Goal: Use online tool/utility: Use online tool/utility

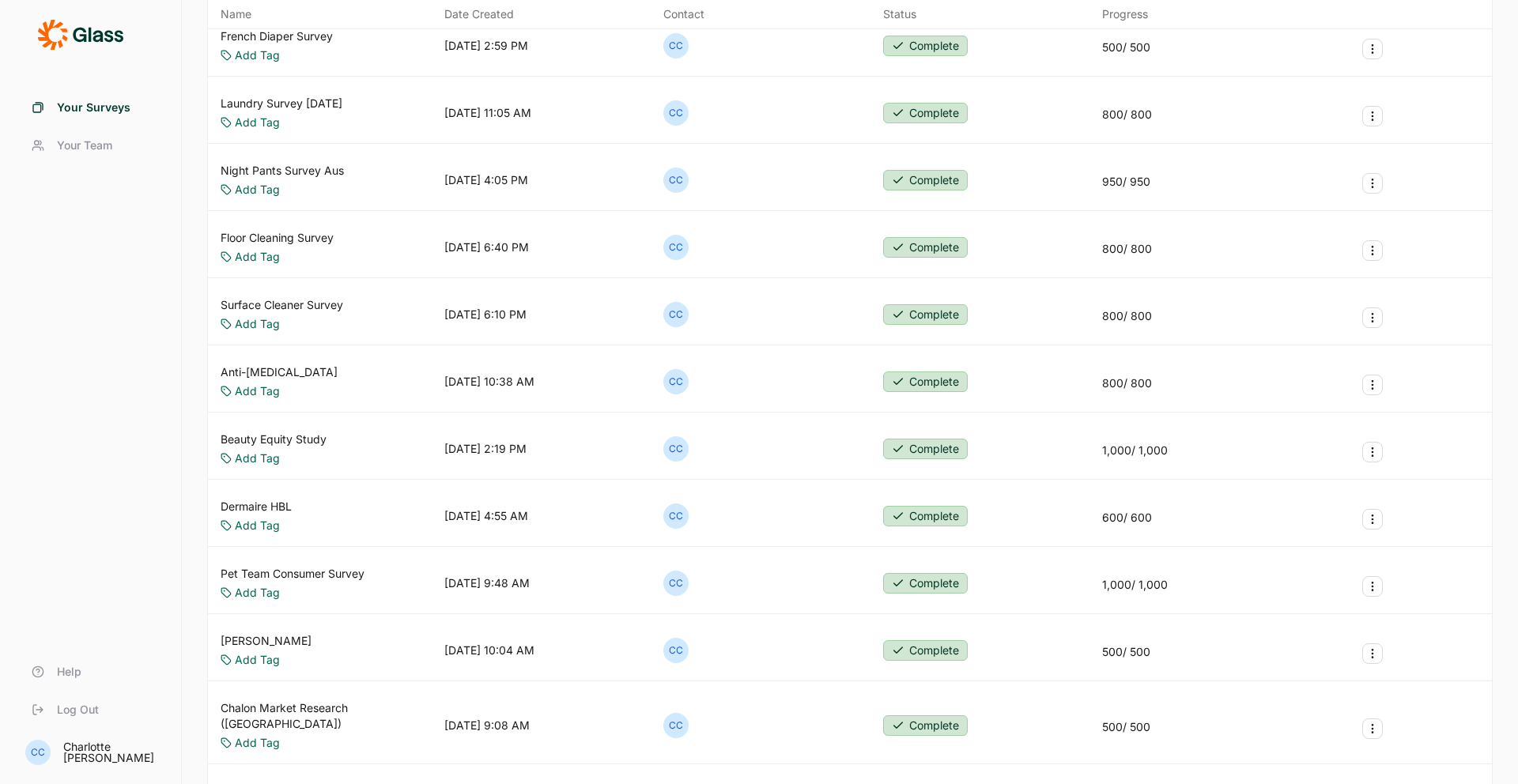
scroll to position [46, 0]
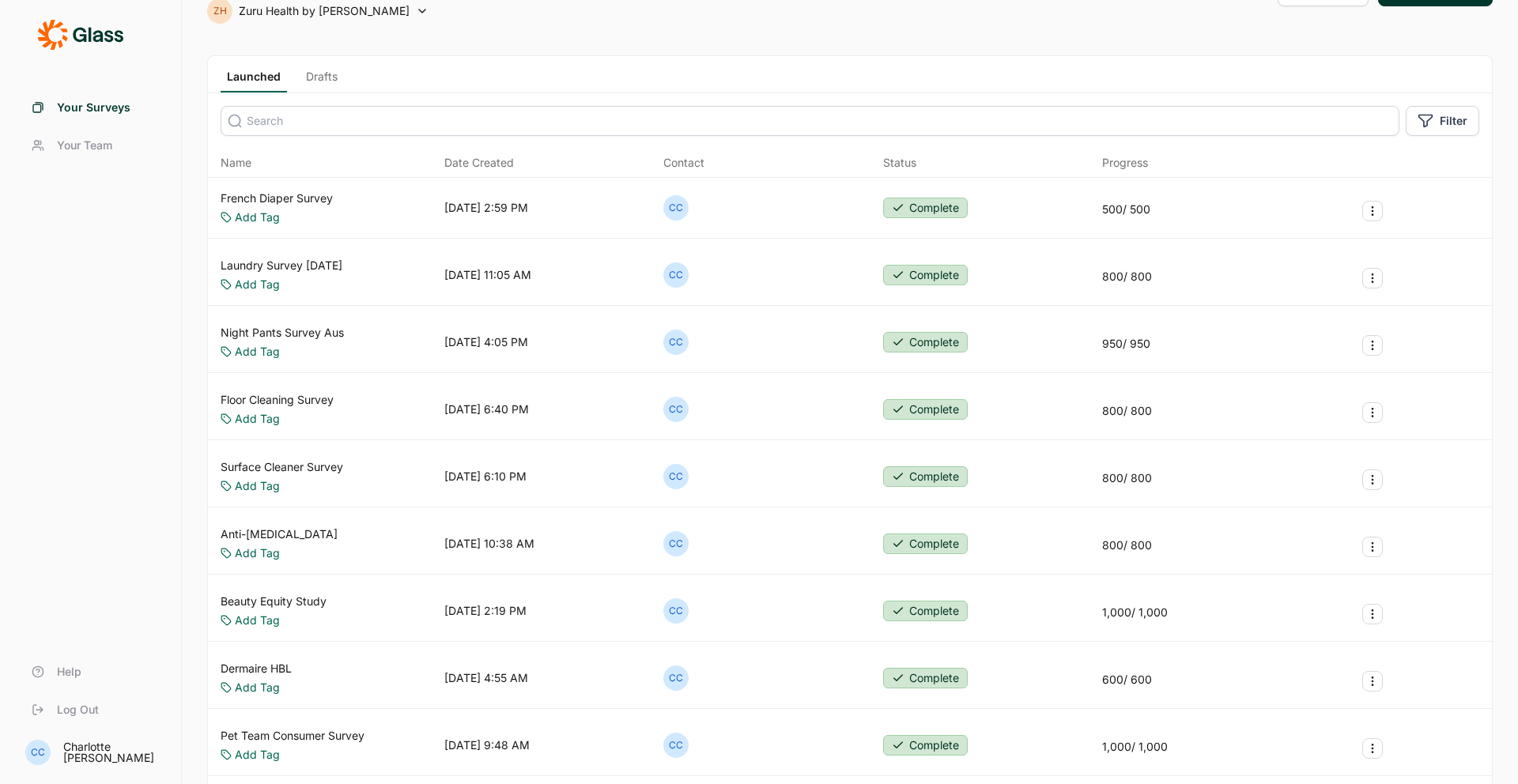
click at [309, 331] on link "Night Pants Survey Aus" at bounding box center [282, 332] width 124 height 16
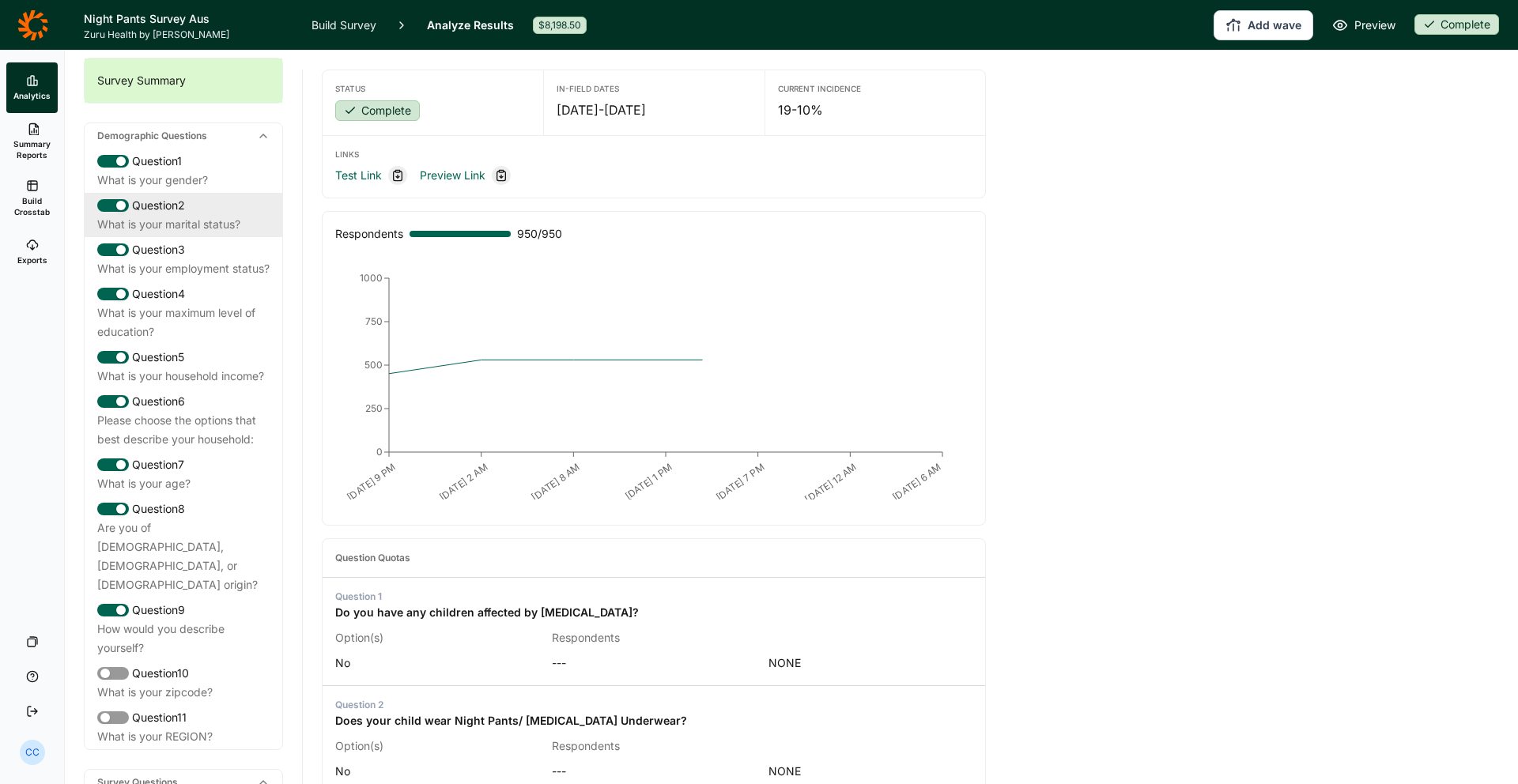
scroll to position [48, 0]
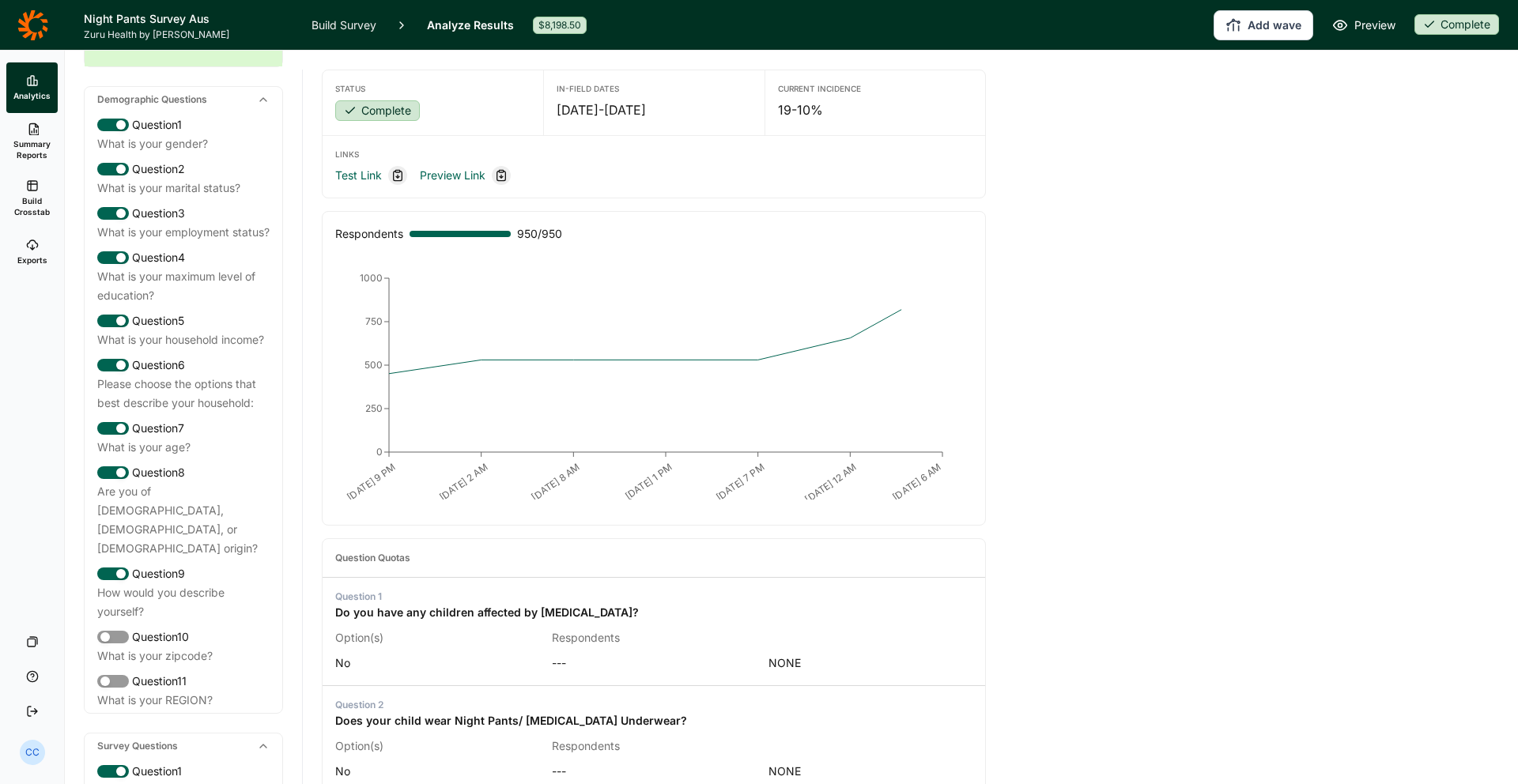
click at [56, 208] on link "Build Crosstab" at bounding box center [31, 199] width 51 height 57
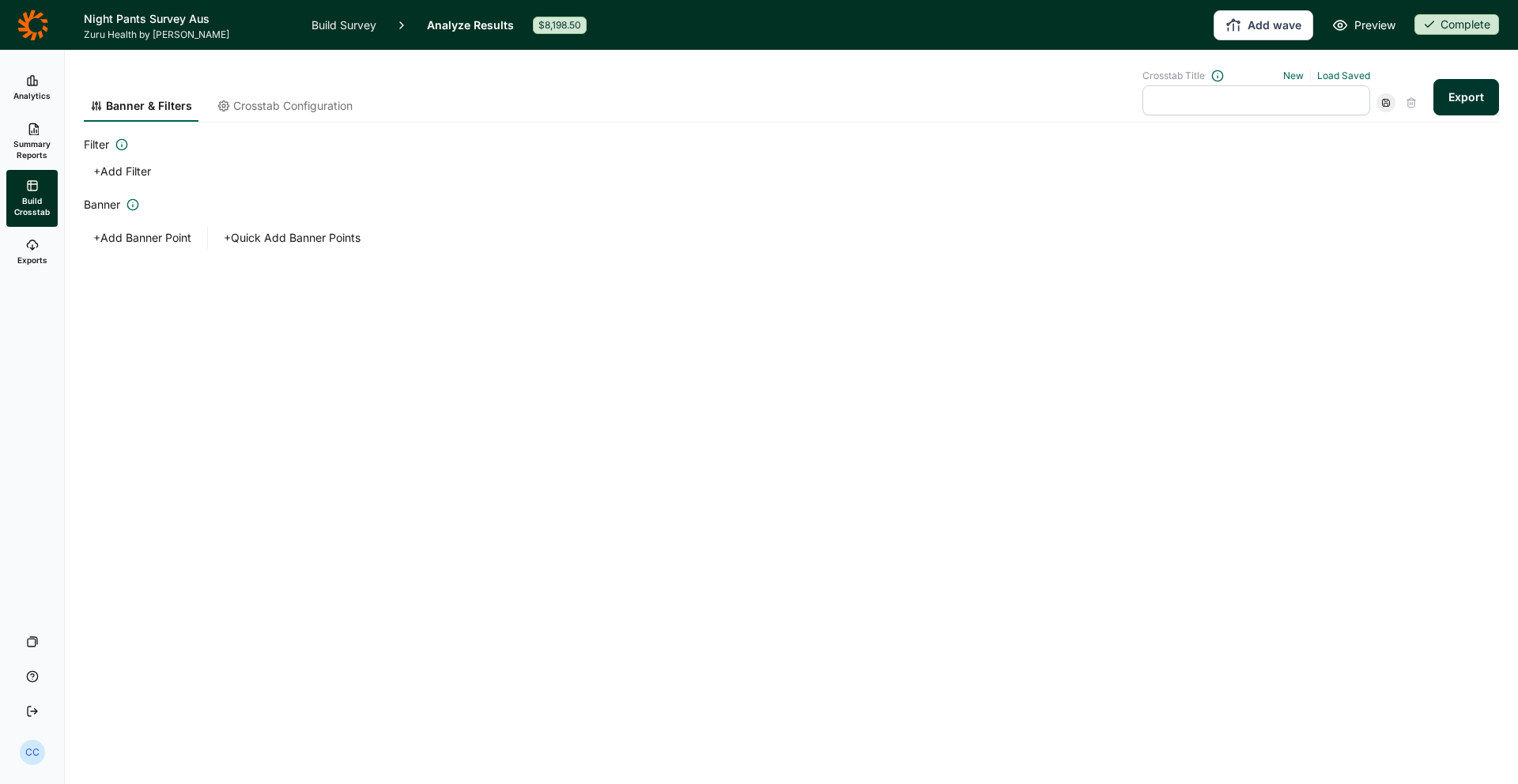
click at [329, 239] on button "+ Quick Add Banner Points" at bounding box center [292, 238] width 156 height 22
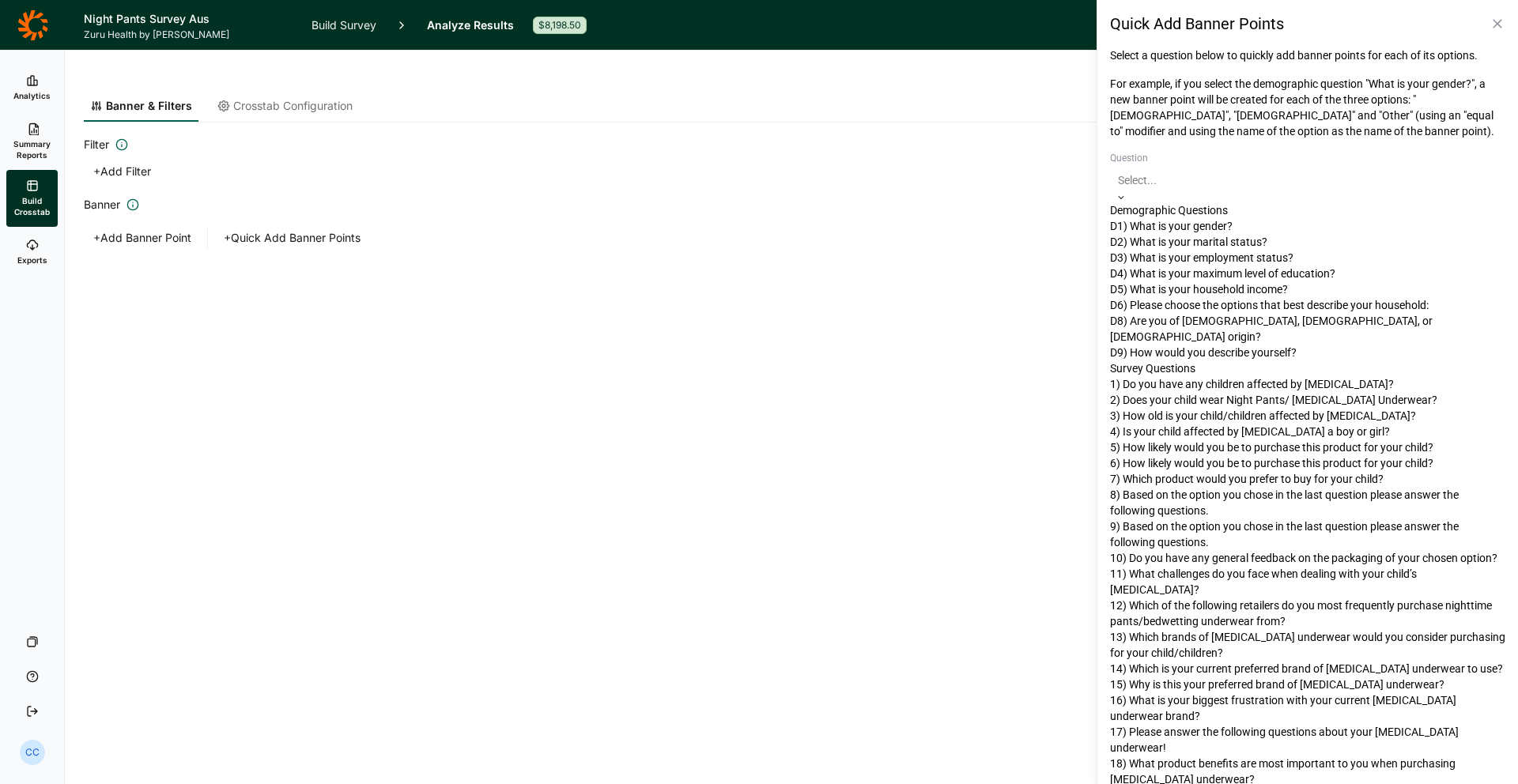
click at [1267, 177] on div at bounding box center [1307, 180] width 379 height 19
click at [1242, 183] on div at bounding box center [1307, 180] width 379 height 19
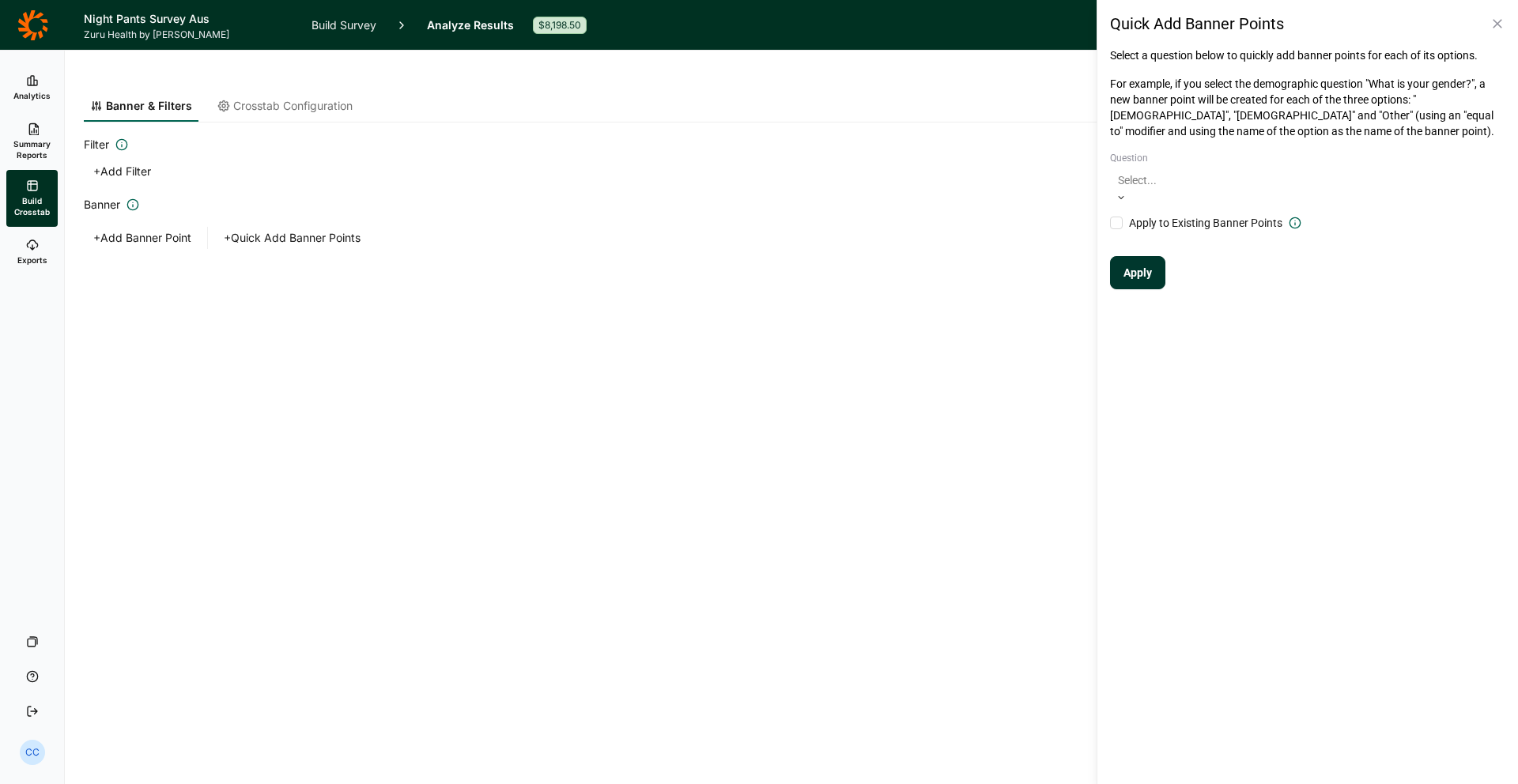
click at [1224, 176] on div at bounding box center [1307, 180] width 379 height 19
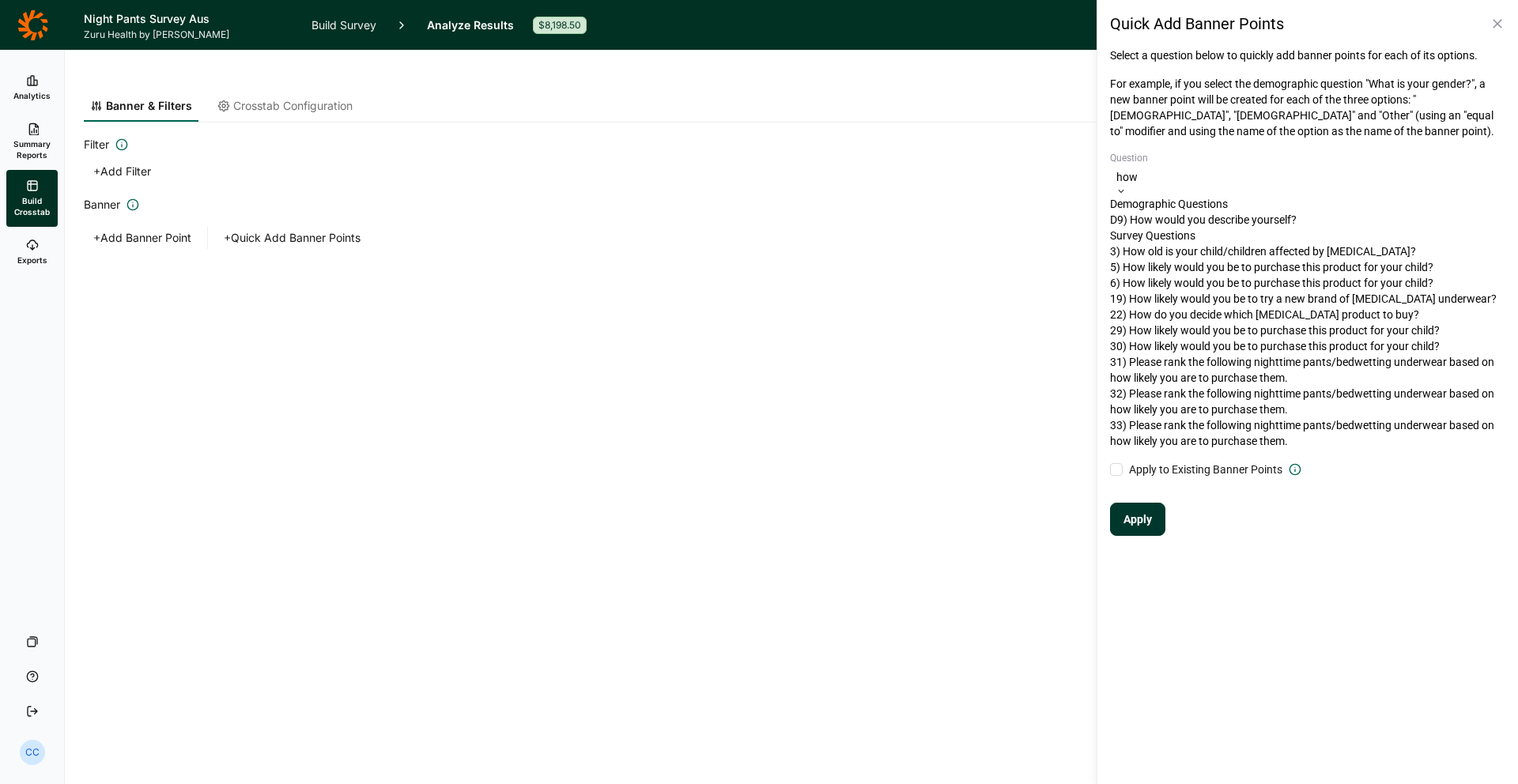
type input "how o"
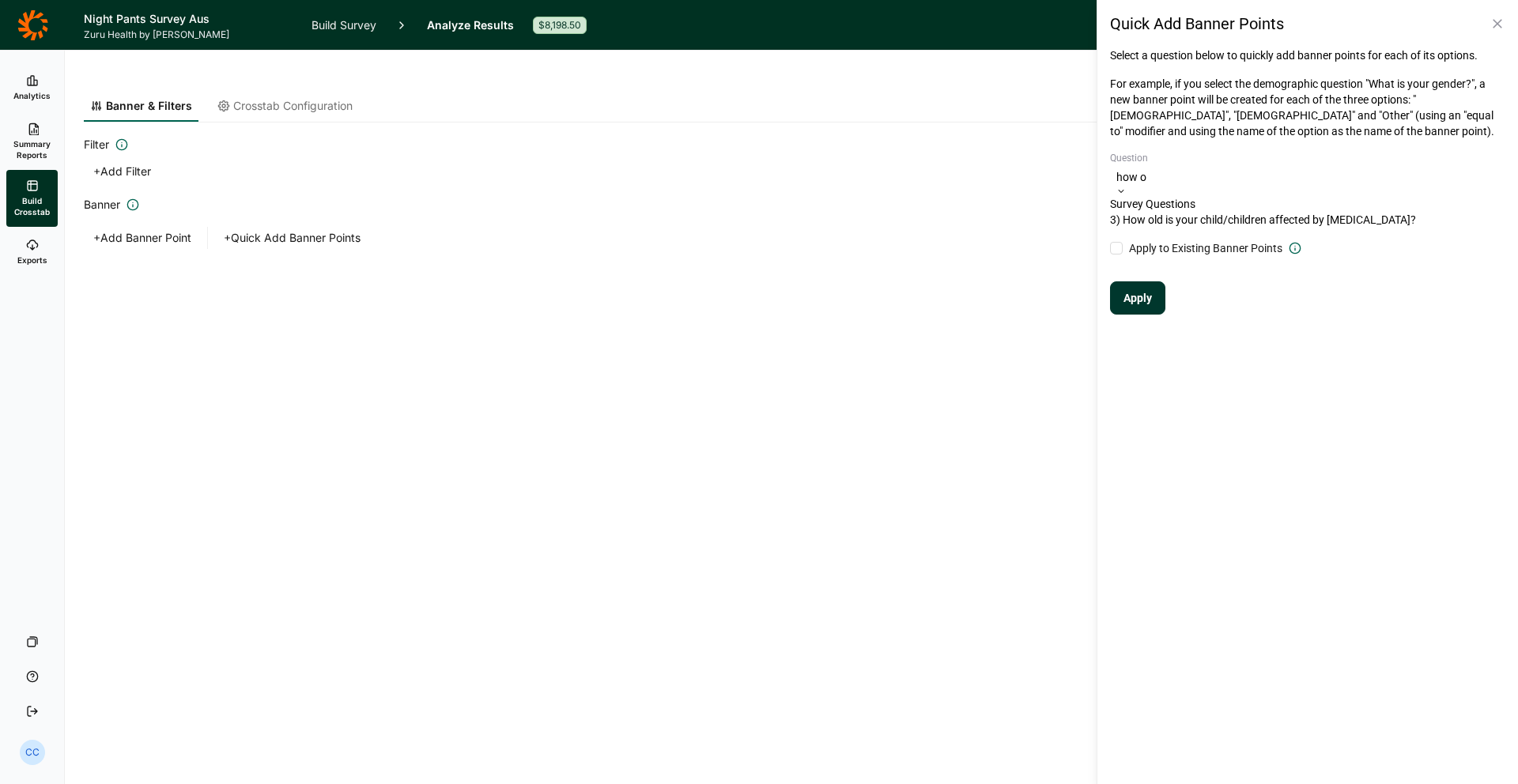
click at [1285, 228] on div "3) How old is your child/children affected by [MEDICAL_DATA]?" at bounding box center [1308, 219] width 396 height 16
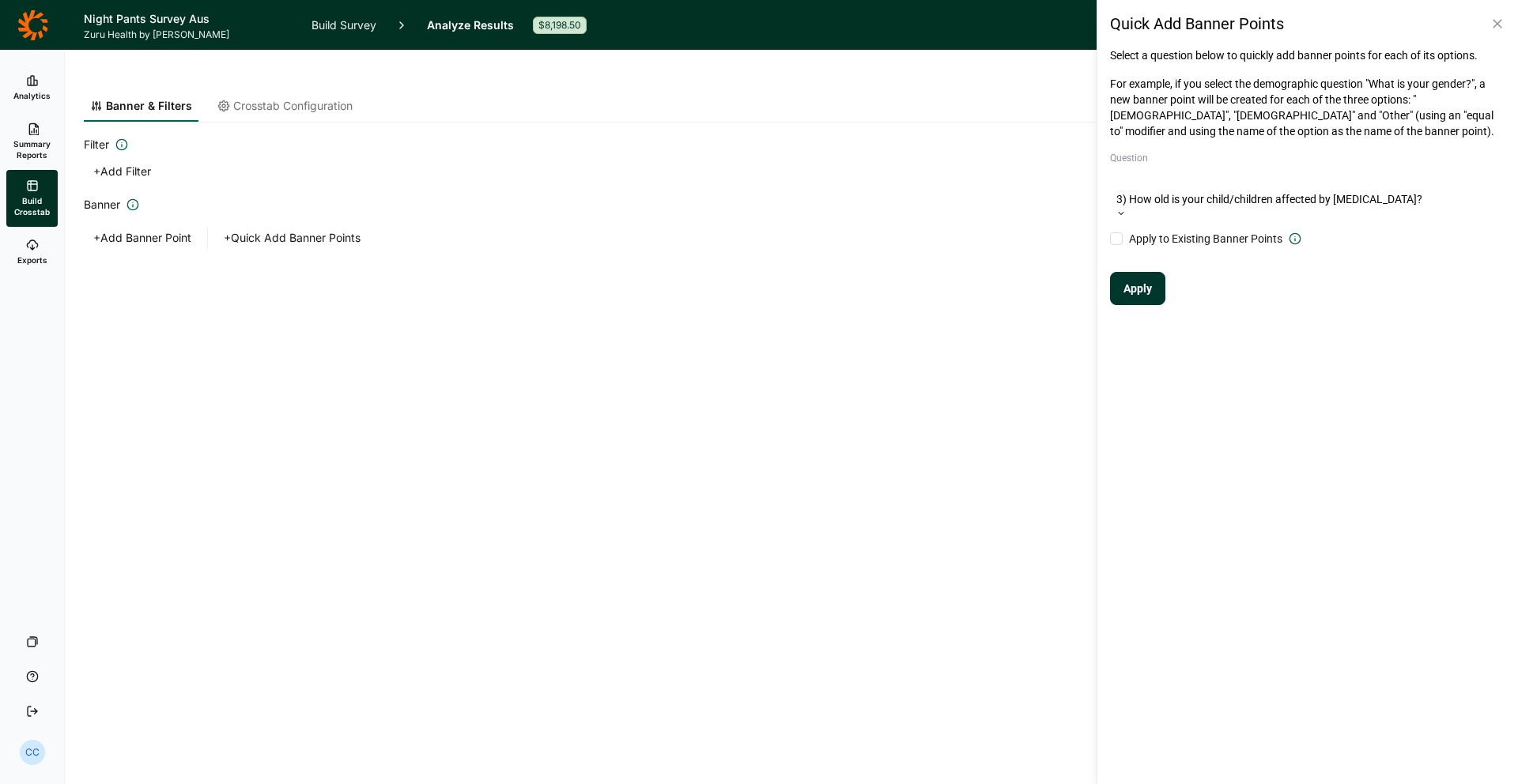
click at [1145, 272] on button "Apply" at bounding box center [1138, 288] width 55 height 33
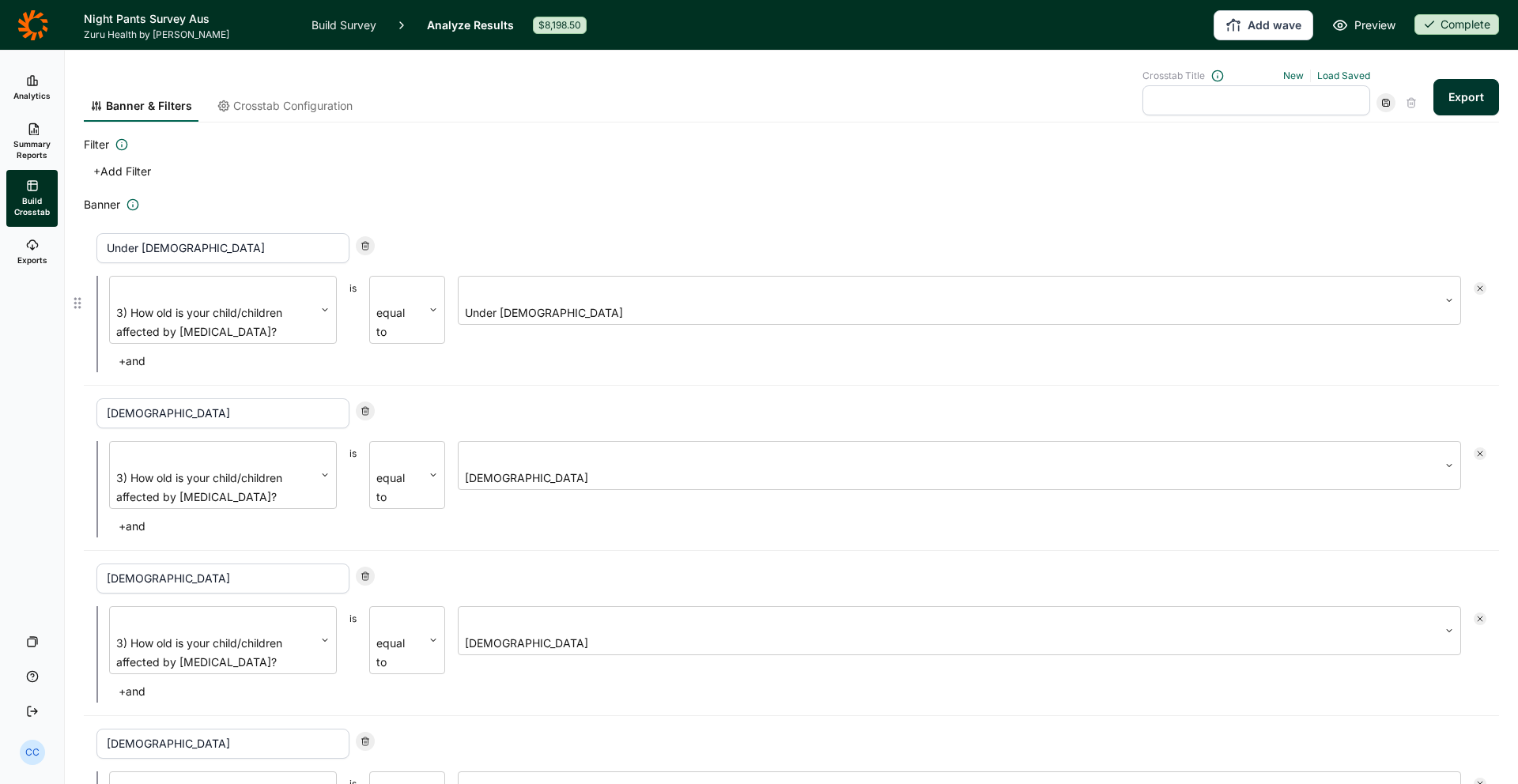
click at [131, 350] on button "+ and" at bounding box center [131, 361] width 46 height 22
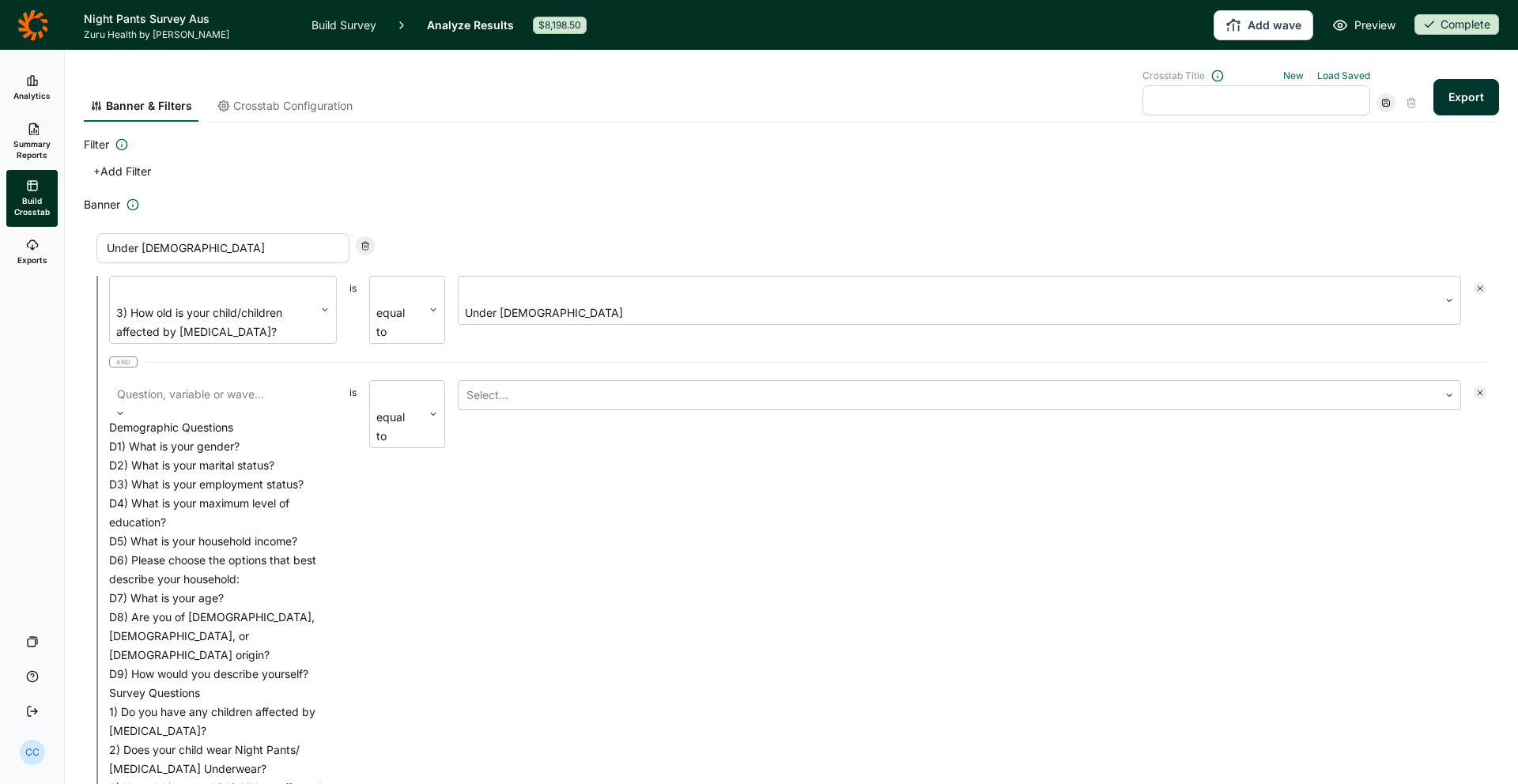
click at [217, 383] on div at bounding box center [222, 395] width 212 height 22
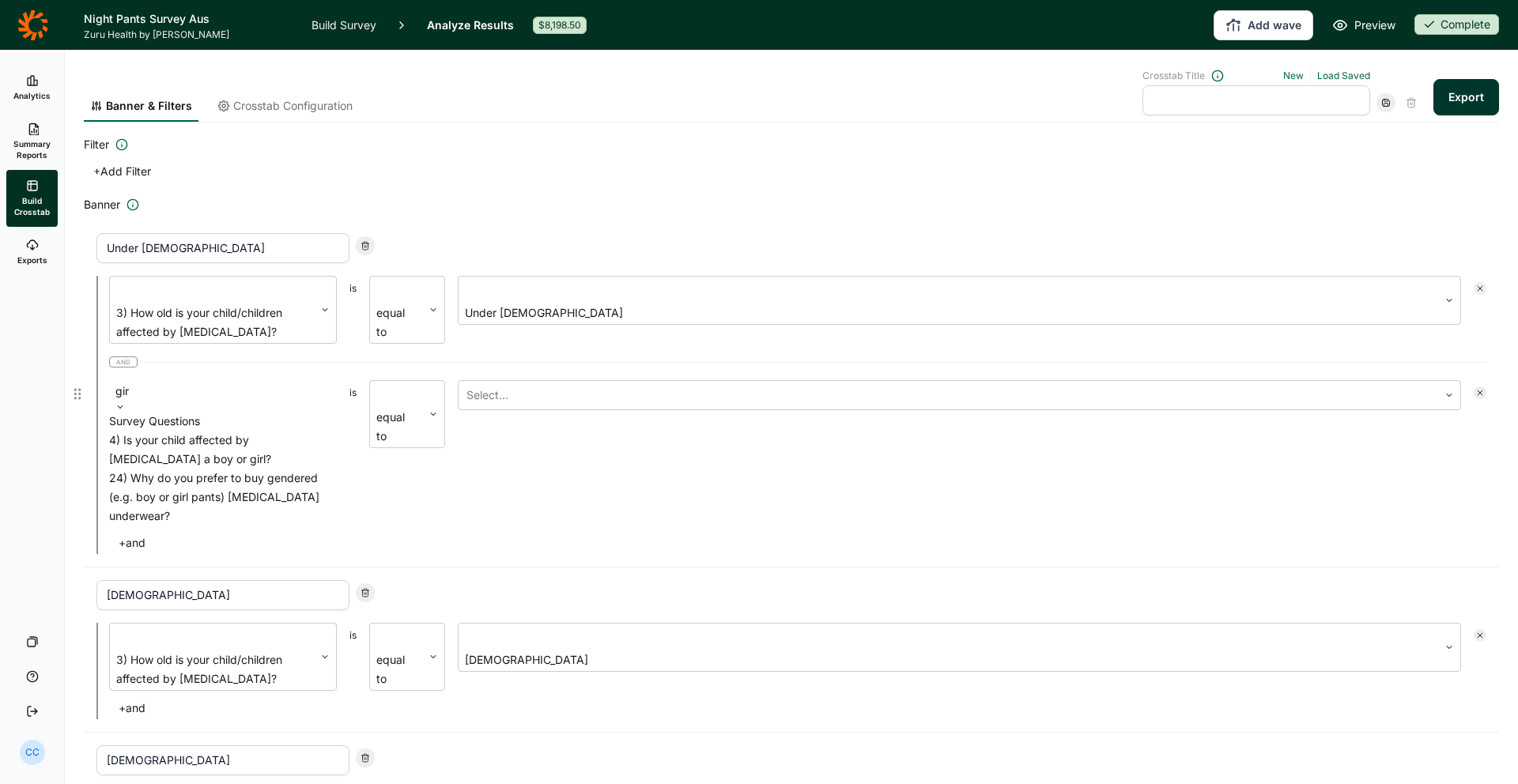
type input "girl"
click at [204, 431] on div "4) Is your child affected by [MEDICAL_DATA] a boy or girl?" at bounding box center [223, 450] width 228 height 38
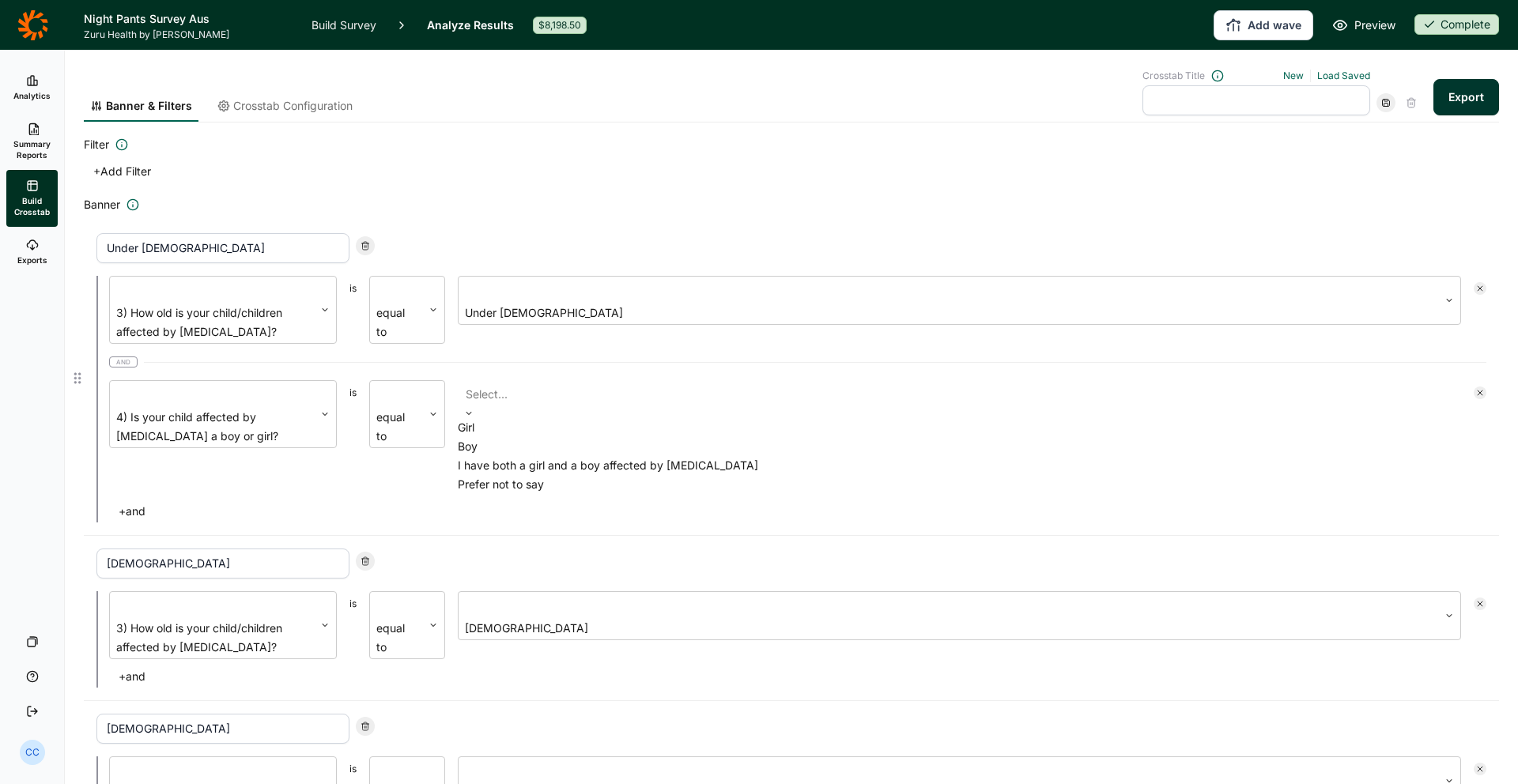
click at [525, 383] on div at bounding box center [959, 395] width 988 height 22
click at [532, 418] on div "Girl" at bounding box center [959, 427] width 1003 height 19
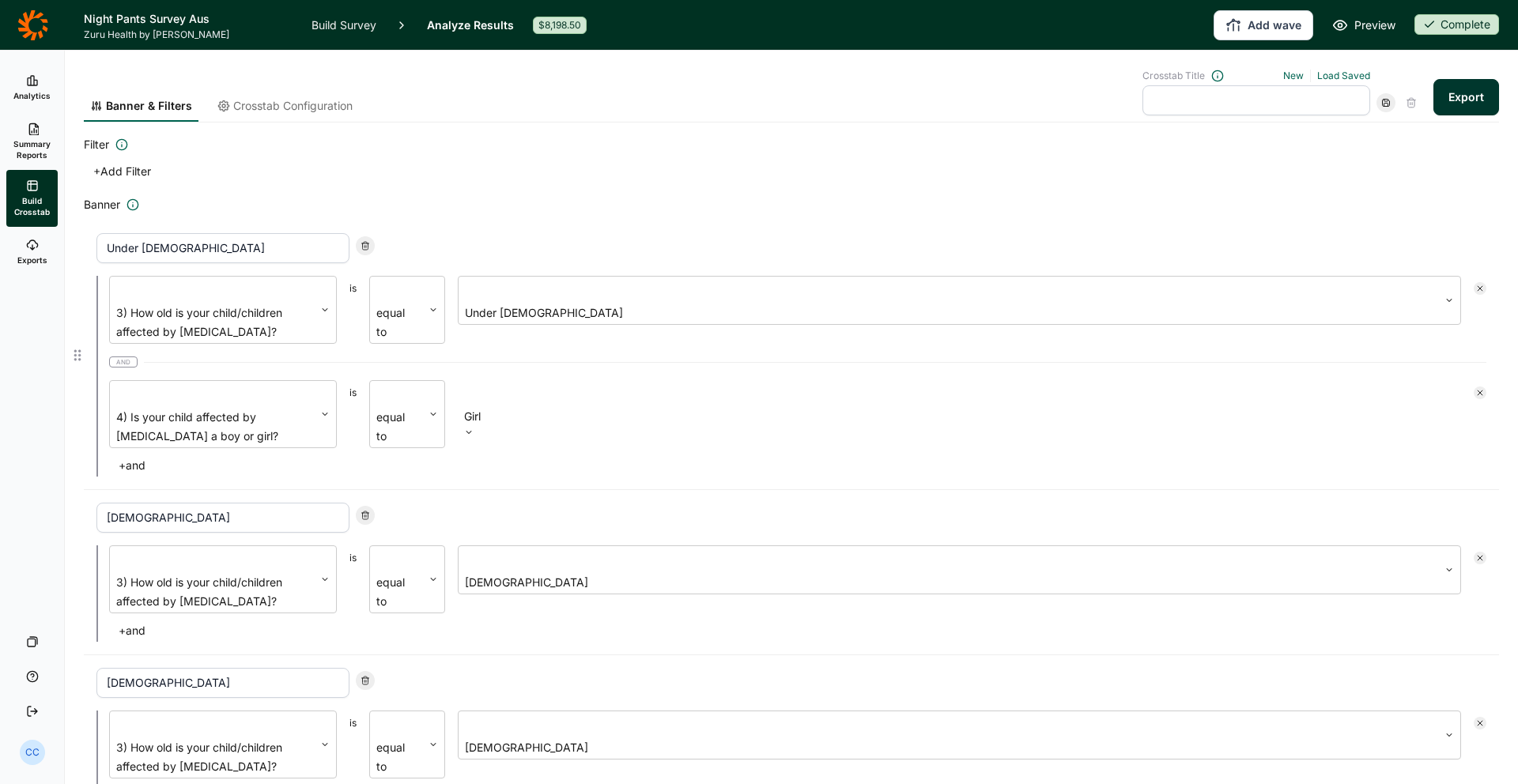
scroll to position [9, 0]
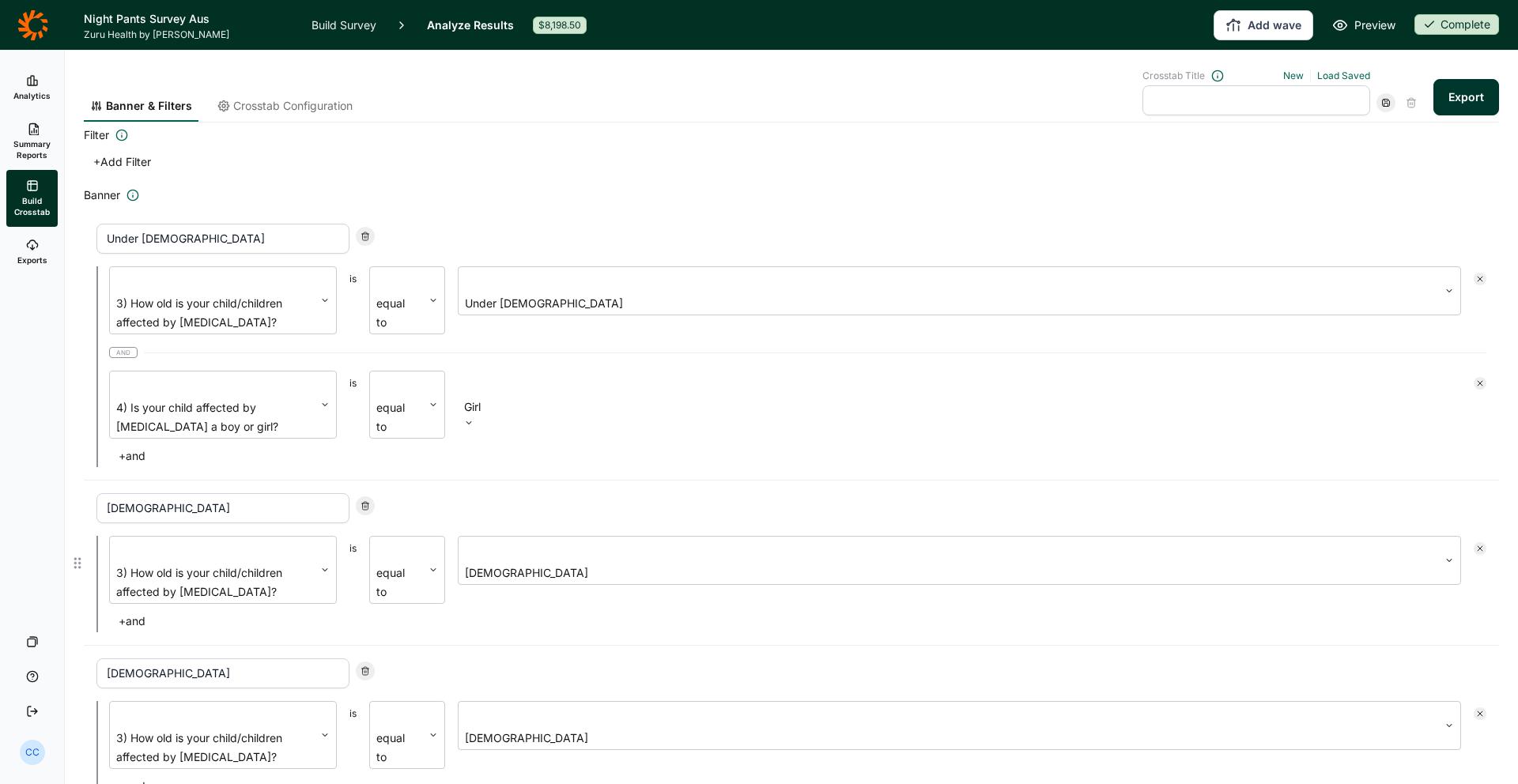
click at [149, 610] on button "+ and" at bounding box center [131, 621] width 46 height 22
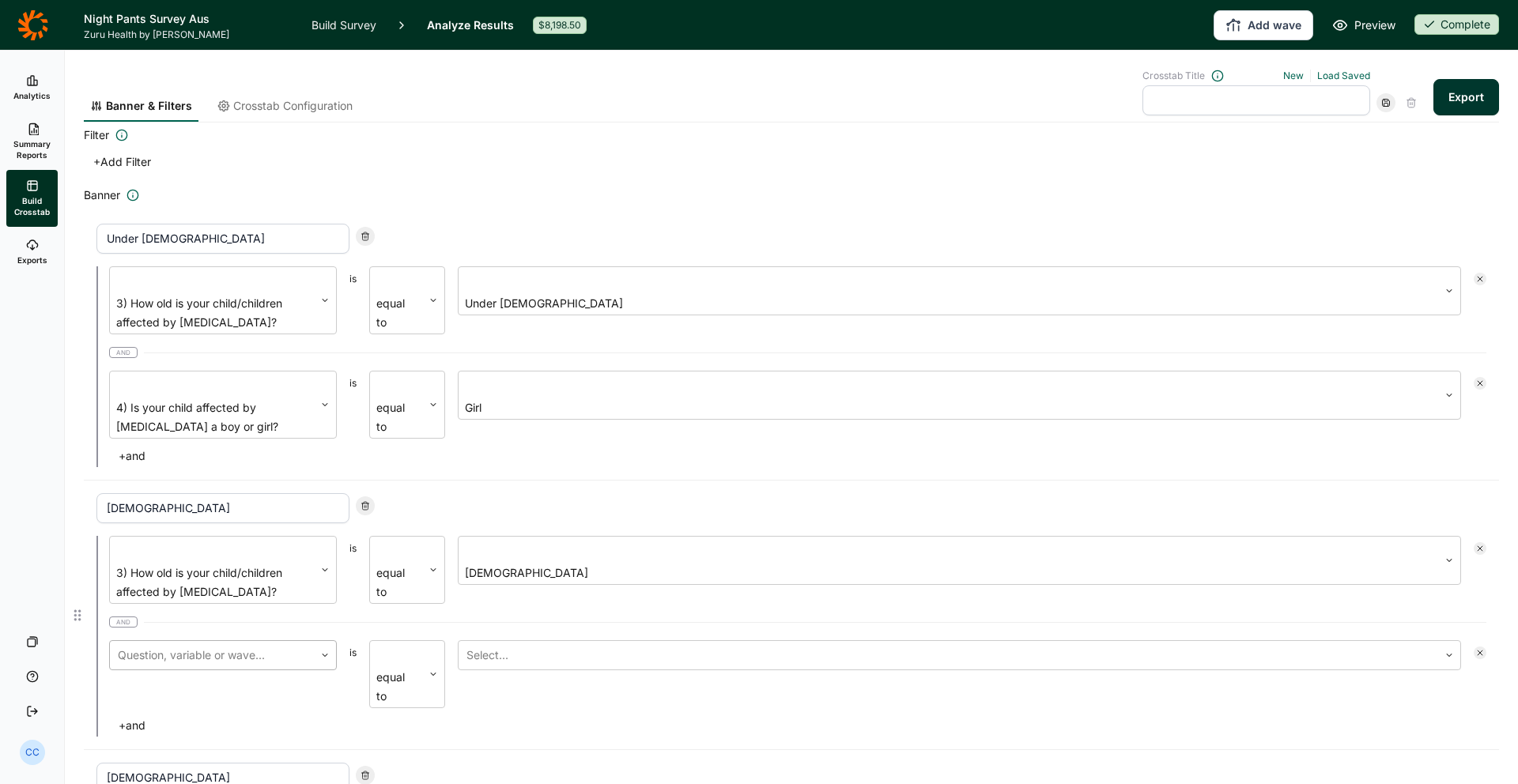
click at [275, 644] on div at bounding box center [212, 655] width 188 height 22
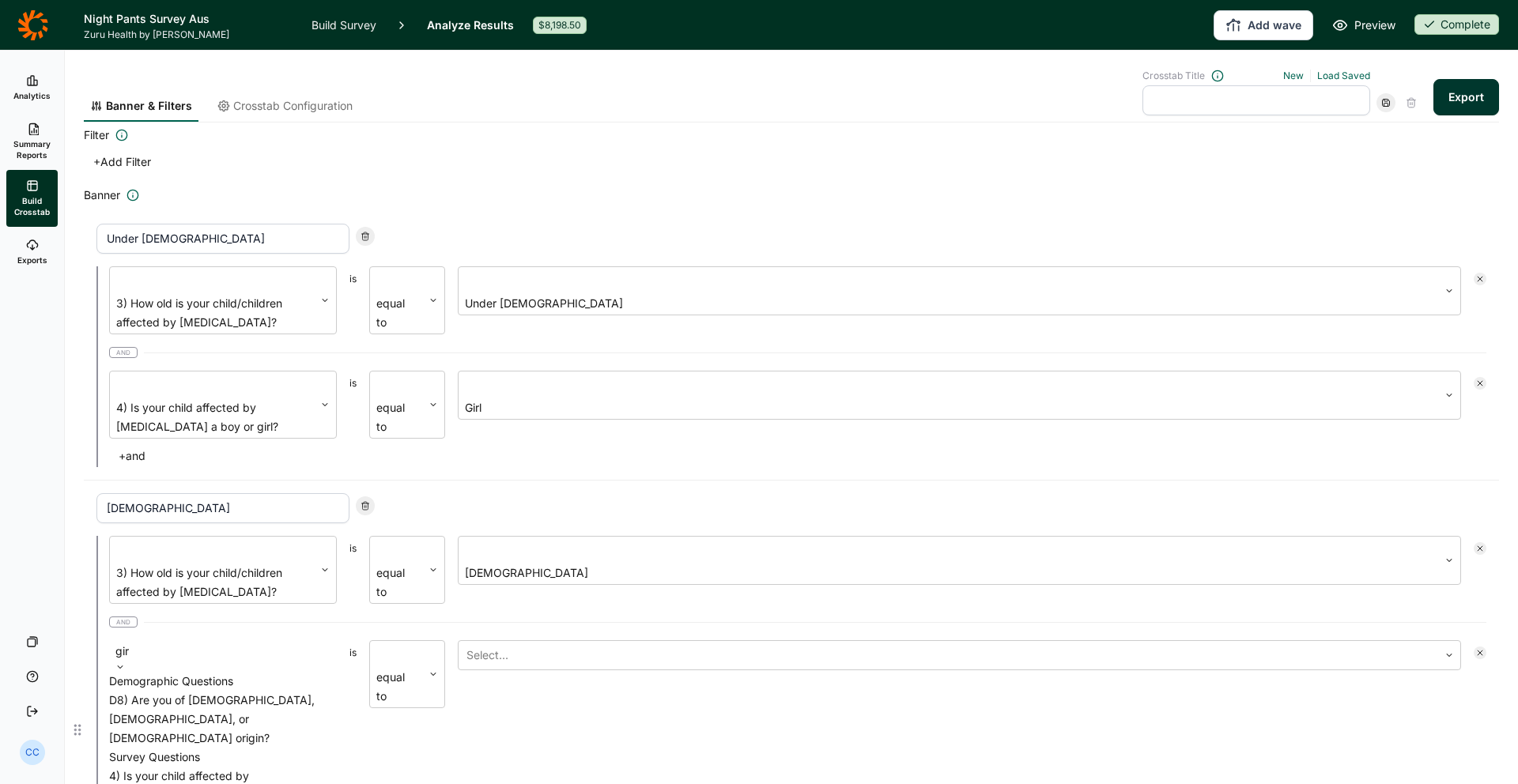
type input "girl"
click at [306, 691] on div "4) Is your child affected by [MEDICAL_DATA] a boy or girl?" at bounding box center [223, 710] width 228 height 38
click at [483, 641] on div "Select..." at bounding box center [949, 654] width 980 height 28
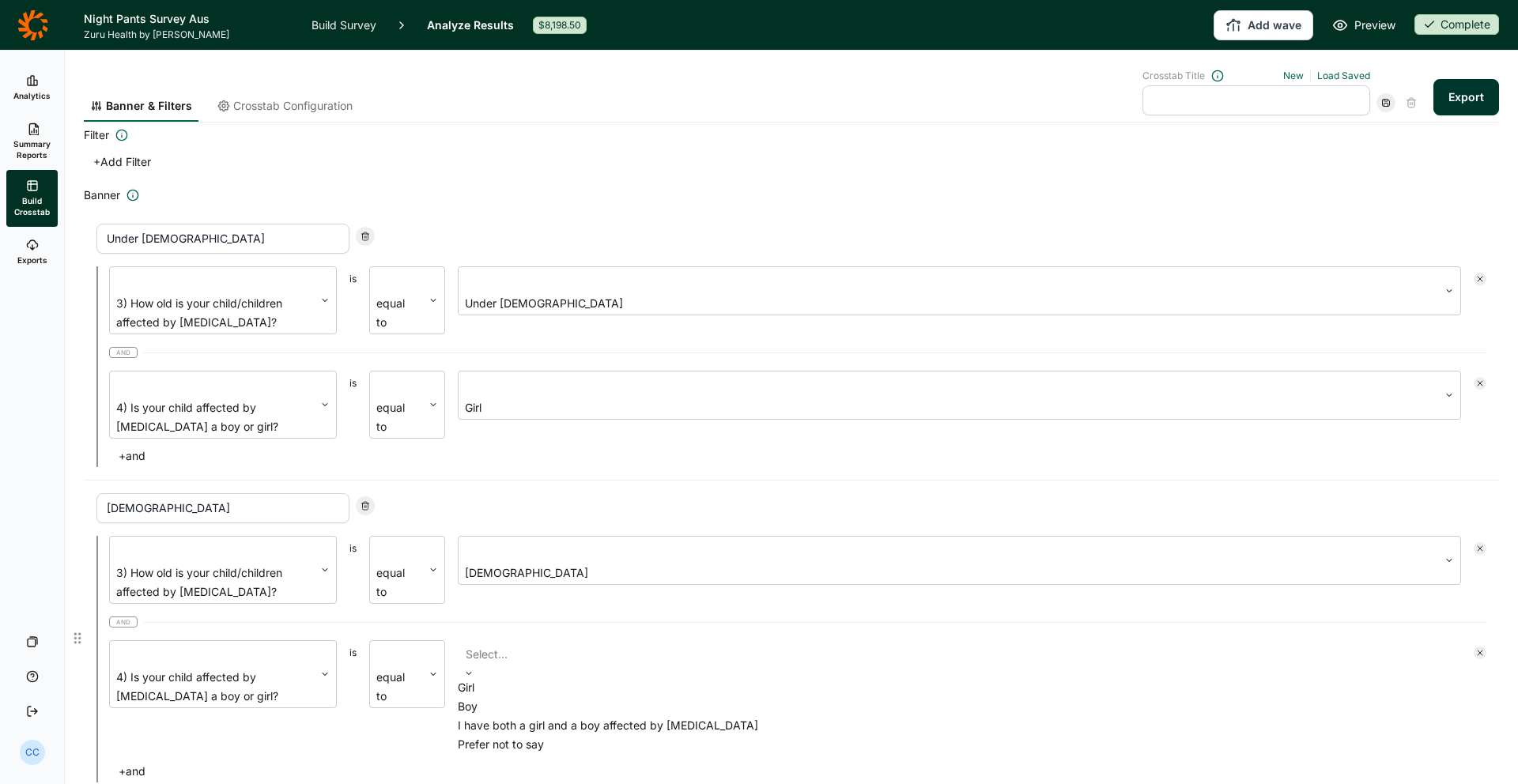
click at [504, 678] on div "Girl" at bounding box center [959, 687] width 1003 height 19
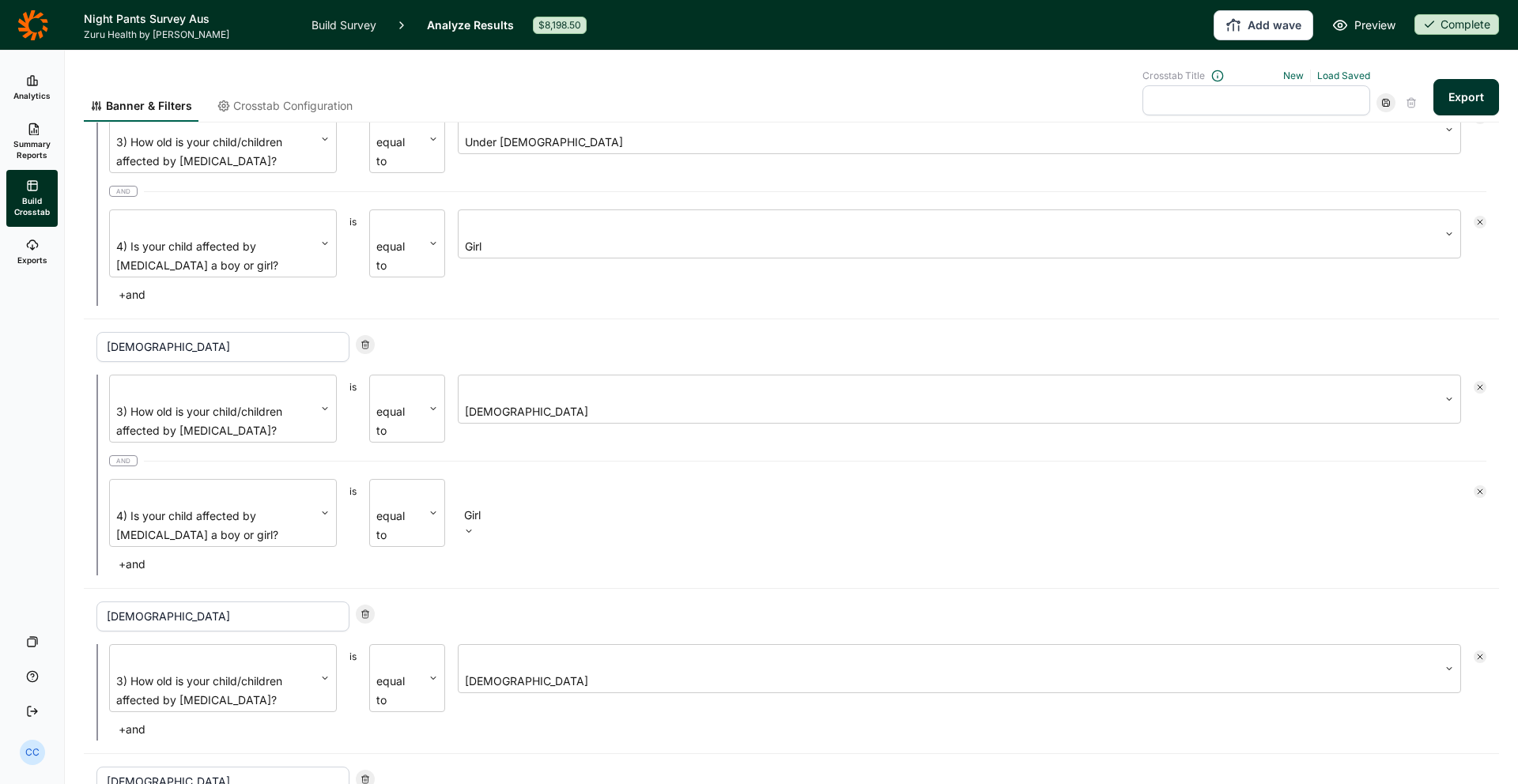
scroll to position [199, 0]
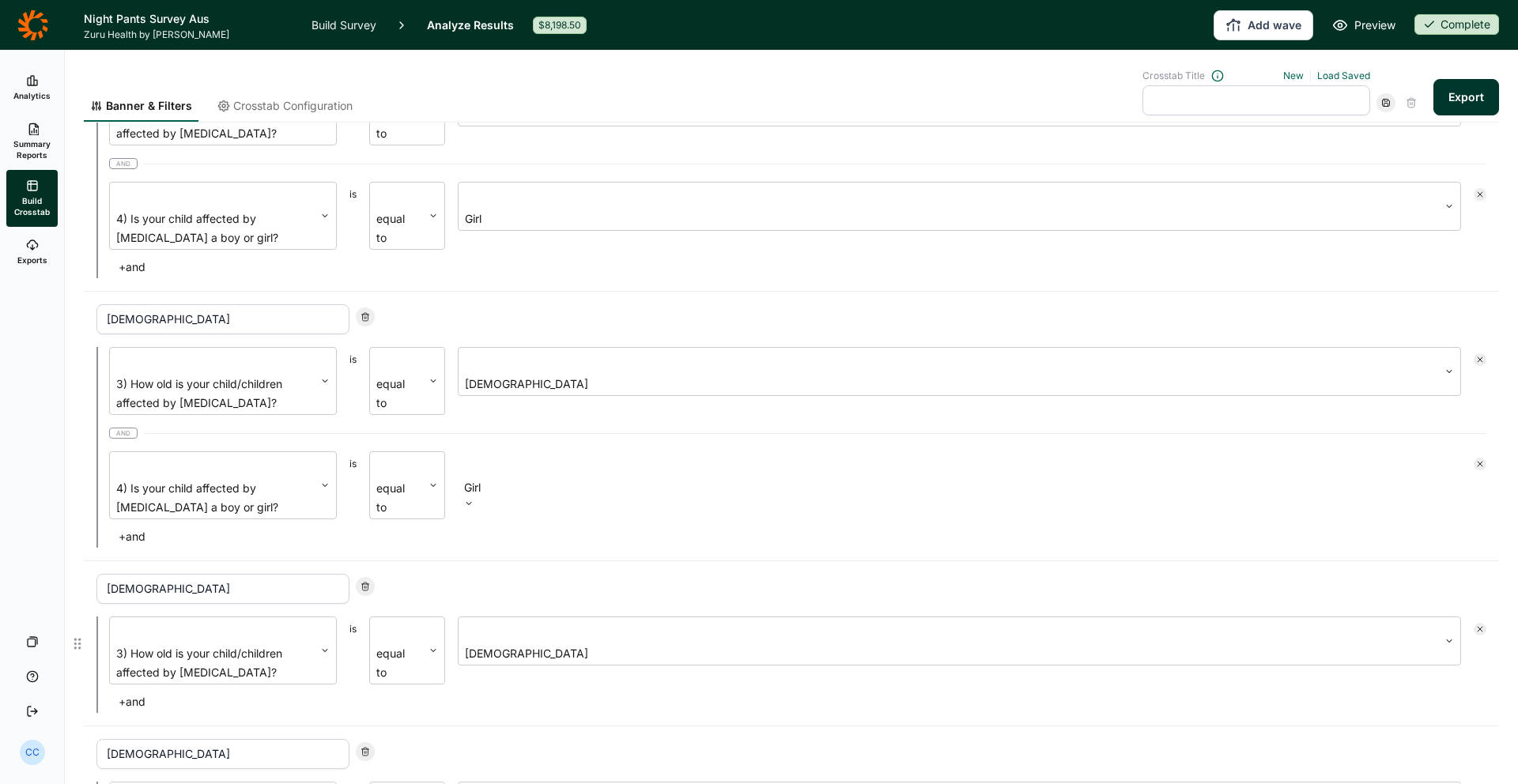
click at [264, 616] on div "3) How old is your child/children affected by [MEDICAL_DATA]? is equal to [DEMO…" at bounding box center [791, 665] width 1390 height 97
click at [124, 691] on button "+ and" at bounding box center [131, 702] width 46 height 22
click at [237, 724] on div at bounding box center [212, 736] width 188 height 22
type input "gi"
drag, startPoint x: 222, startPoint y: 696, endPoint x: 270, endPoint y: 682, distance: 50.0
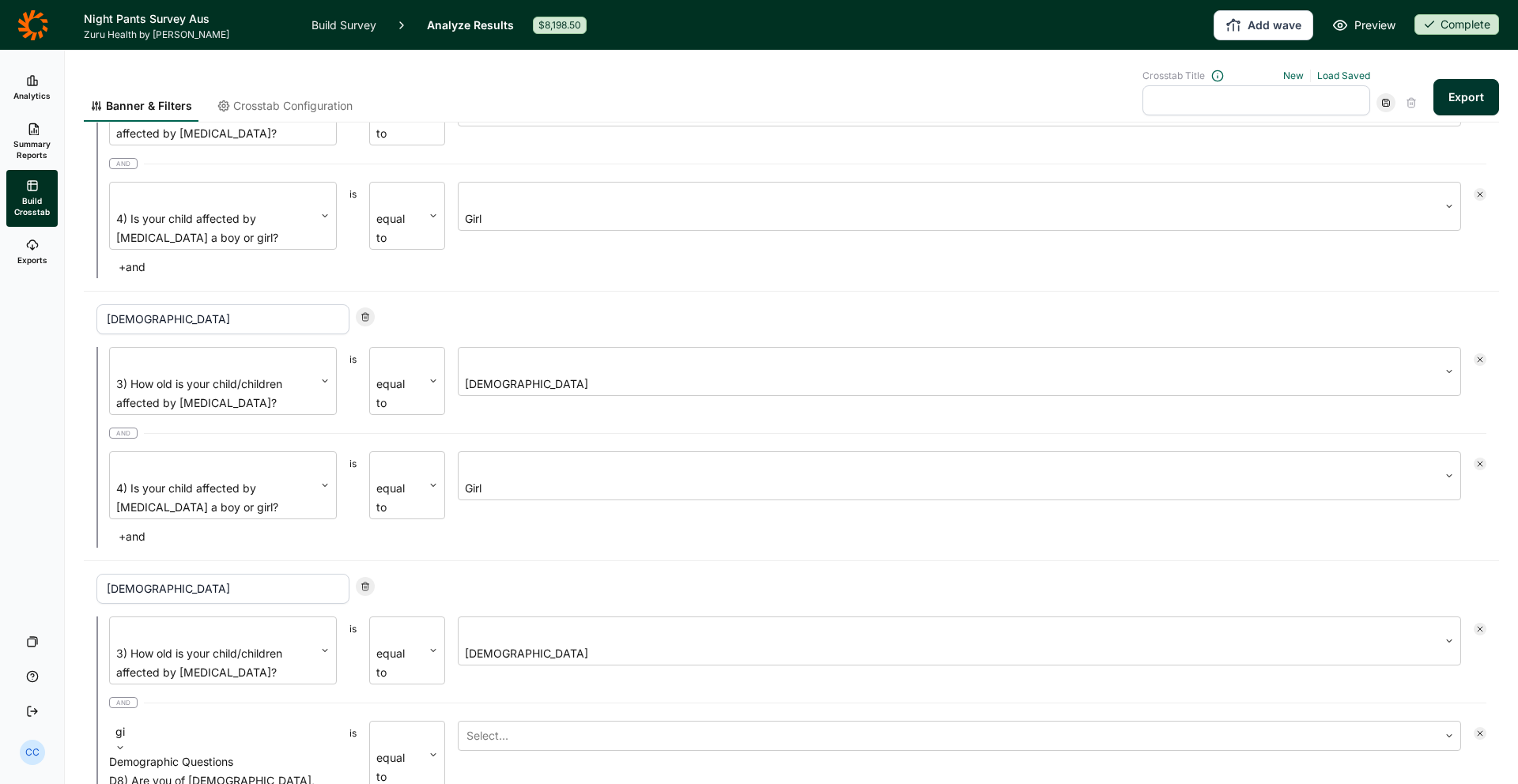
click at [520, 724] on div at bounding box center [948, 736] width 963 height 22
click at [513, 758] on div "Girl" at bounding box center [959, 768] width 1003 height 19
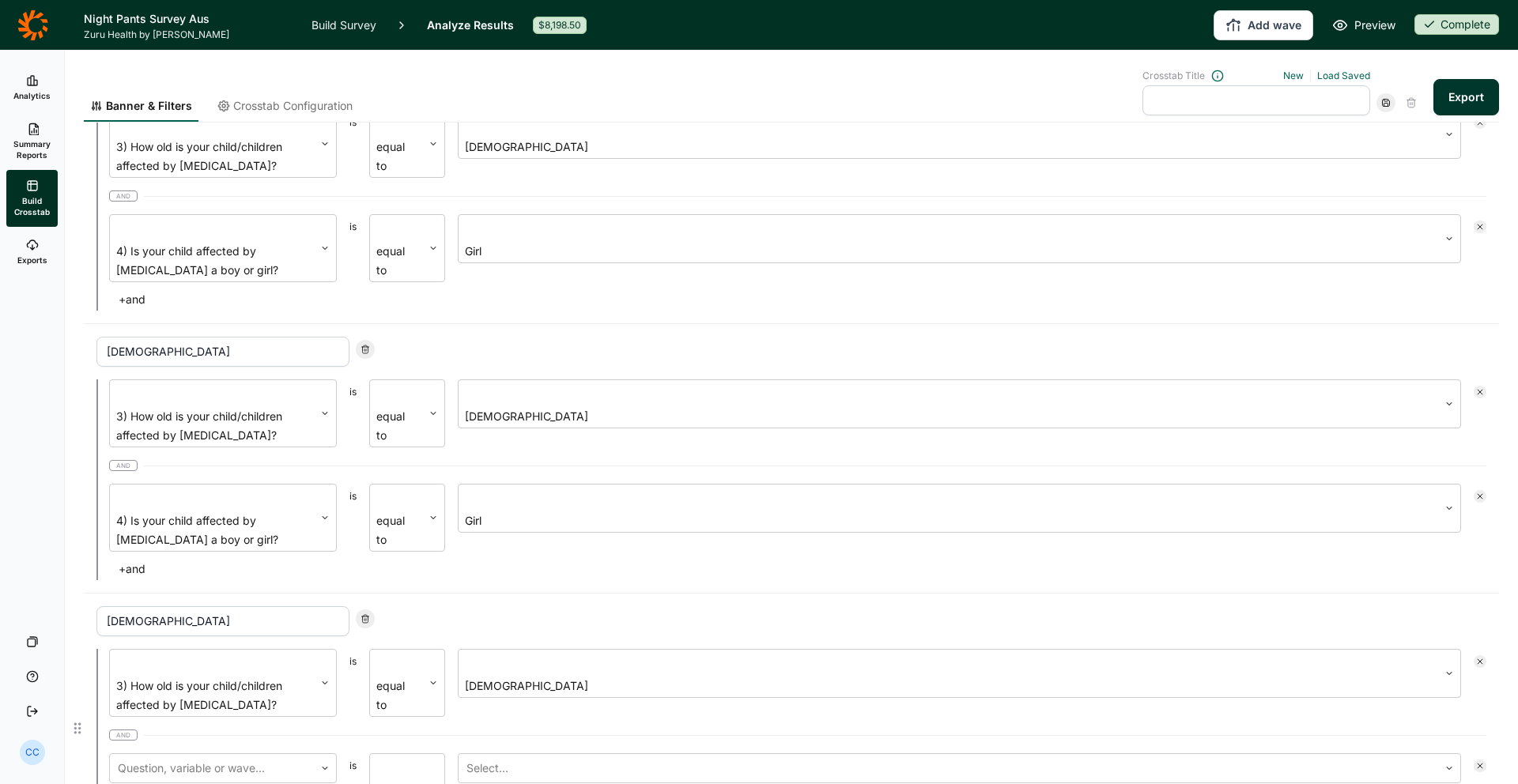
click at [246, 648] on div "3) How old is your child/children affected by [MEDICAL_DATA]? is equal to [DEMO…" at bounding box center [791, 749] width 1390 height 200
click at [261, 757] on div at bounding box center [212, 768] width 188 height 22
type input "gir"
click at [507, 648] on div "3) How old is your child/children affected by [MEDICAL_DATA]? is equal to [DEMO…" at bounding box center [791, 749] width 1390 height 200
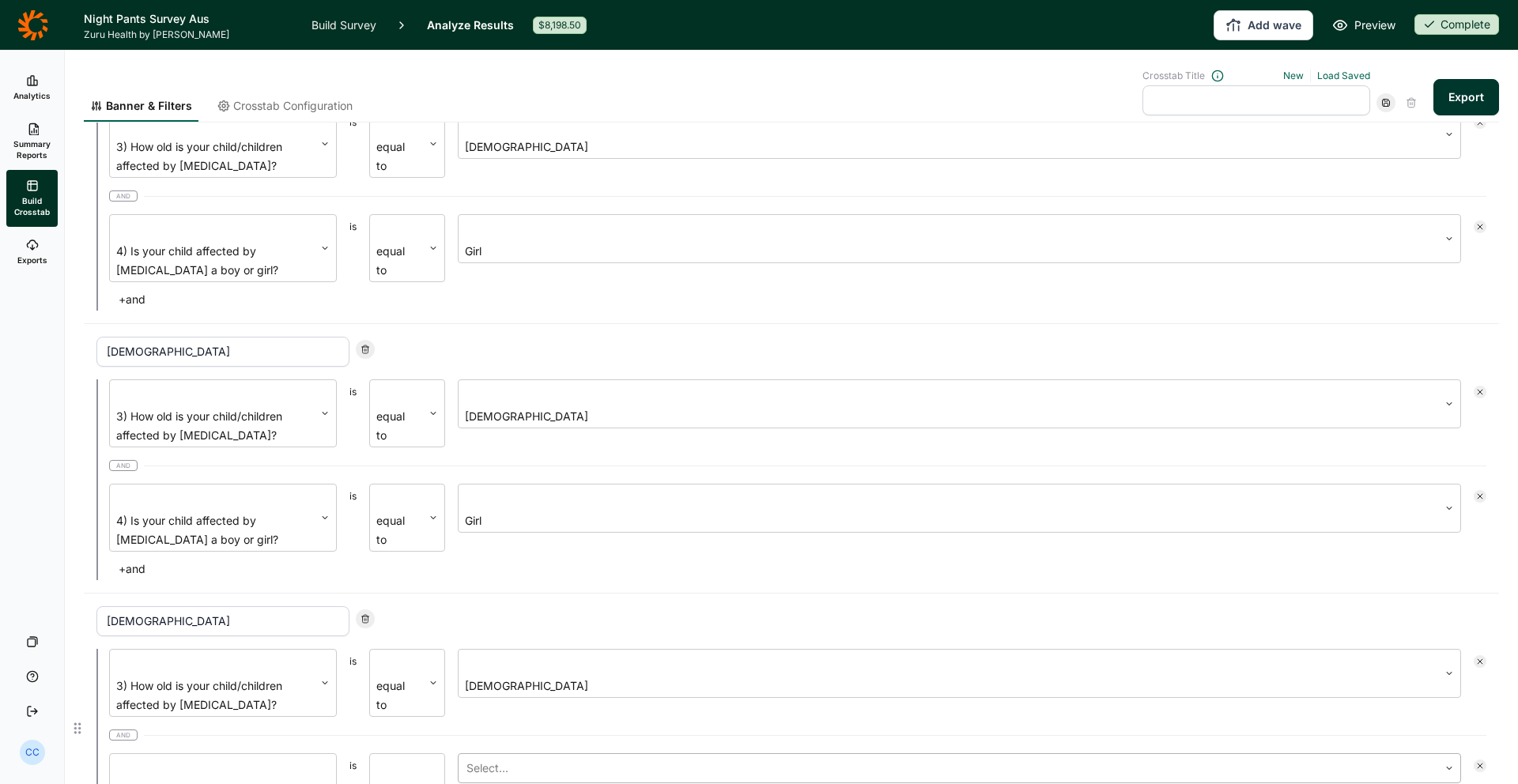
drag, startPoint x: 508, startPoint y: 503, endPoint x: 511, endPoint y: 511, distance: 8.5
click at [508, 757] on div at bounding box center [948, 768] width 963 height 22
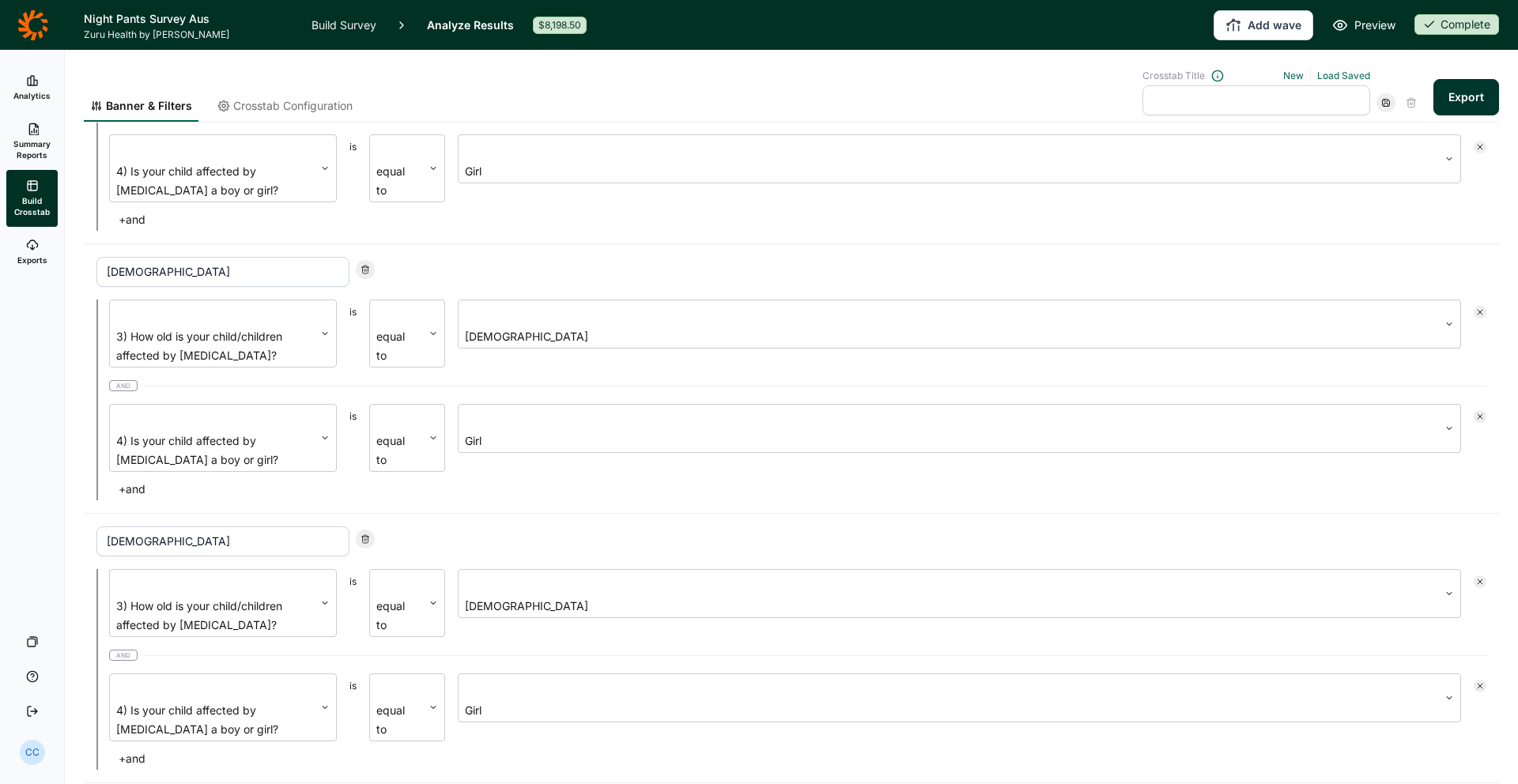
type input "girl"
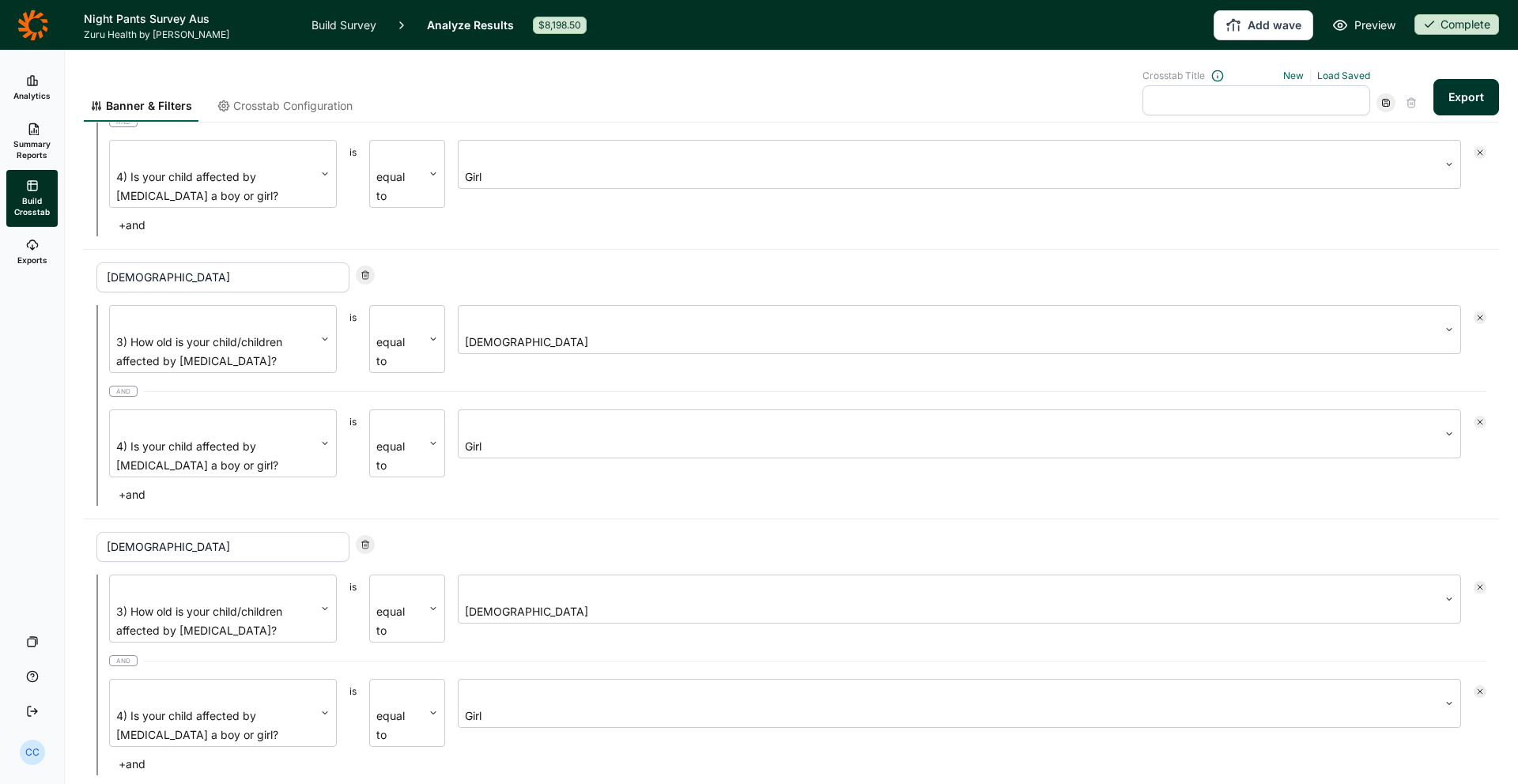
click at [293, 688] on div "Banner Under [DEMOGRAPHIC_DATA] 3) How old is your child/children affected by […" at bounding box center [791, 389] width 1415 height 1407
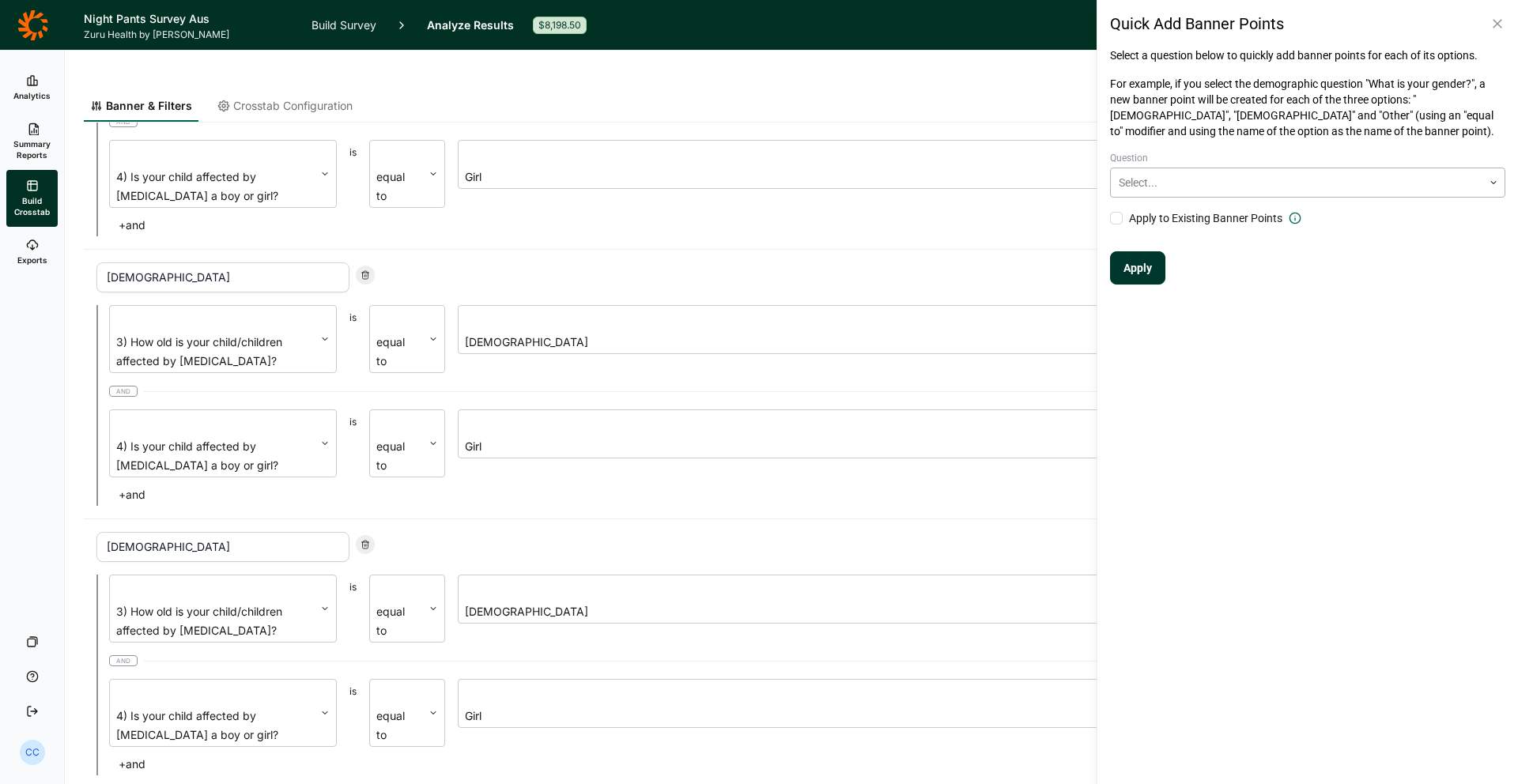
click at [1183, 187] on div at bounding box center [1297, 182] width 356 height 19
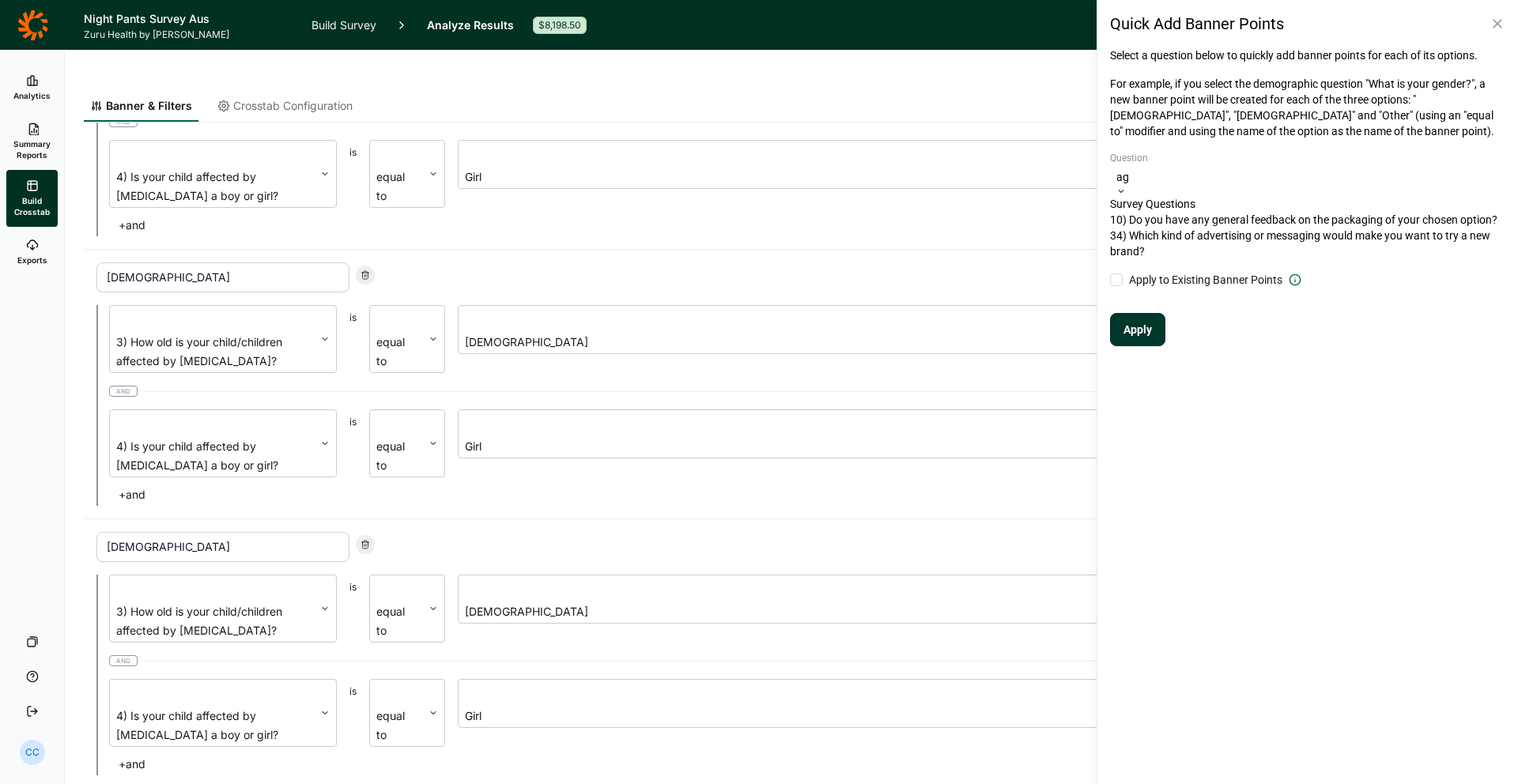
type input "a"
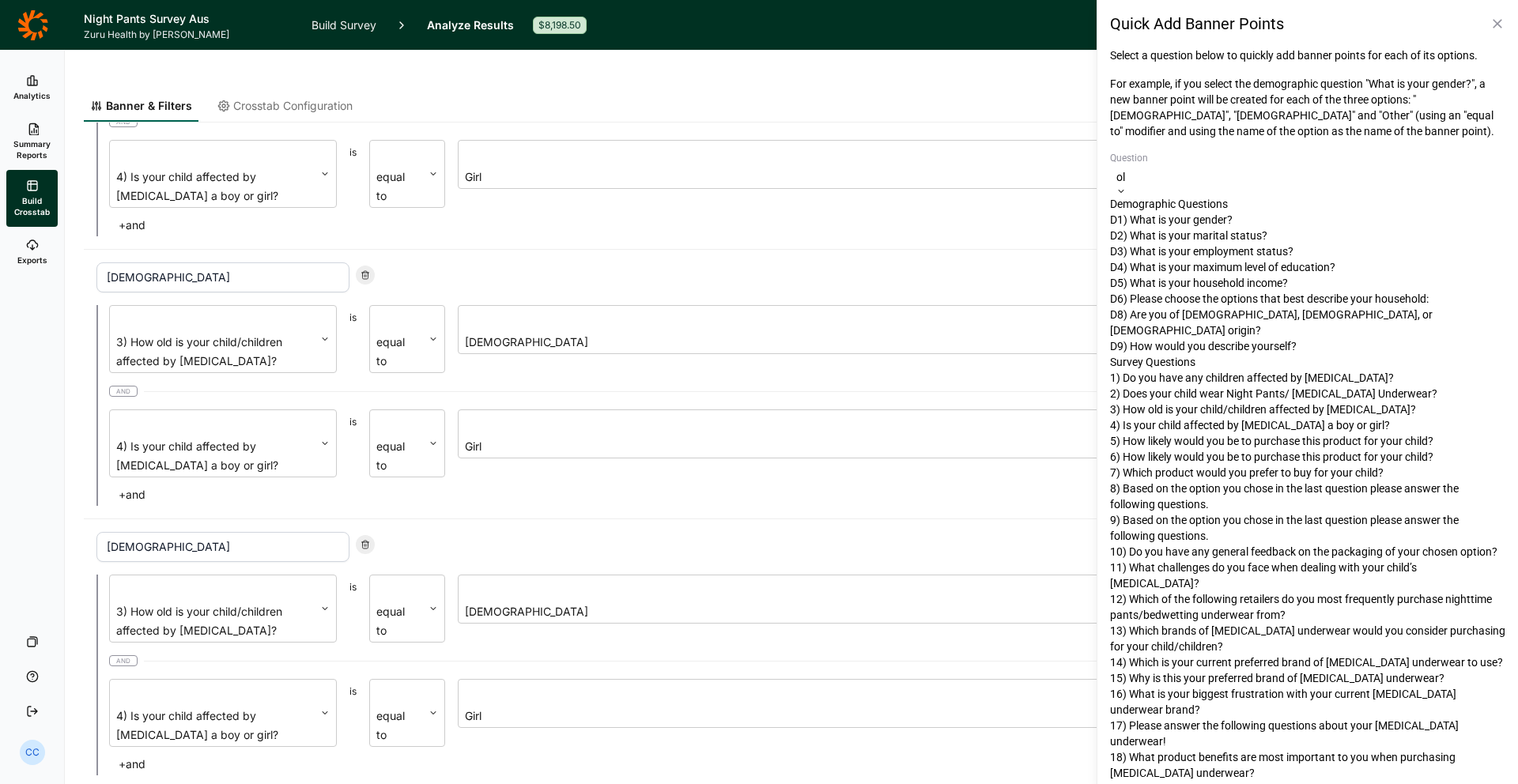
type input "old"
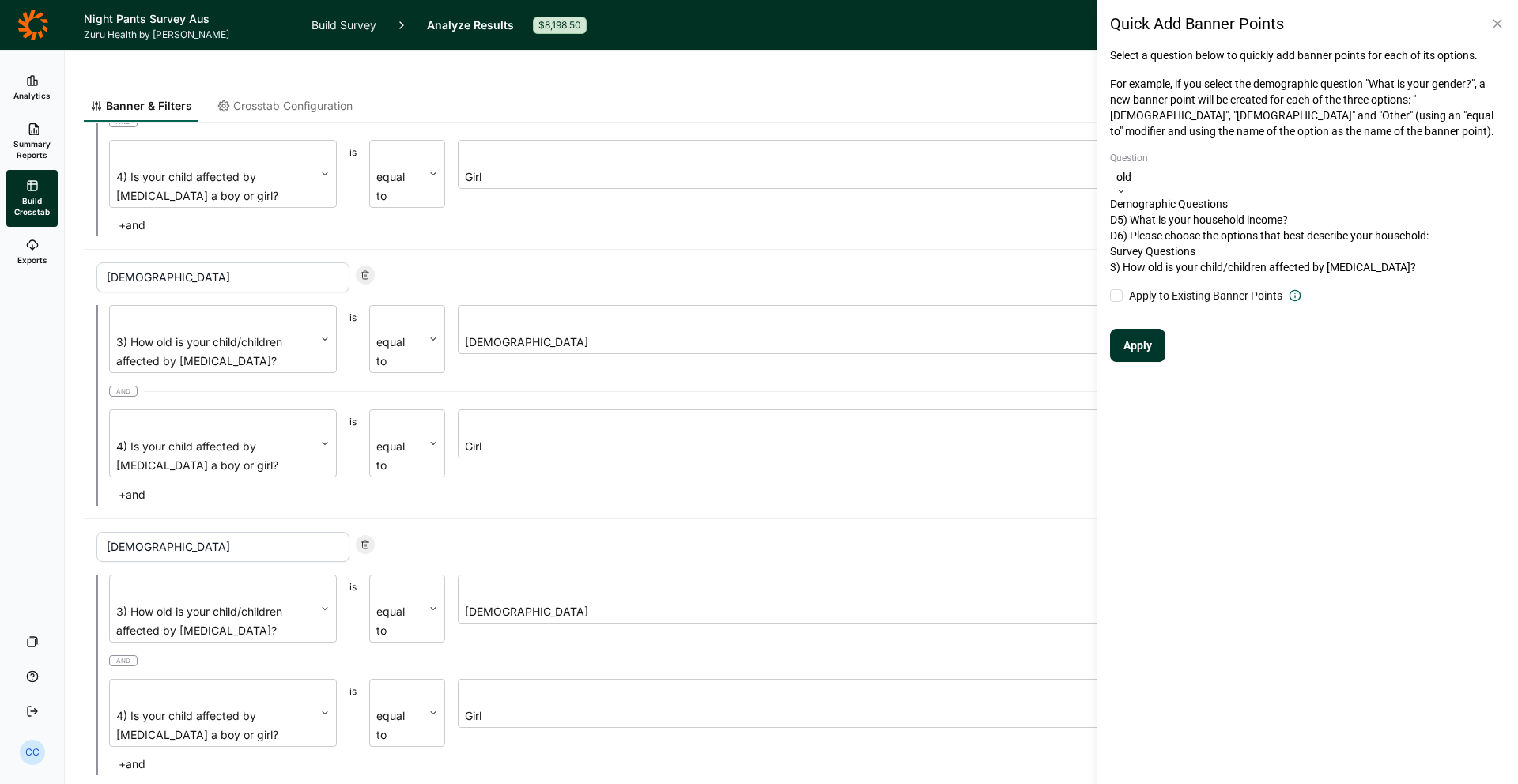
click at [1372, 275] on div "3) How old is your child/children affected by [MEDICAL_DATA]?" at bounding box center [1308, 267] width 396 height 16
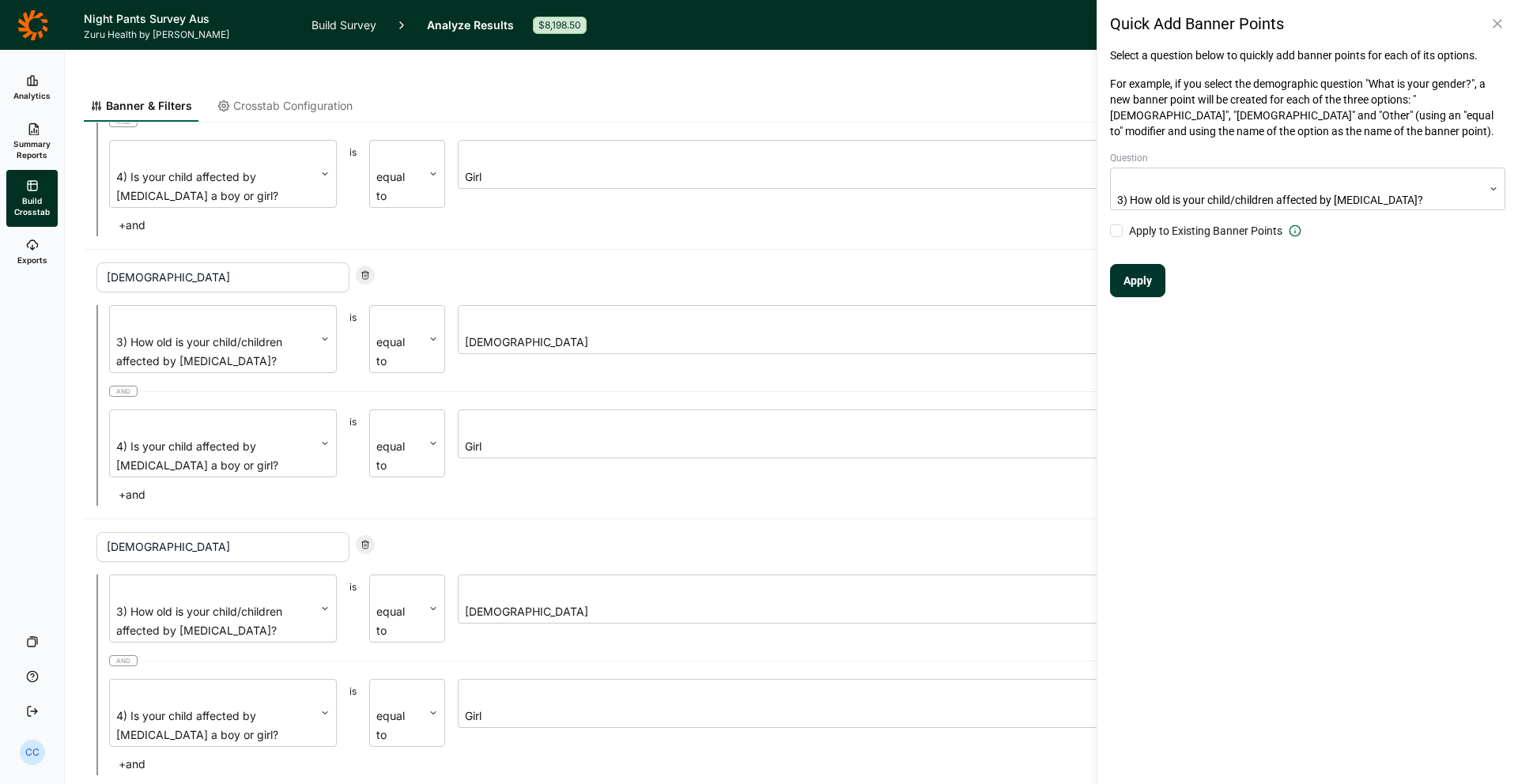
click at [1134, 281] on button "Apply" at bounding box center [1138, 281] width 55 height 33
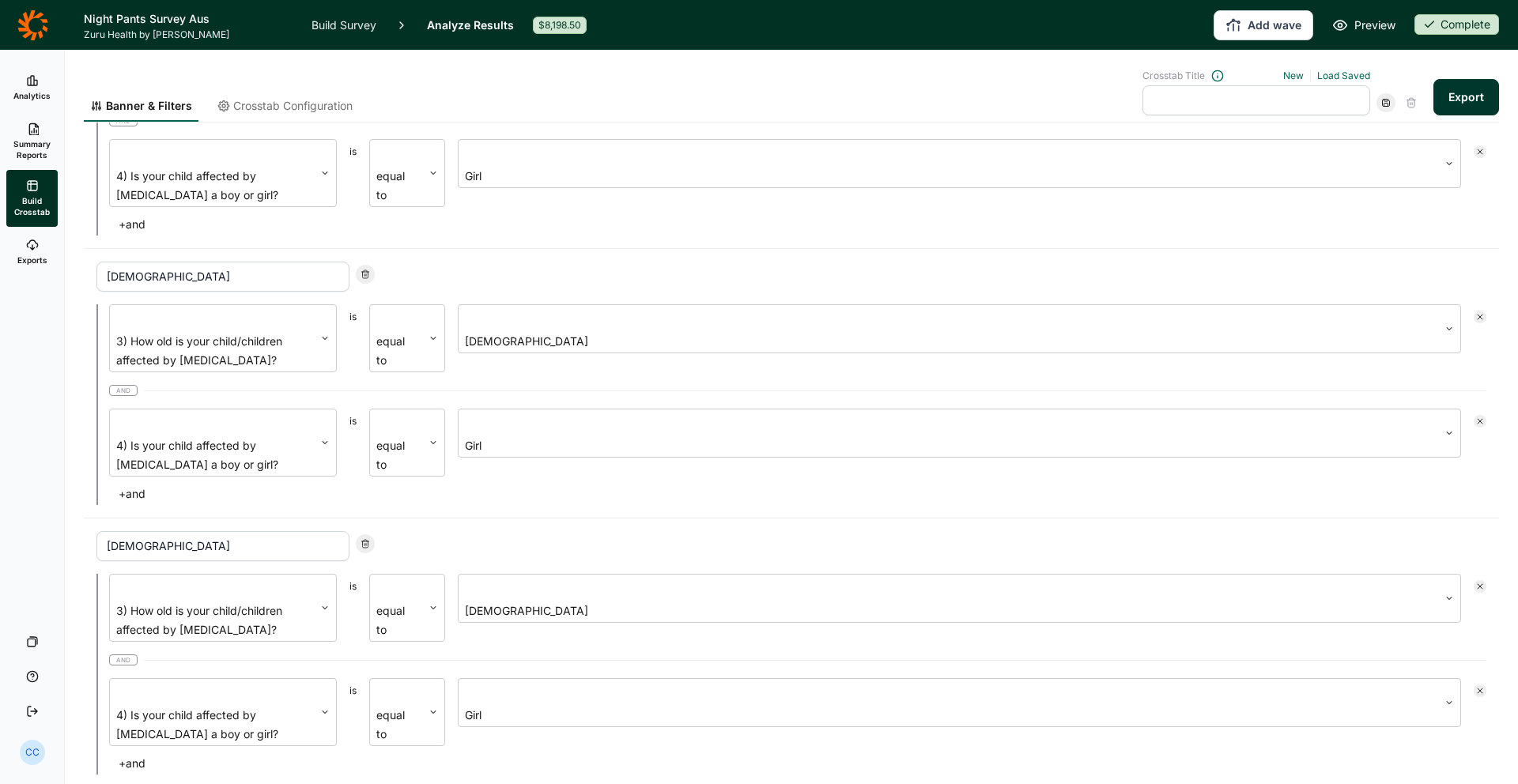
scroll to position [770, 0]
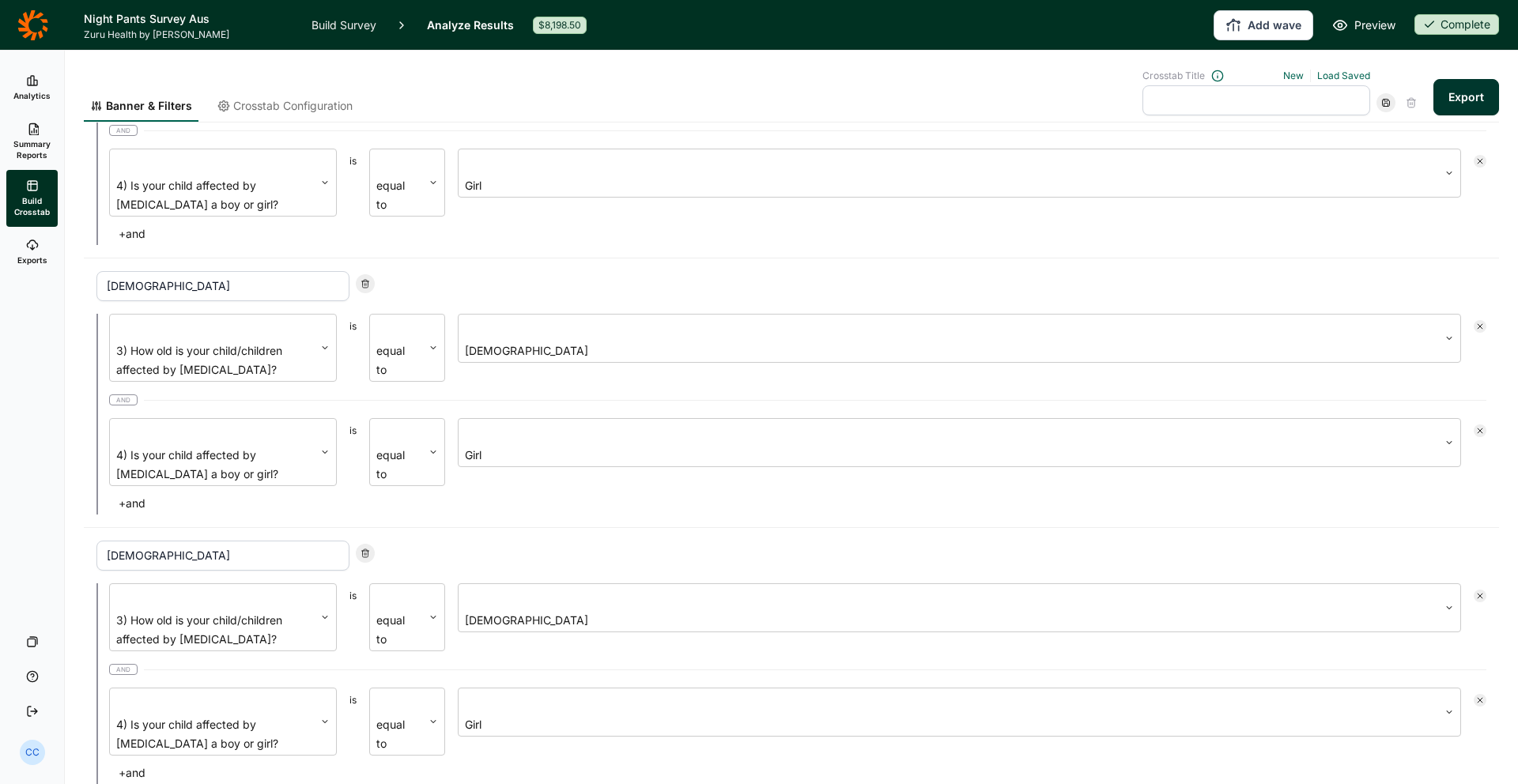
drag, startPoint x: 146, startPoint y: 528, endPoint x: 165, endPoint y: 538, distance: 21.5
type input "gi"
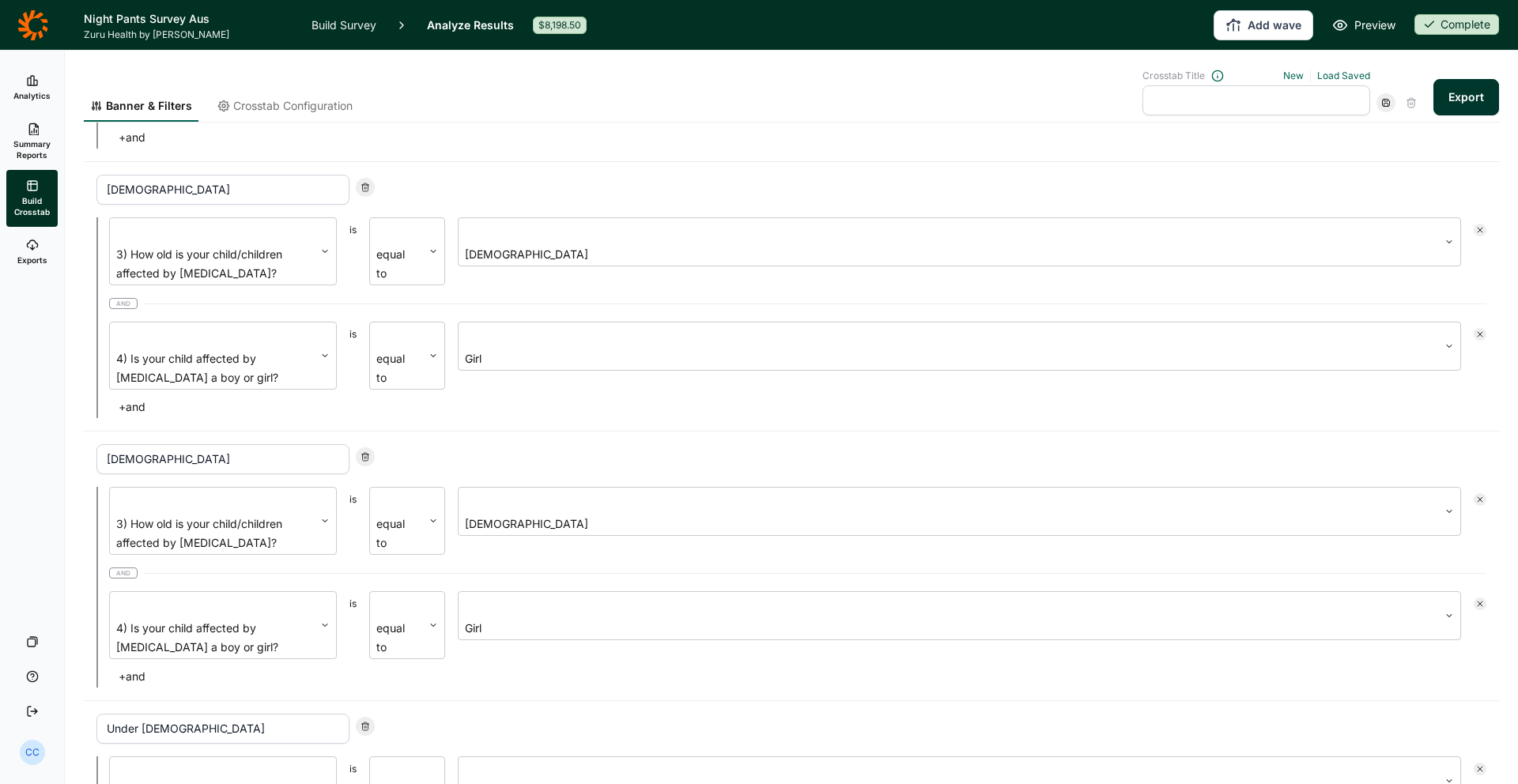
scroll to position [917, 0]
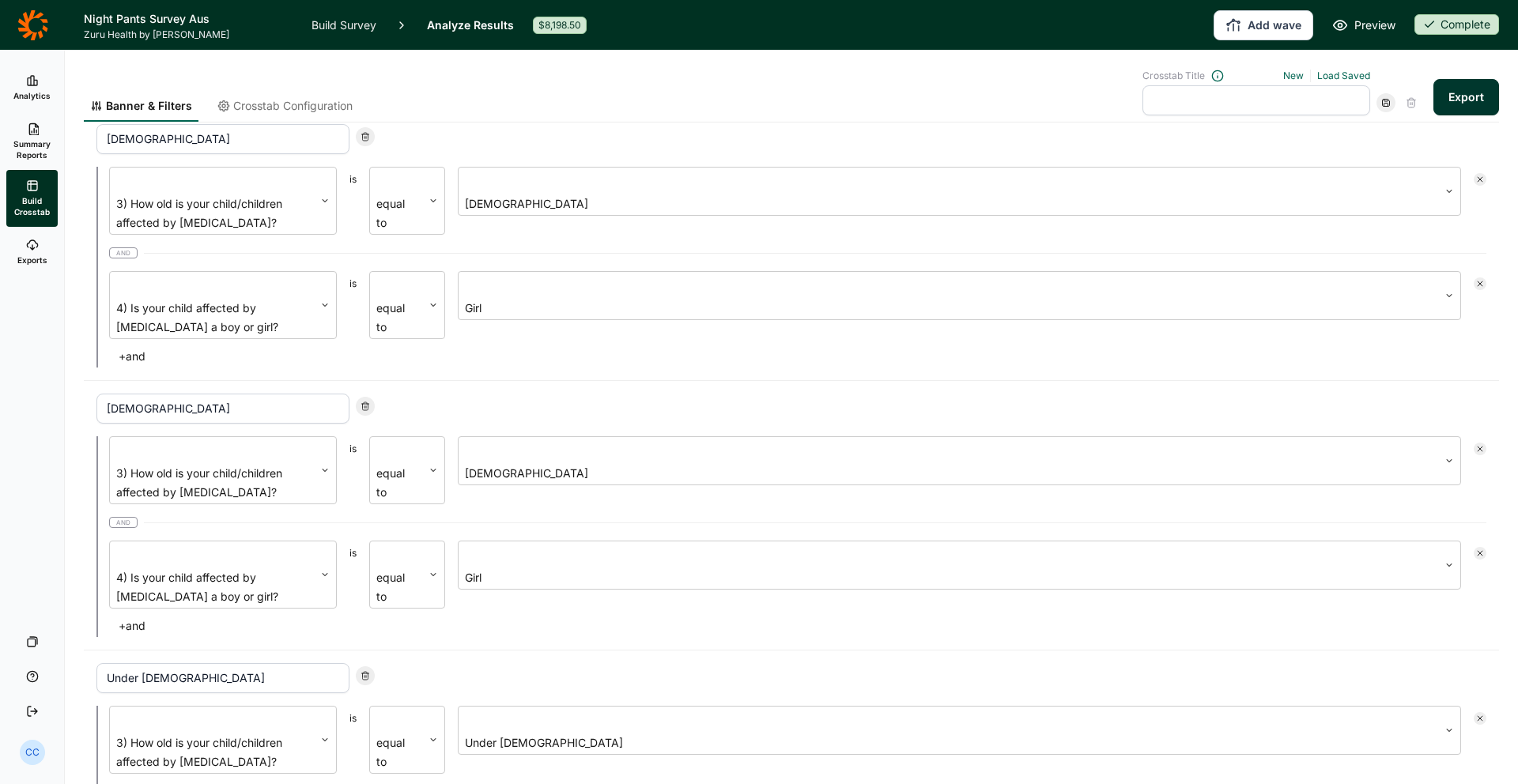
drag, startPoint x: 137, startPoint y: 570, endPoint x: 163, endPoint y: 585, distance: 30.0
type input "g"
type input "boy"
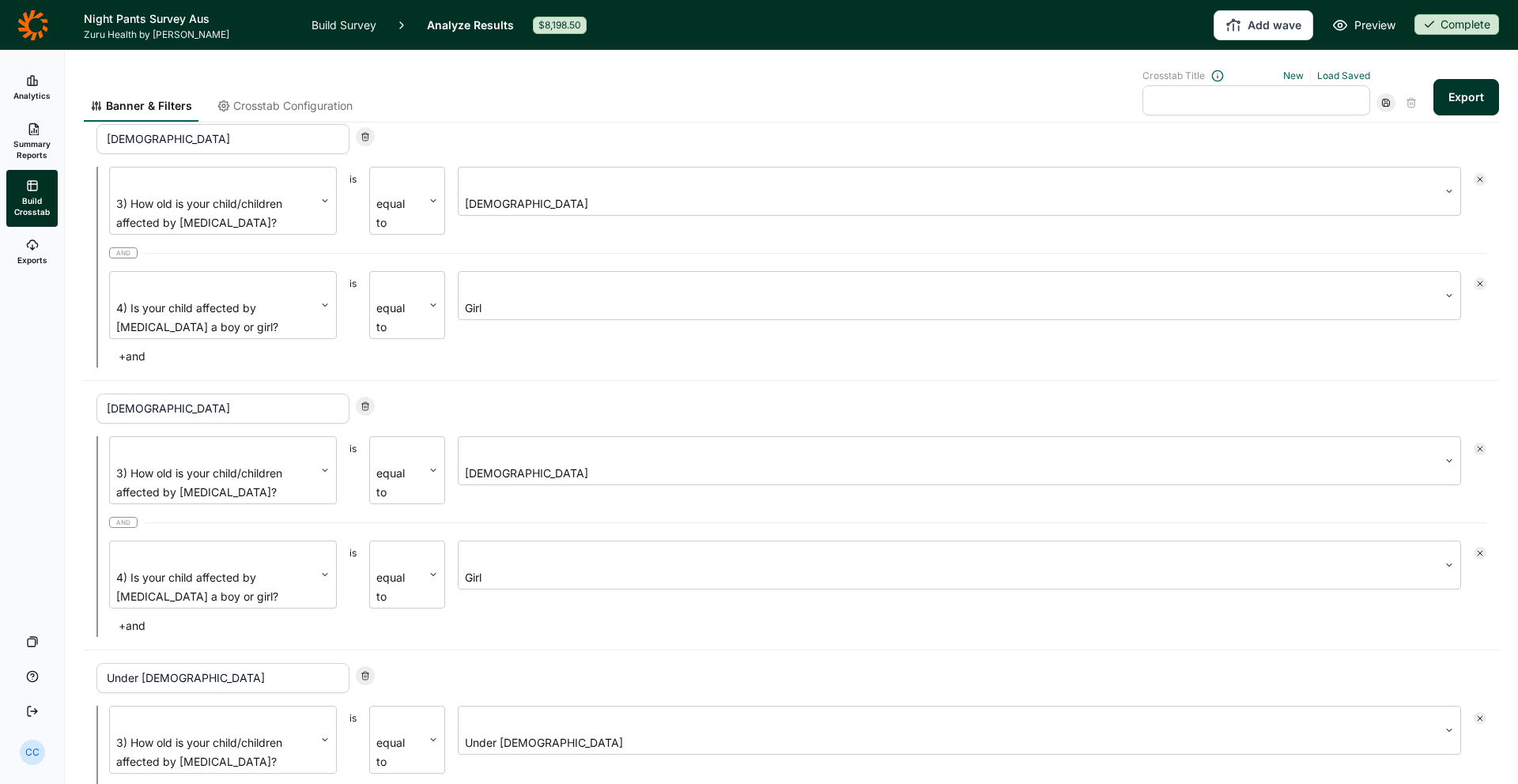
drag, startPoint x: 225, startPoint y: 669, endPoint x: 441, endPoint y: 654, distance: 216.5
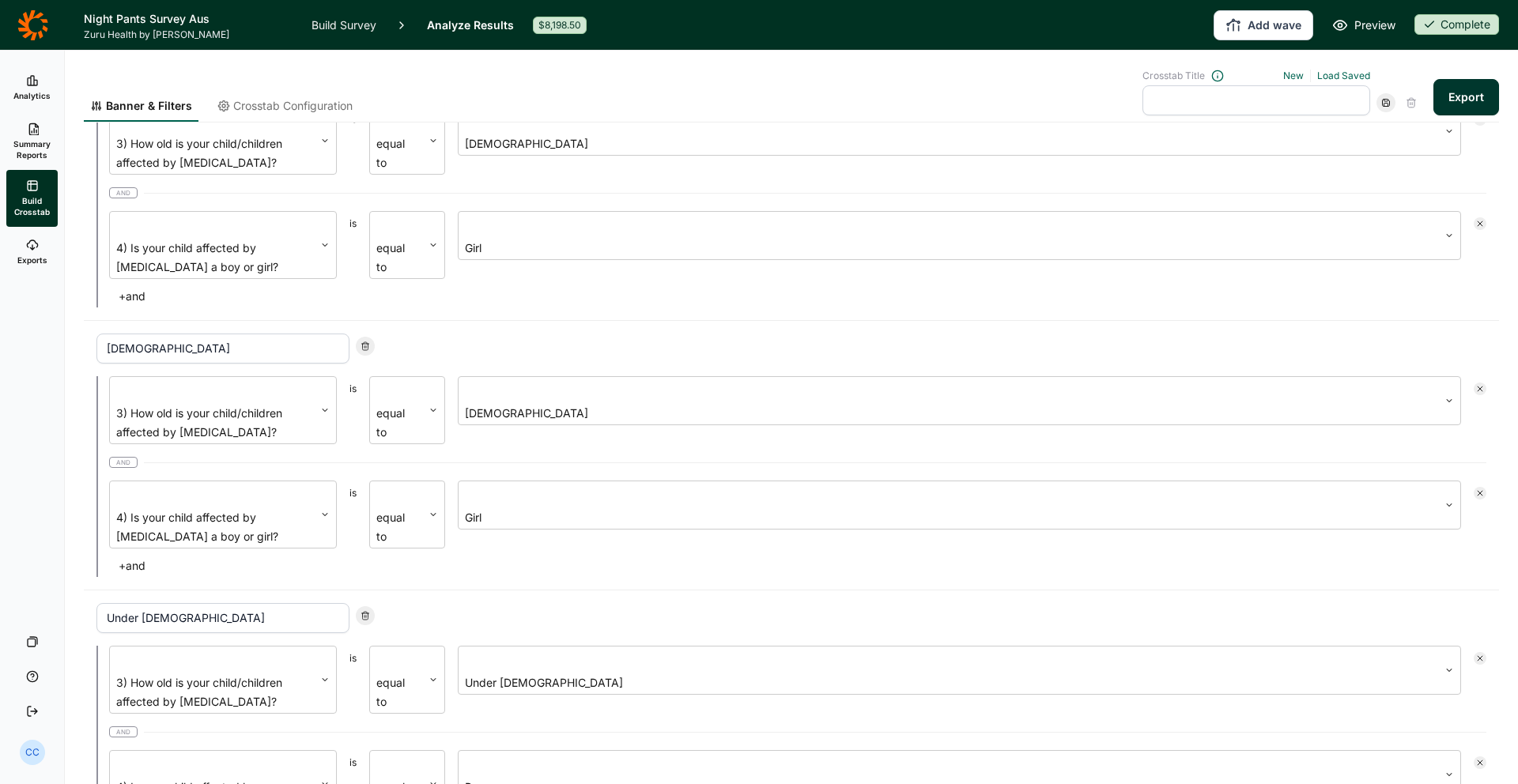
scroll to position [1017, 0]
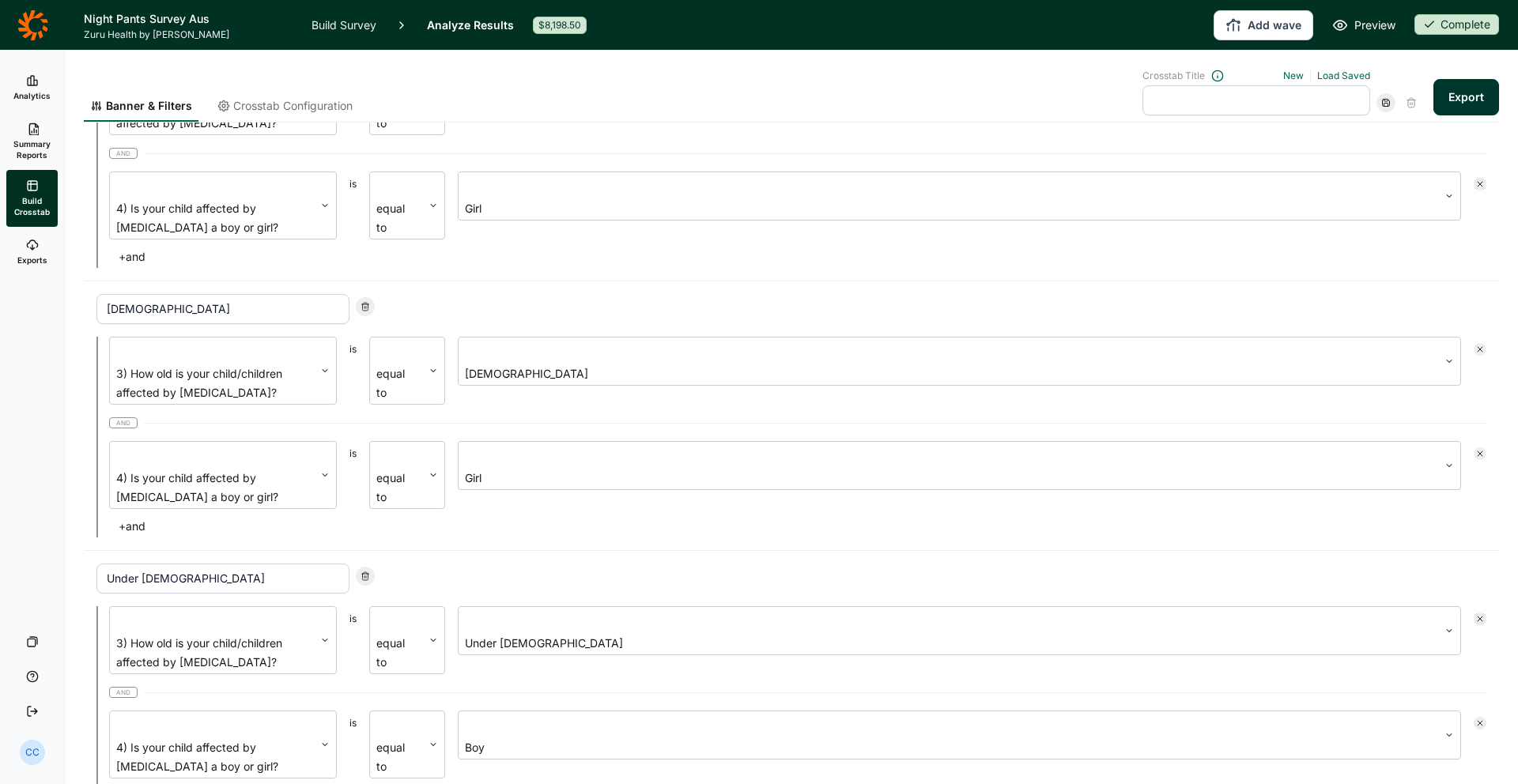
type input "boy"
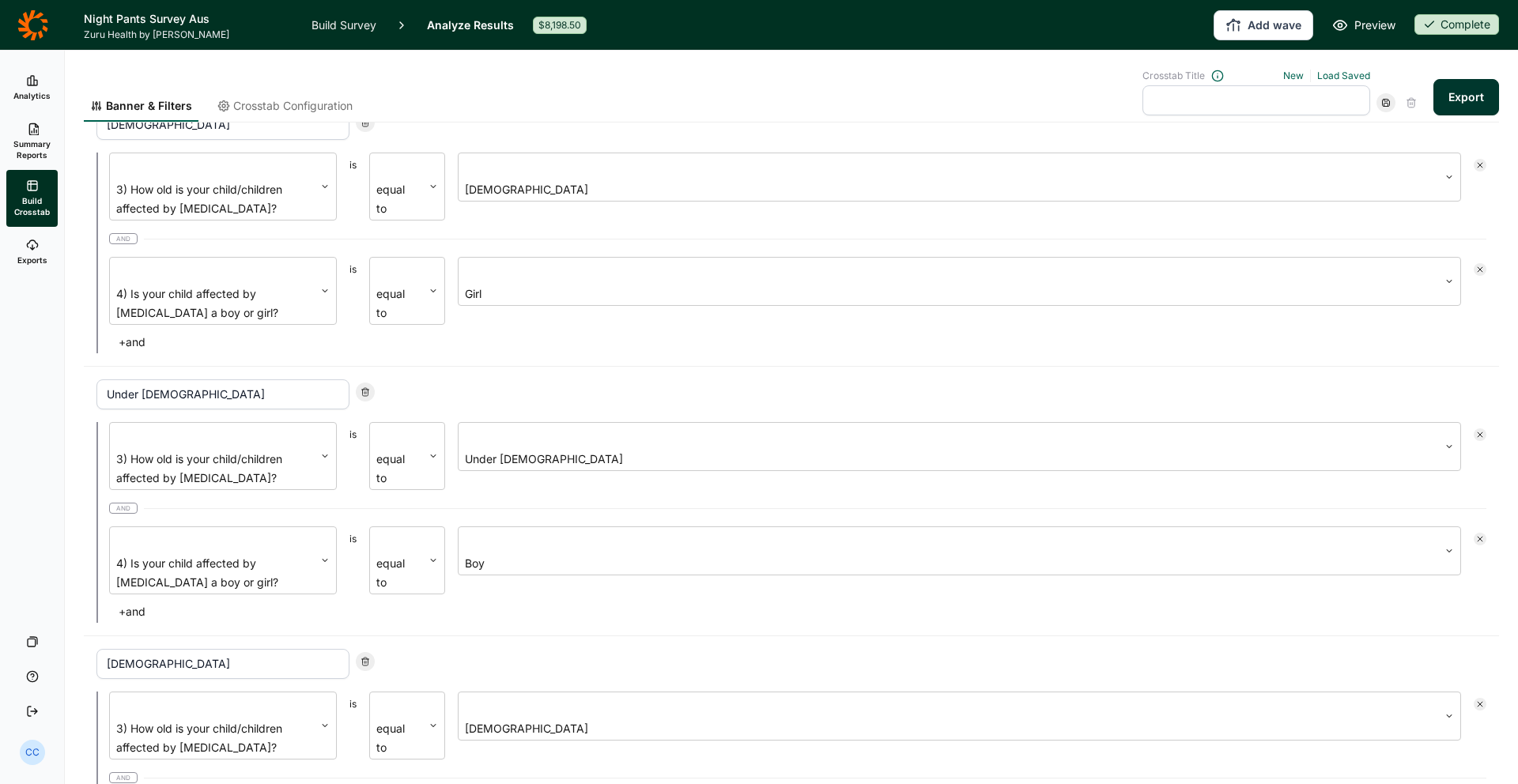
drag, startPoint x: 202, startPoint y: 684, endPoint x: 195, endPoint y: 717, distance: 33.7
type input "boy"
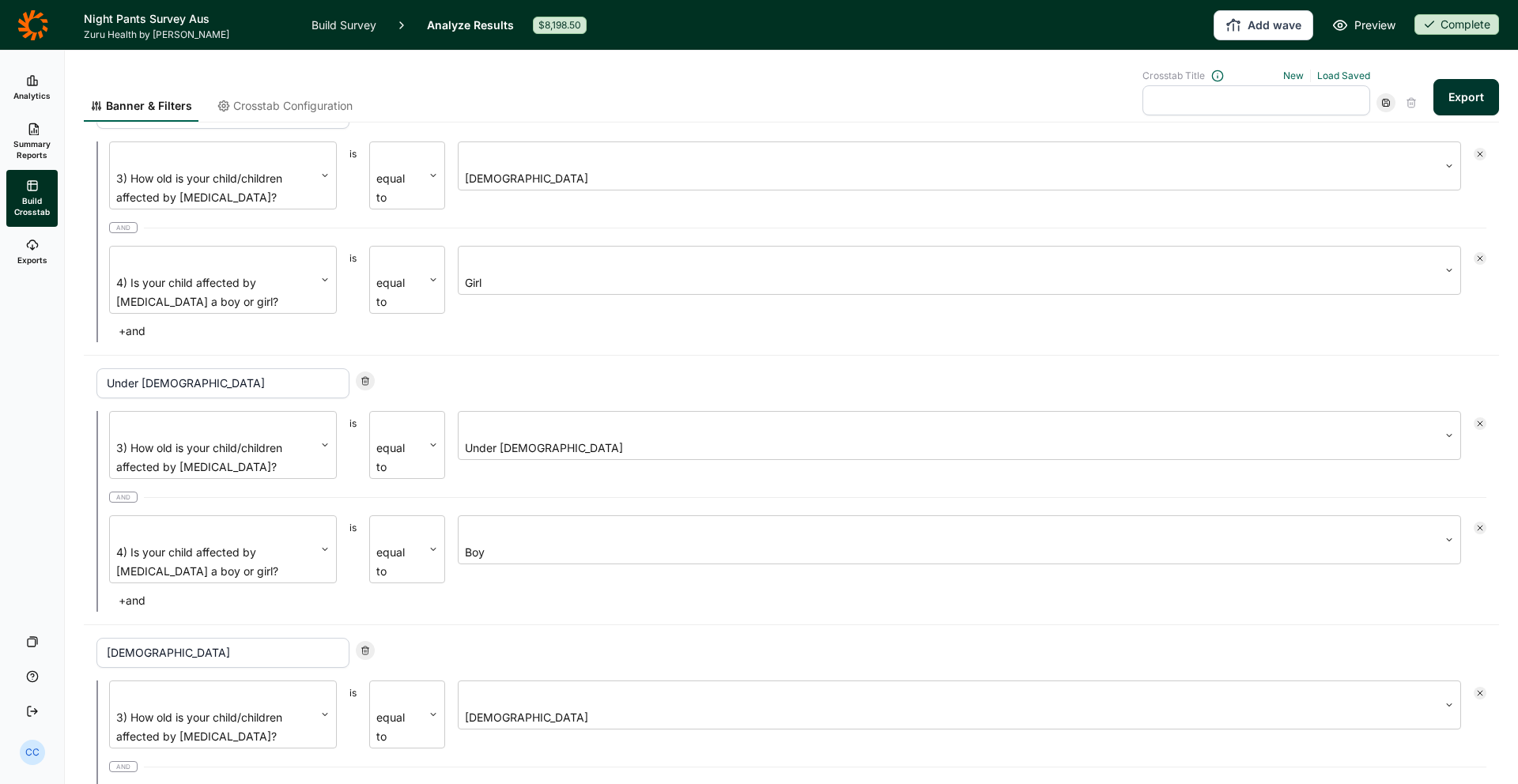
scroll to position [1220, 0]
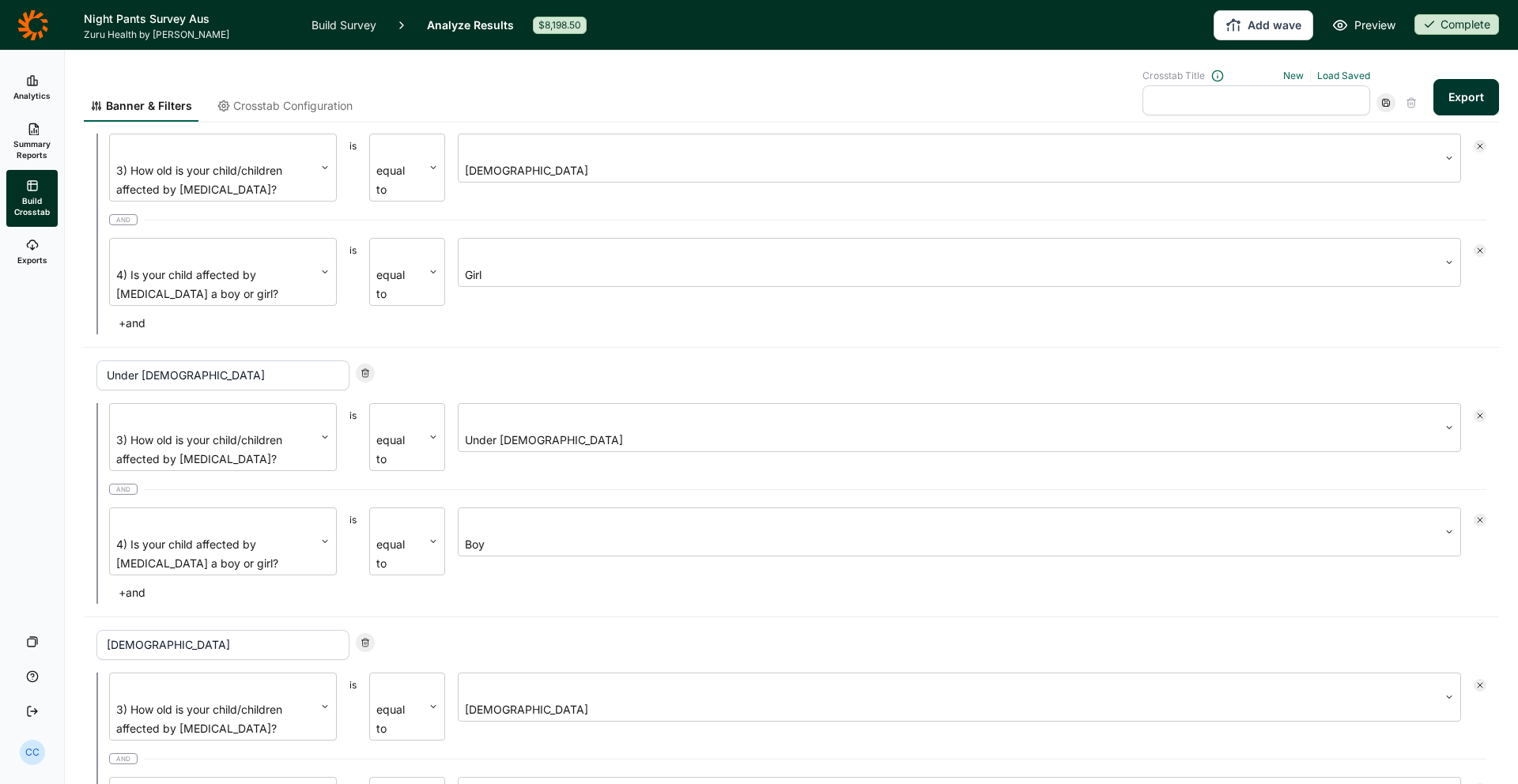
drag, startPoint x: 250, startPoint y: 768, endPoint x: 345, endPoint y: 749, distance: 96.9
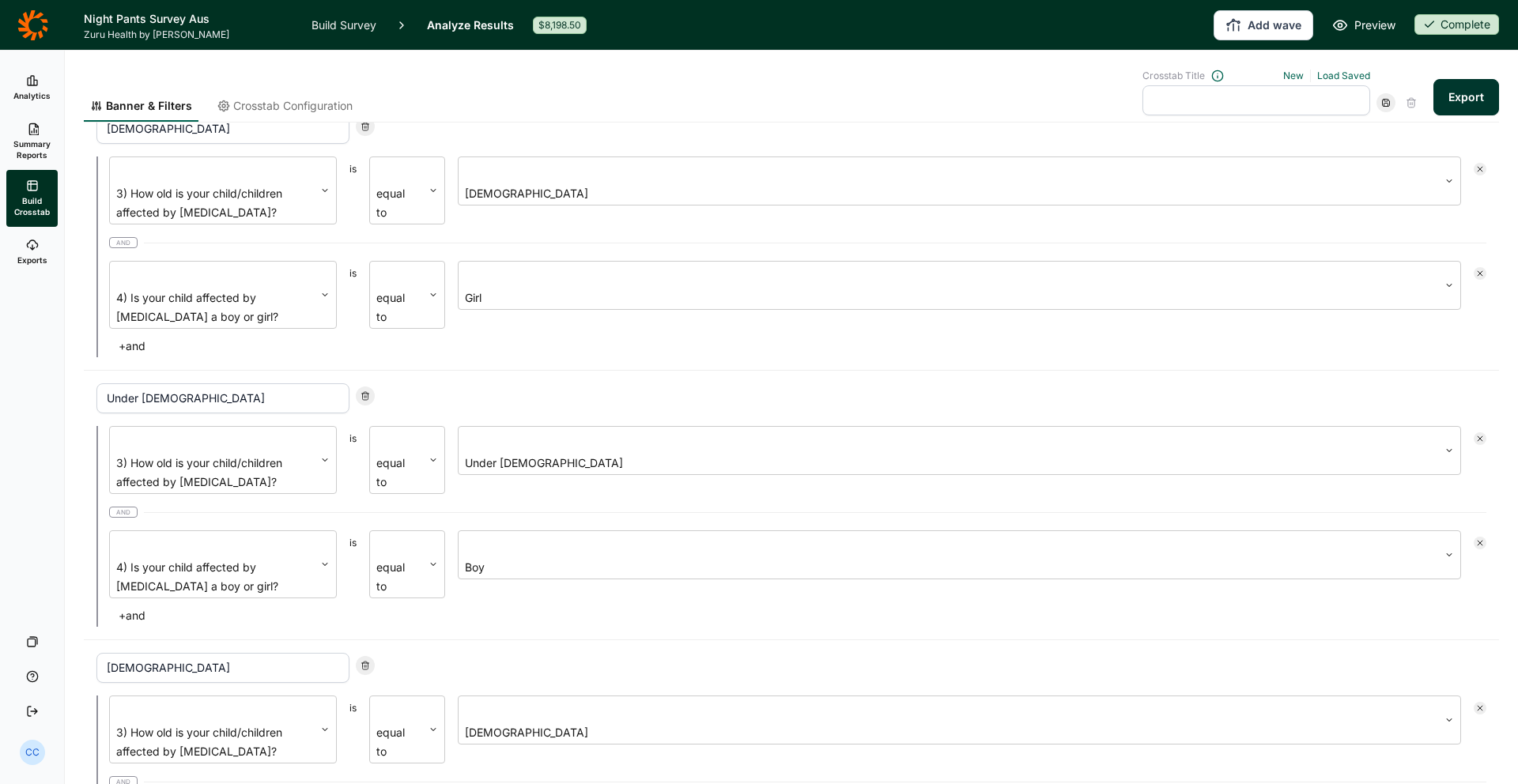
scroll to position [1195, 0]
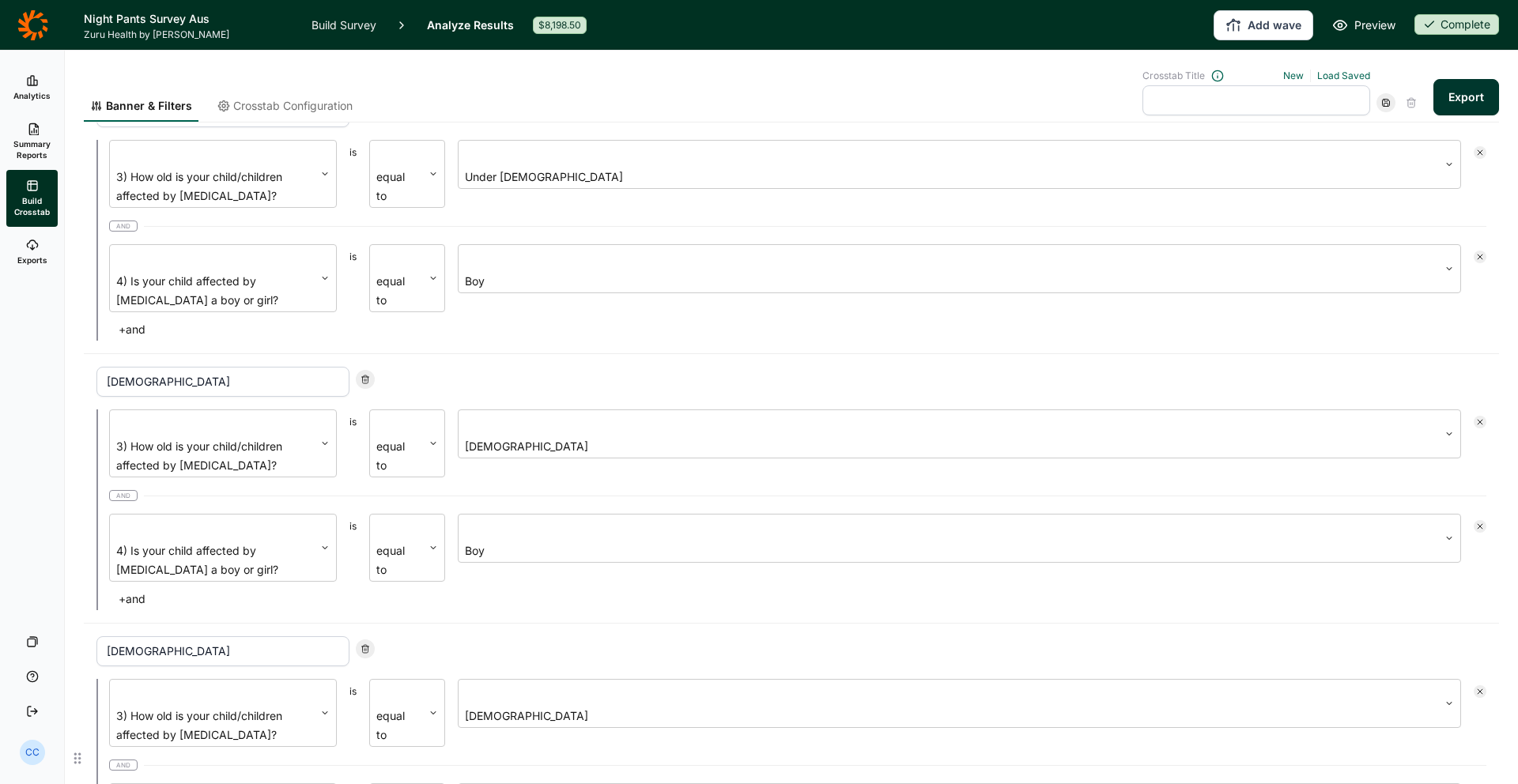
type input "boy"
drag, startPoint x: 278, startPoint y: 668, endPoint x: 302, endPoint y: 674, distance: 24.7
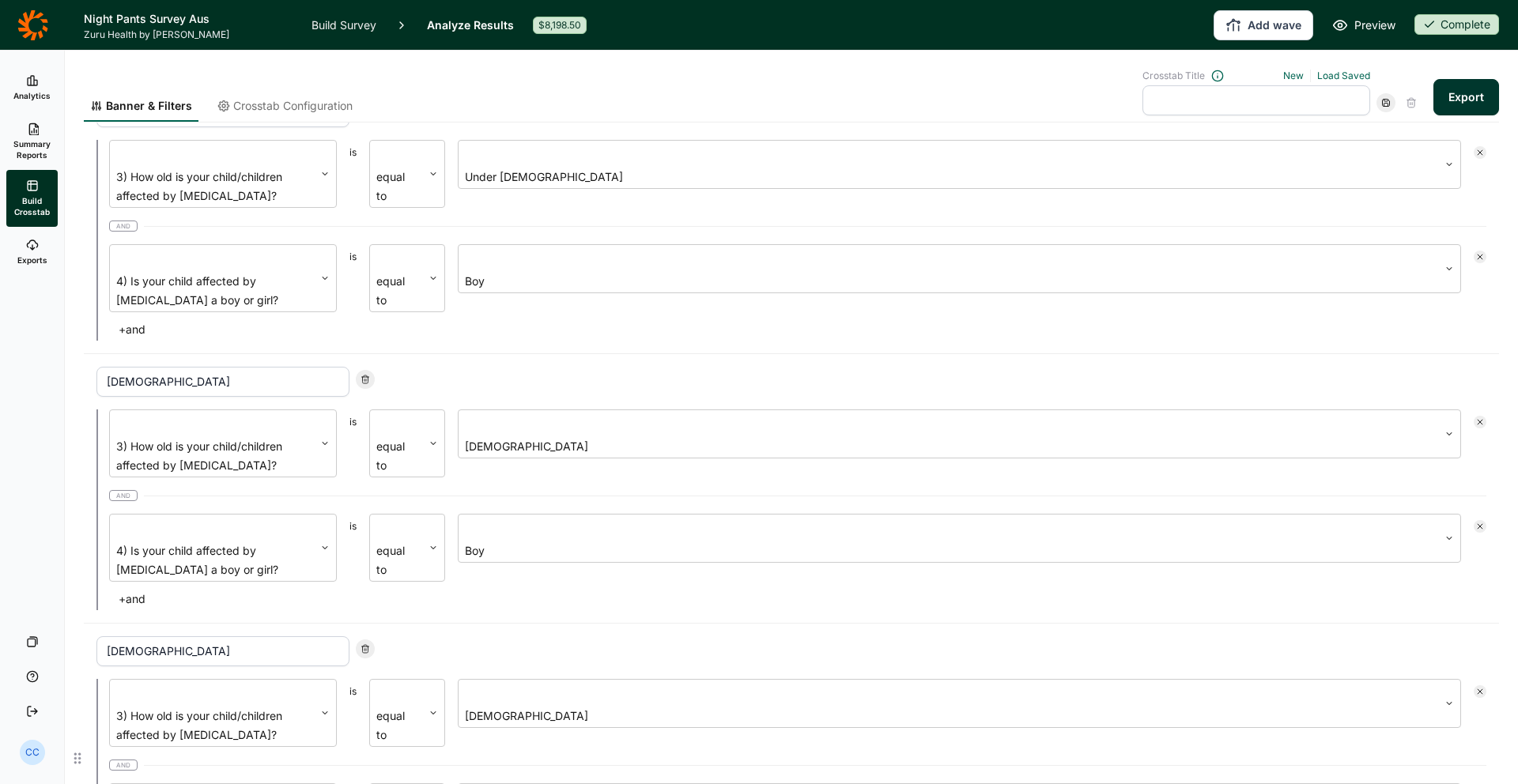
type input "Boy - [DEMOGRAPHIC_DATA]"
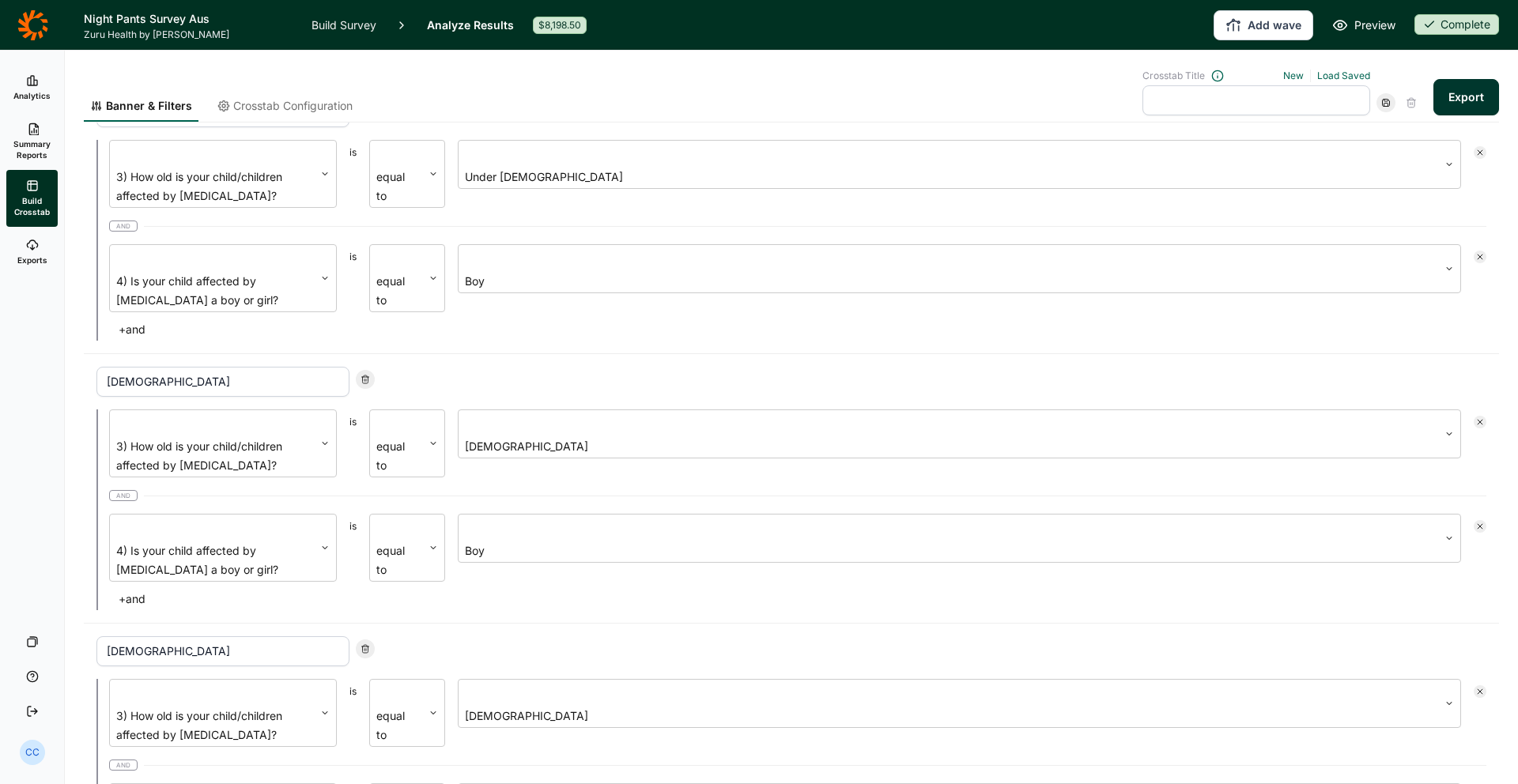
paste input "Boy -"
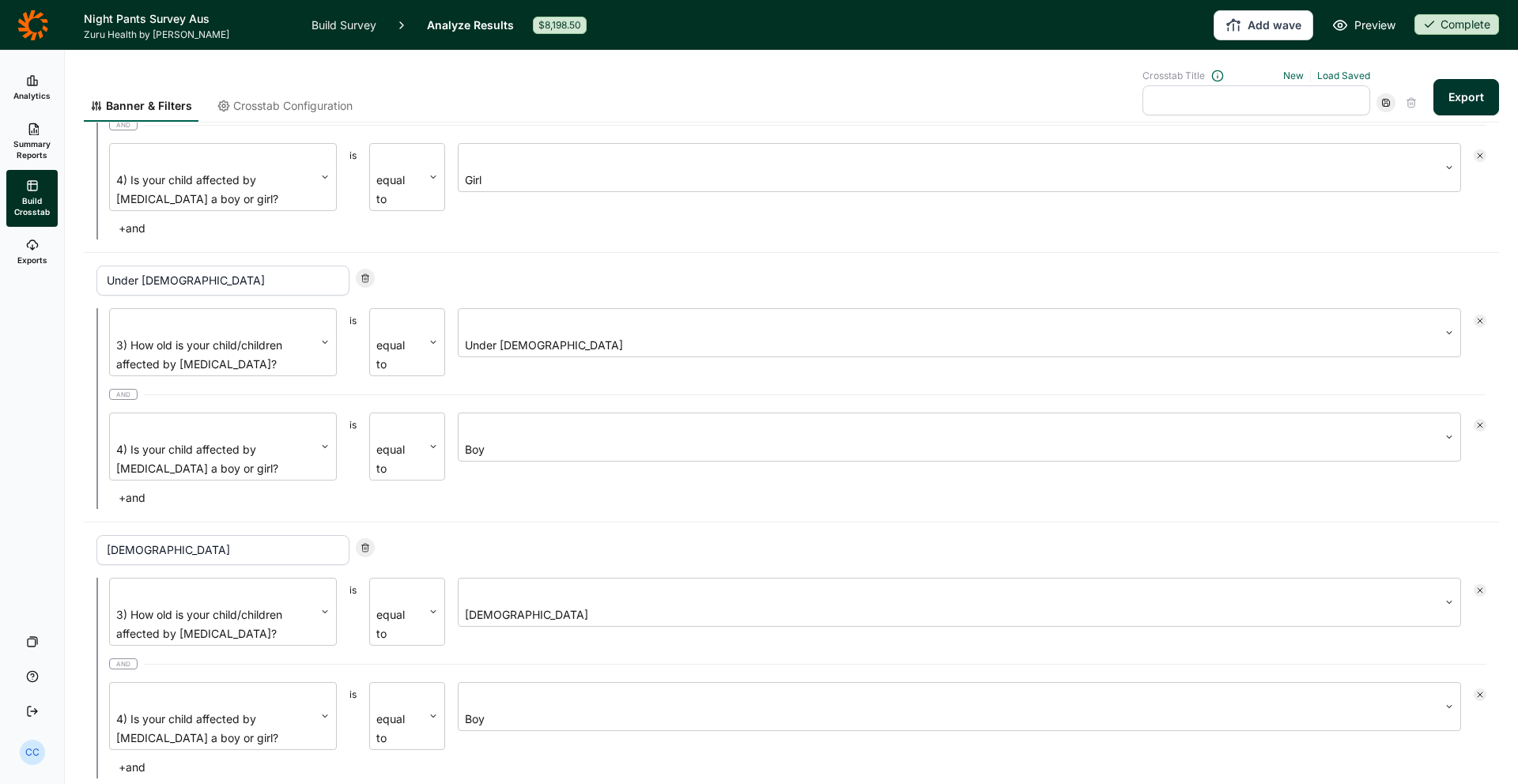
scroll to position [1306, 0]
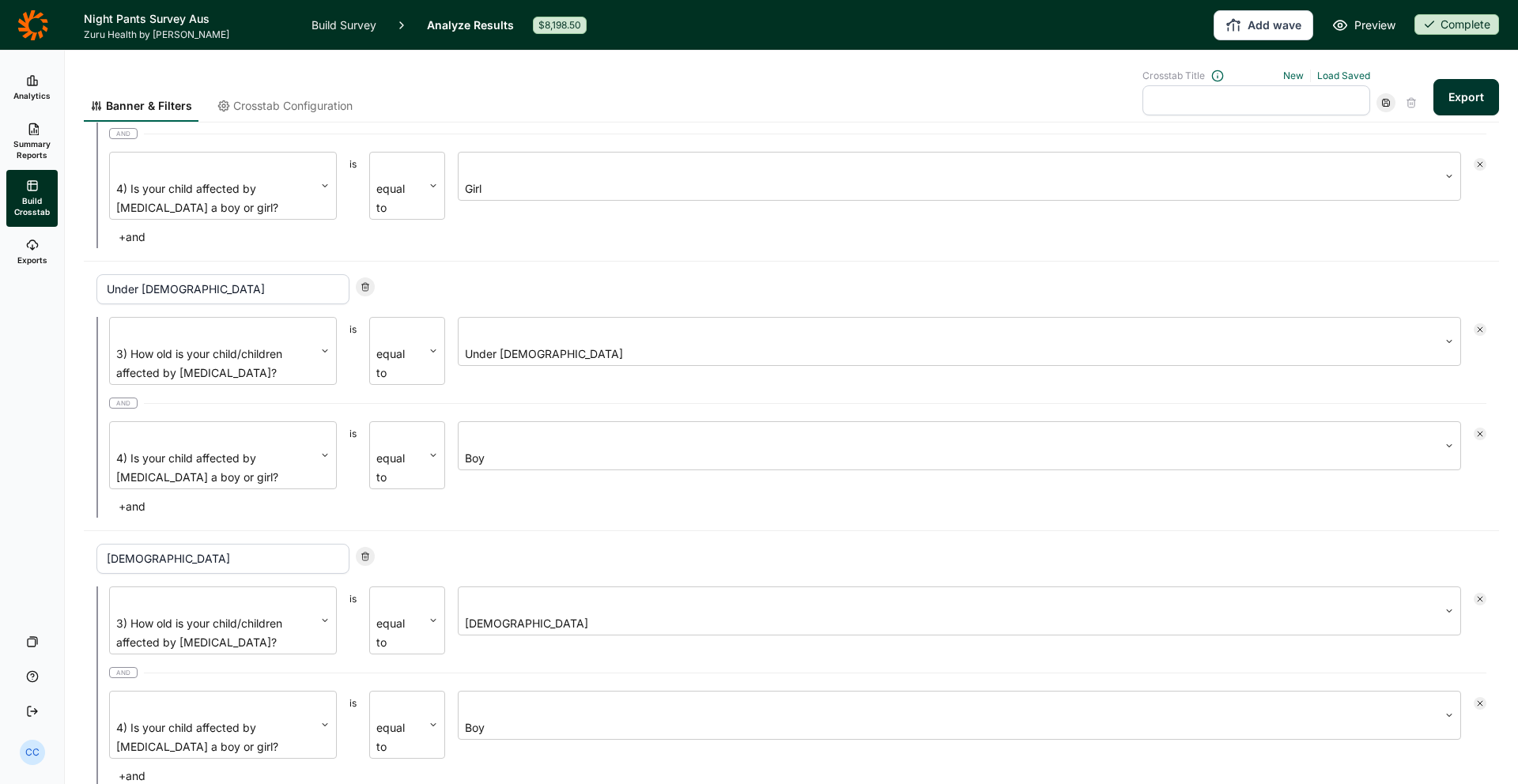
type input "Boy - [DEMOGRAPHIC_DATA]"
paste input "Boy -"
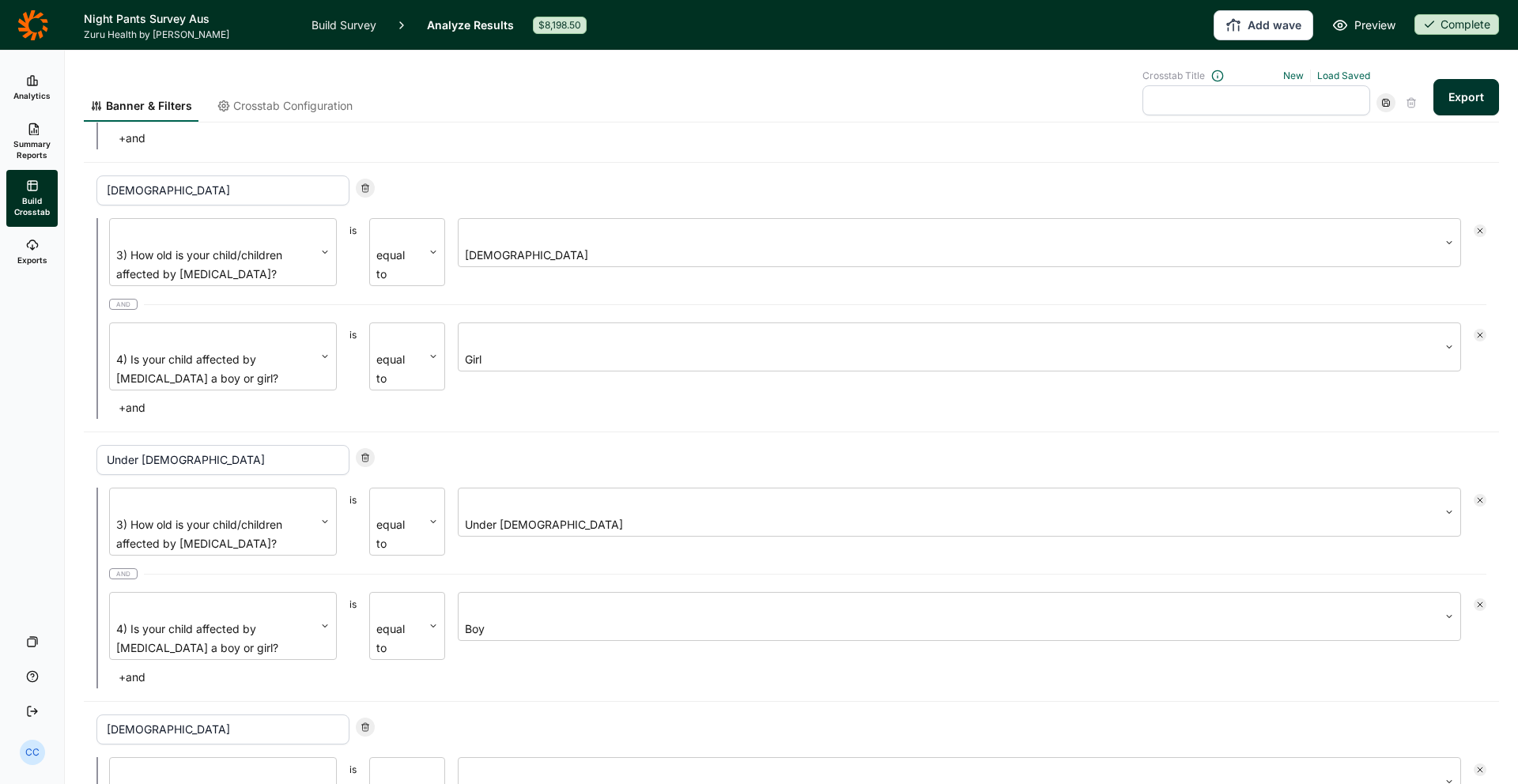
type input "Boy - [DEMOGRAPHIC_DATA]"
click at [102, 714] on input "[DEMOGRAPHIC_DATA]" at bounding box center [223, 729] width 253 height 30
paste input "Boy -"
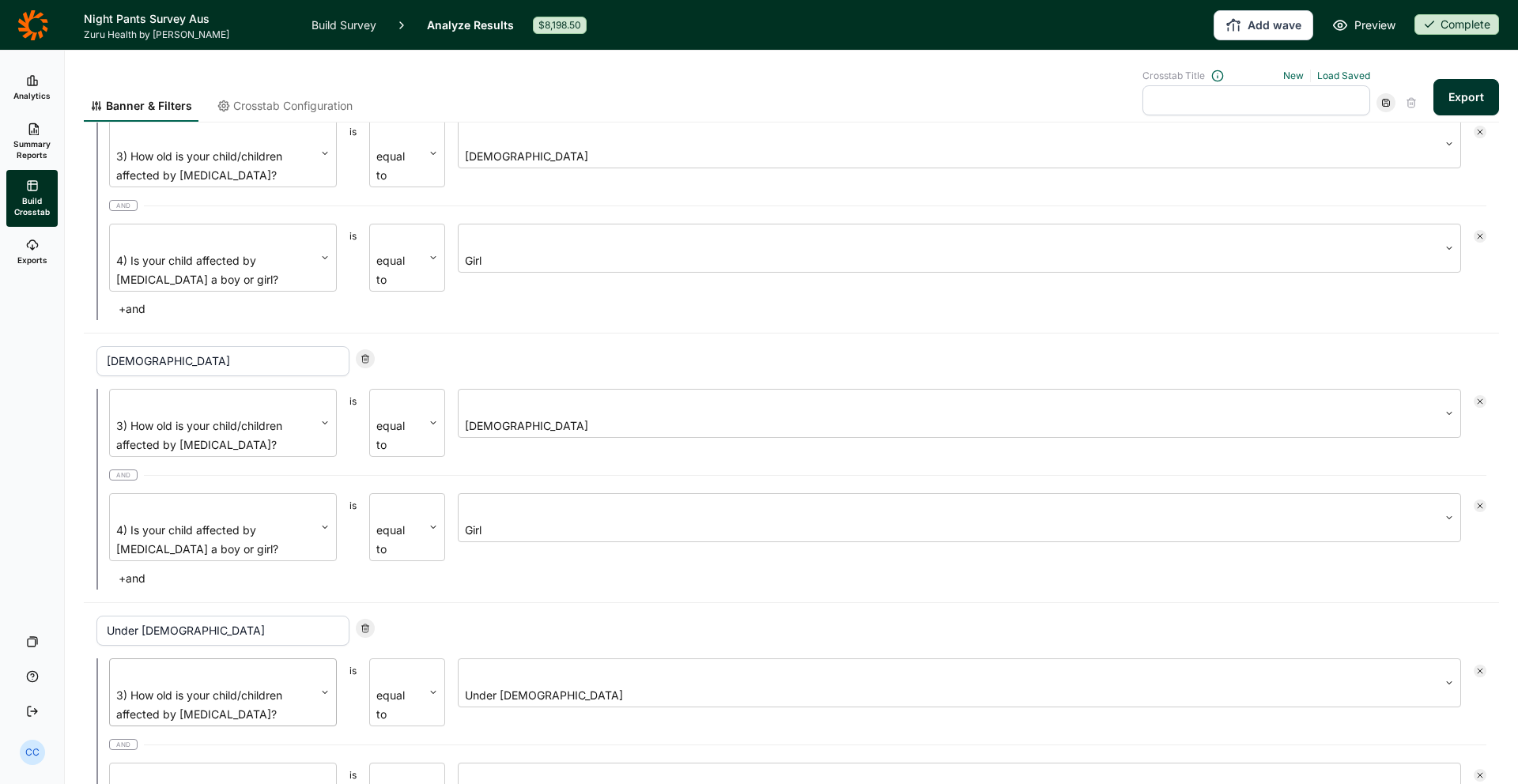
scroll to position [925, 0]
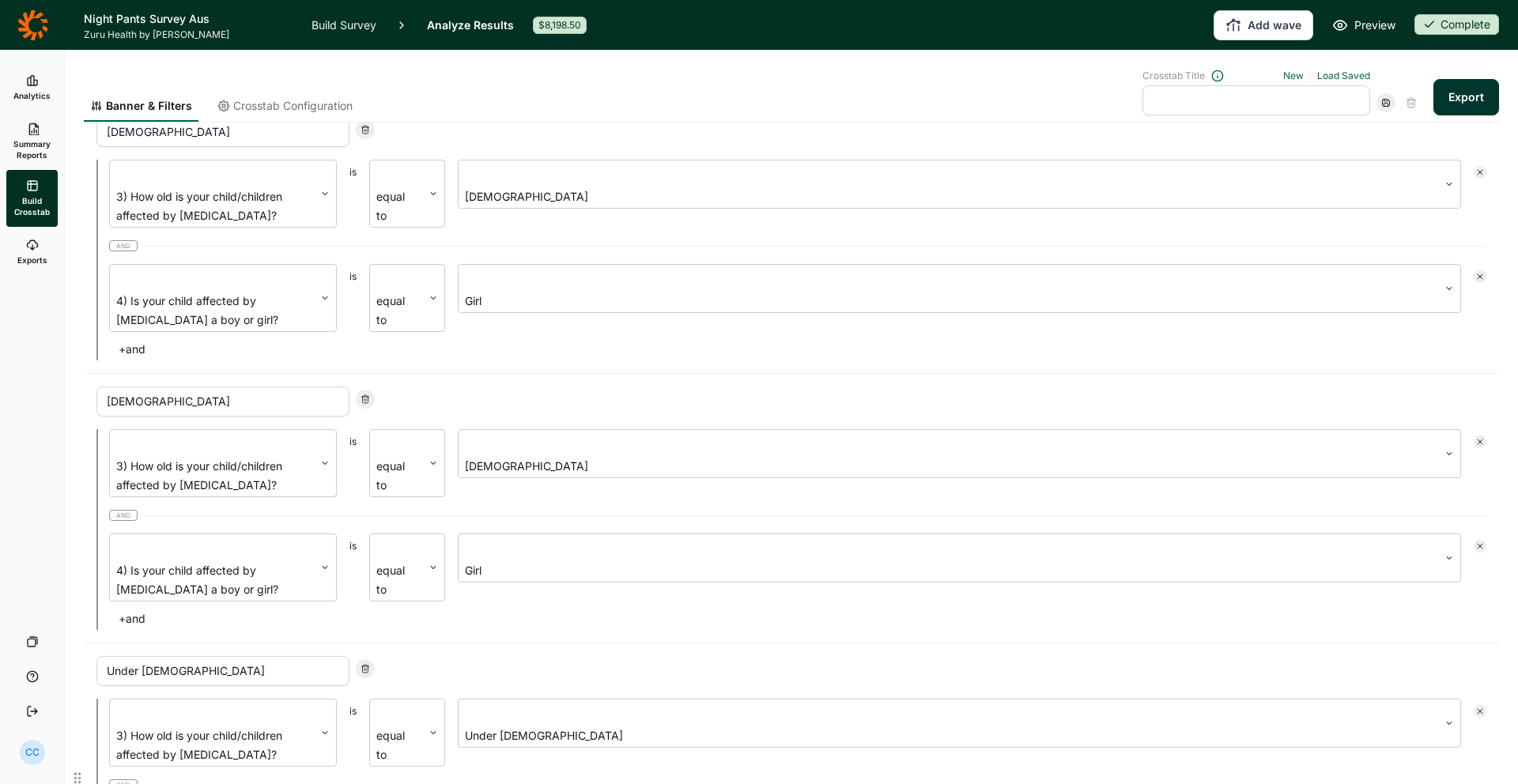
type input "Boy - [DEMOGRAPHIC_DATA]"
click at [107, 656] on input "Under [DEMOGRAPHIC_DATA]" at bounding box center [223, 671] width 253 height 30
paste input "Boy -"
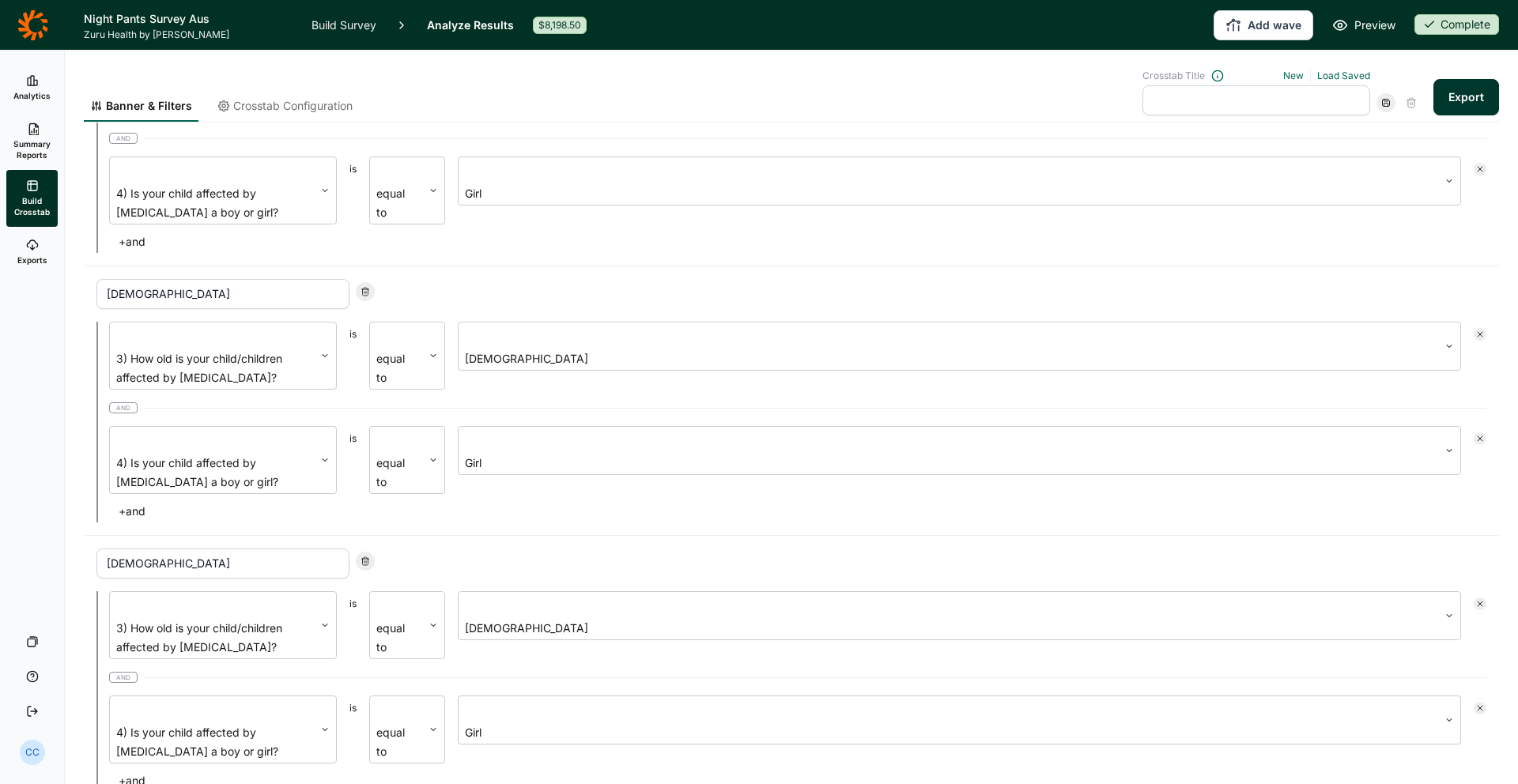
scroll to position [711, 0]
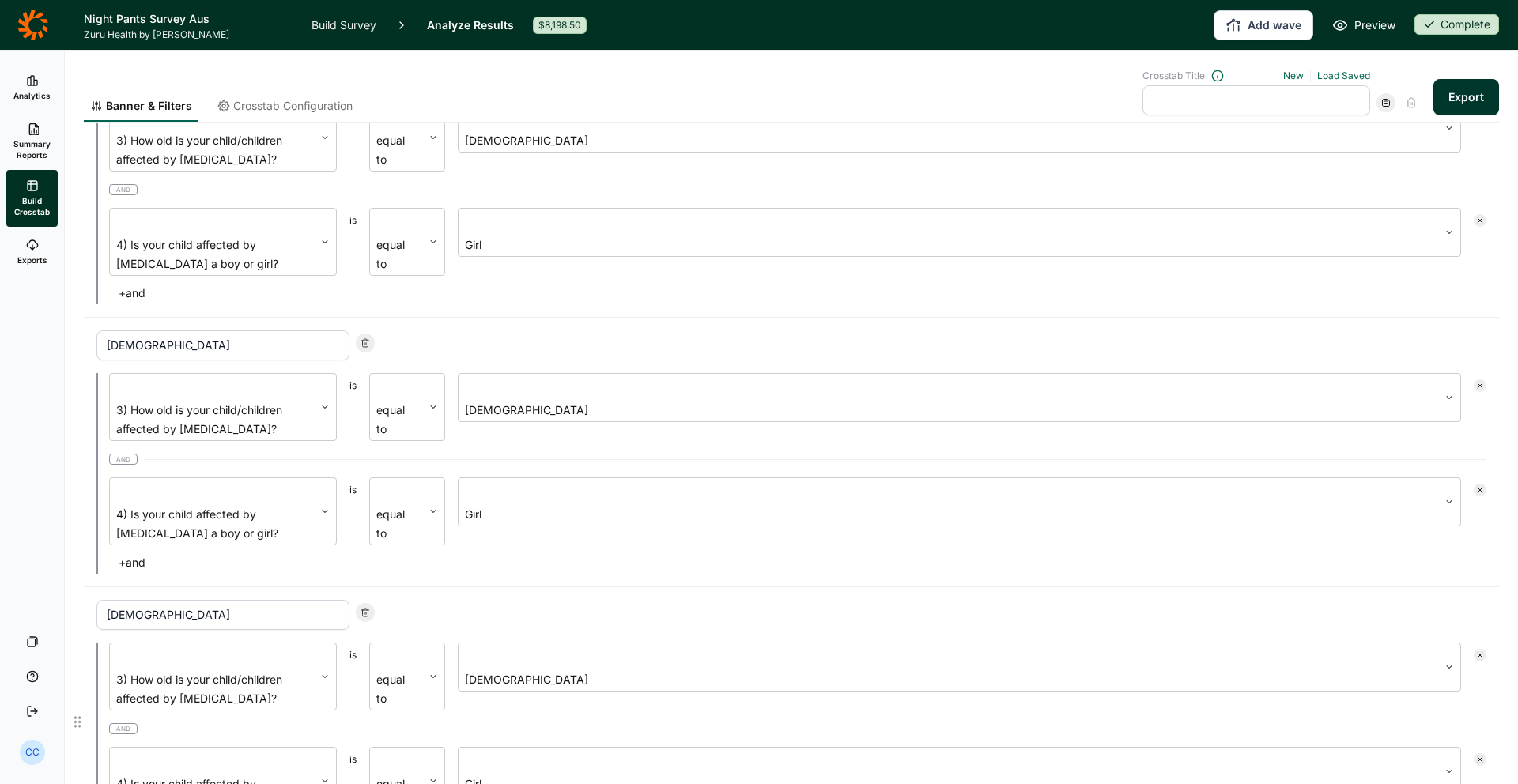
type input "Boy - Under [DEMOGRAPHIC_DATA]"
click at [103, 600] on input "[DEMOGRAPHIC_DATA]" at bounding box center [223, 615] width 253 height 30
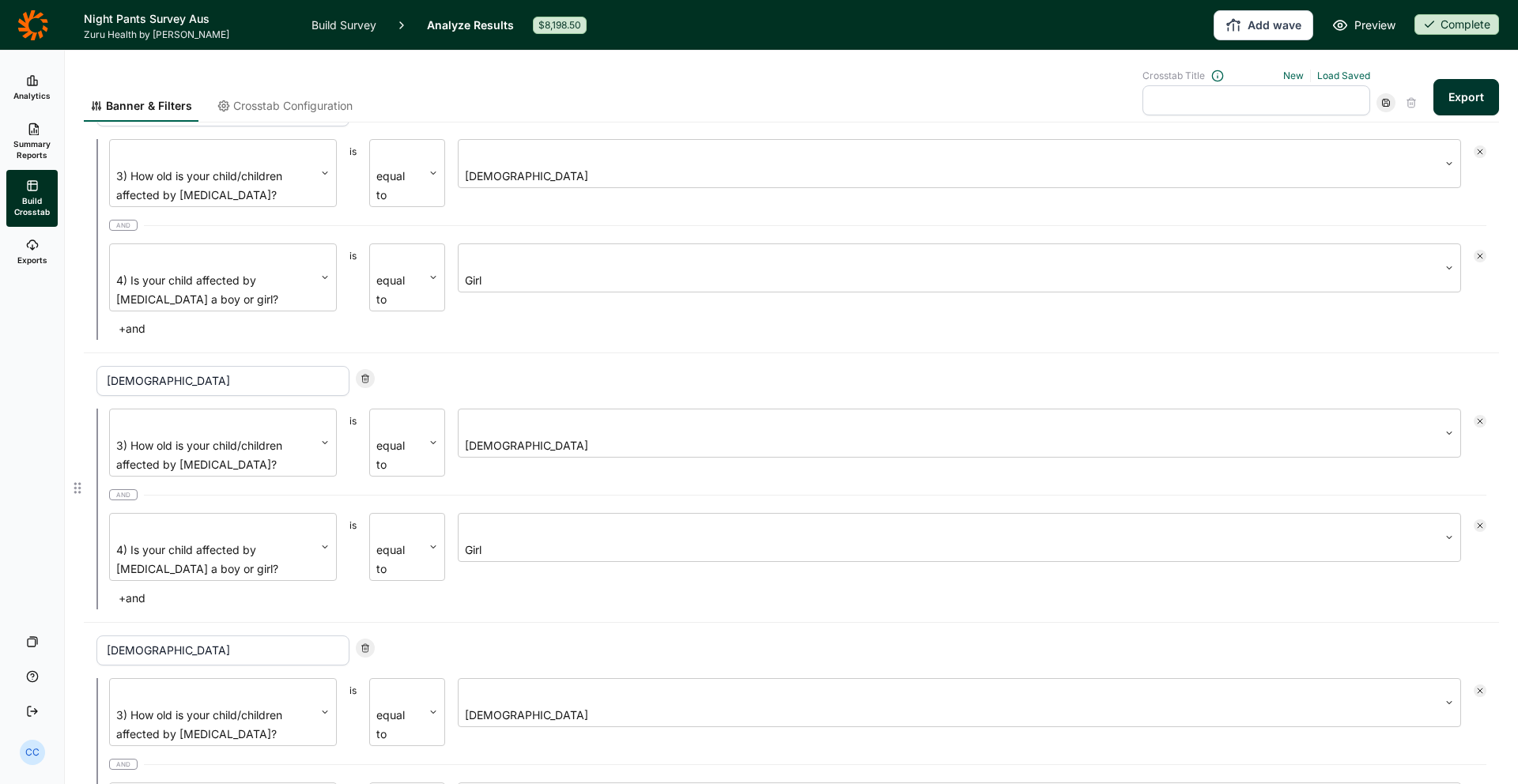
scroll to position [351, 0]
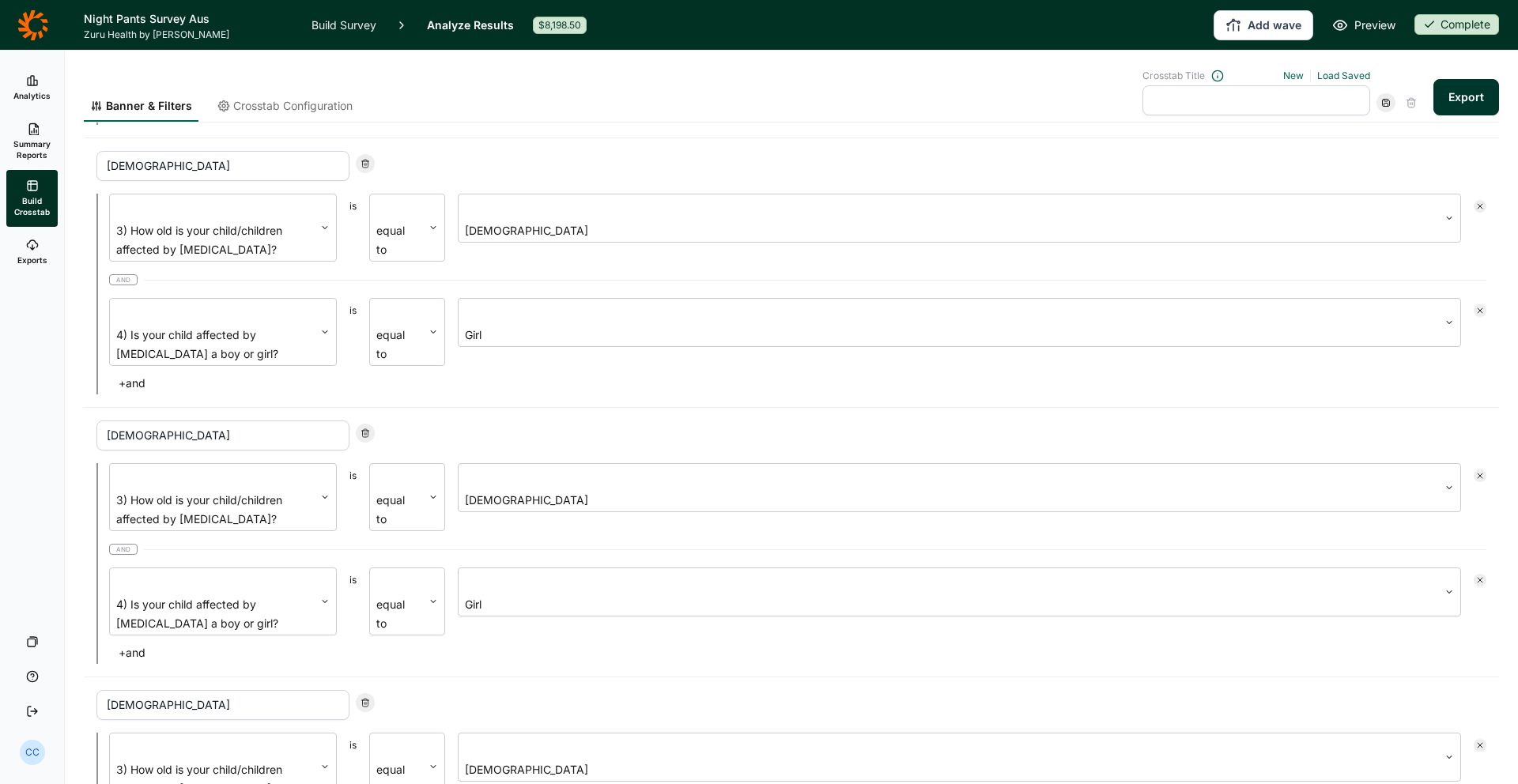
type input "Girl - [DEMOGRAPHIC_DATA]"
click at [108, 690] on input "[DEMOGRAPHIC_DATA]" at bounding box center [223, 705] width 253 height 30
paste input "Girl -"
type input "Girl - [DEMOGRAPHIC_DATA]"
click at [106, 420] on input "[DEMOGRAPHIC_DATA]" at bounding box center [223, 435] width 253 height 30
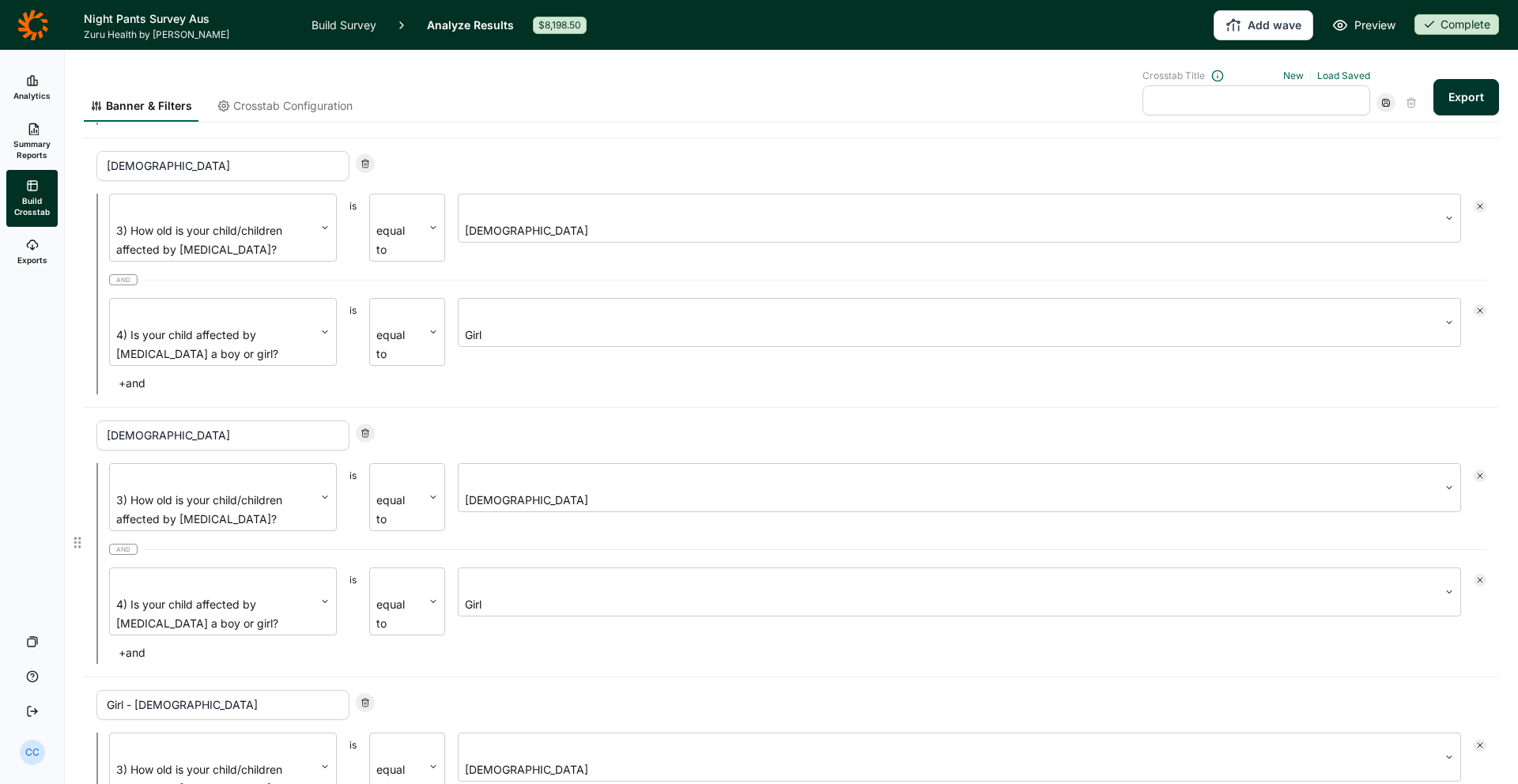
paste input "Girl -"
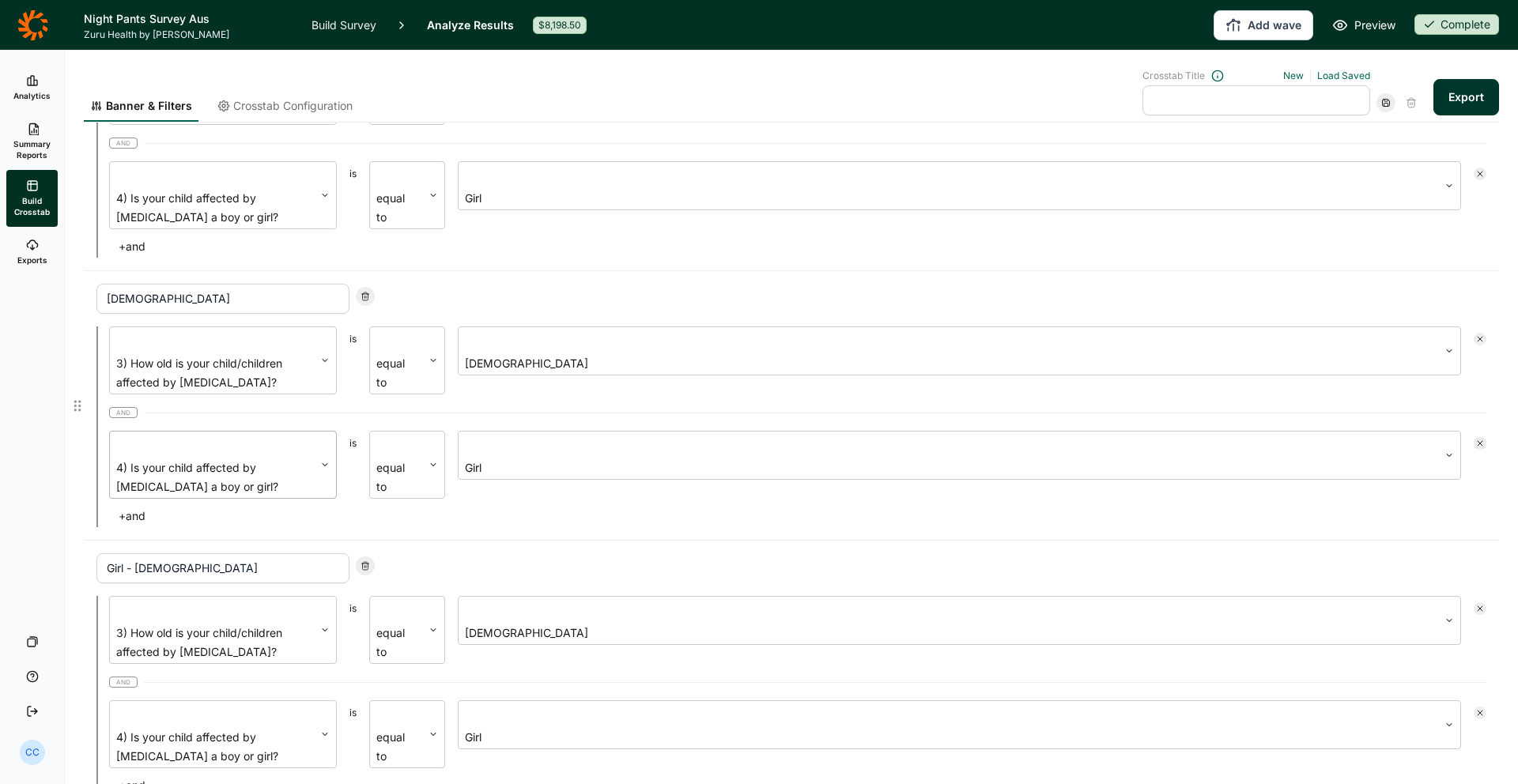
scroll to position [205, 0]
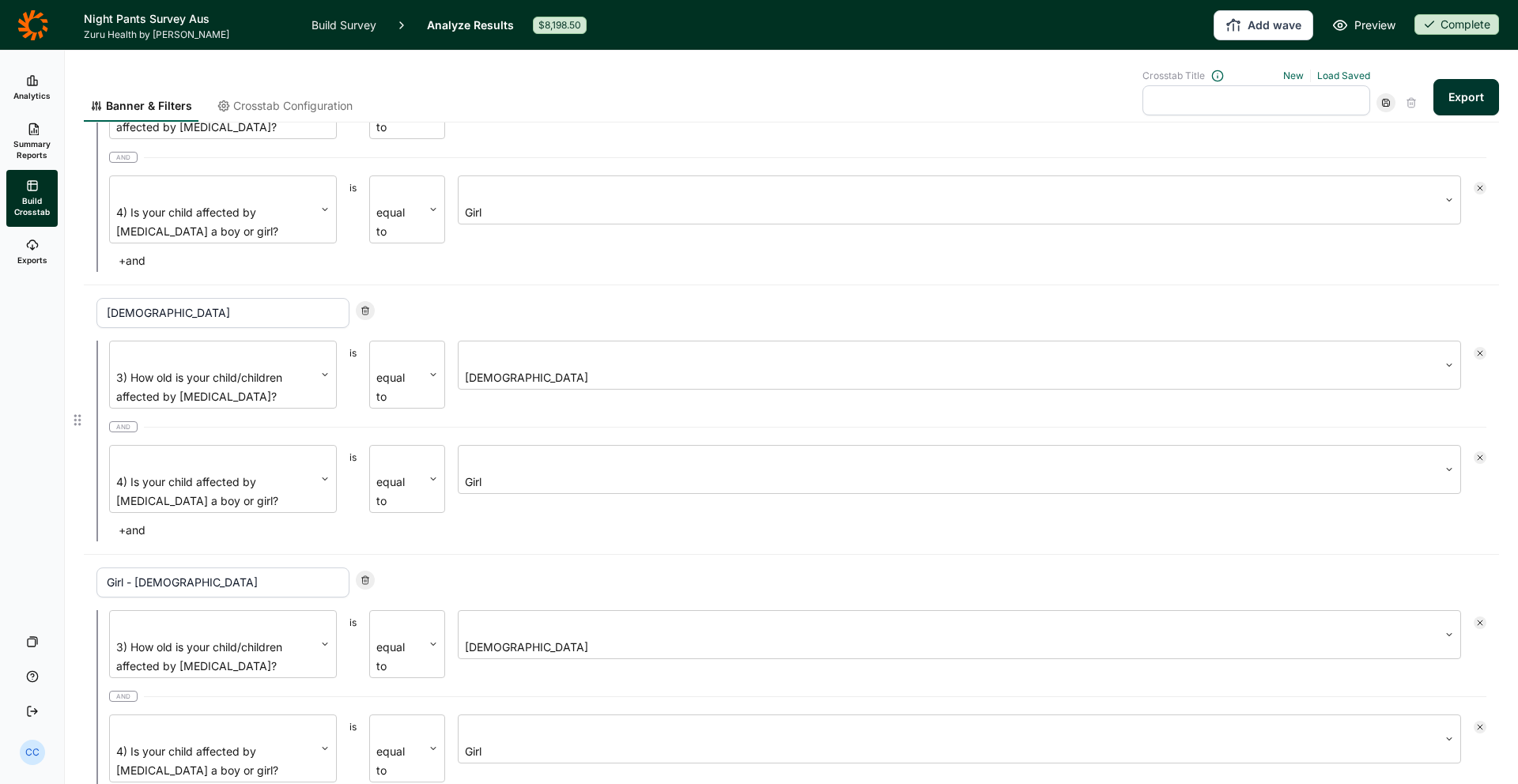
type input "Girl - [DEMOGRAPHIC_DATA]"
click at [107, 298] on input "[DEMOGRAPHIC_DATA]" at bounding box center [223, 313] width 253 height 30
paste input "Girl -"
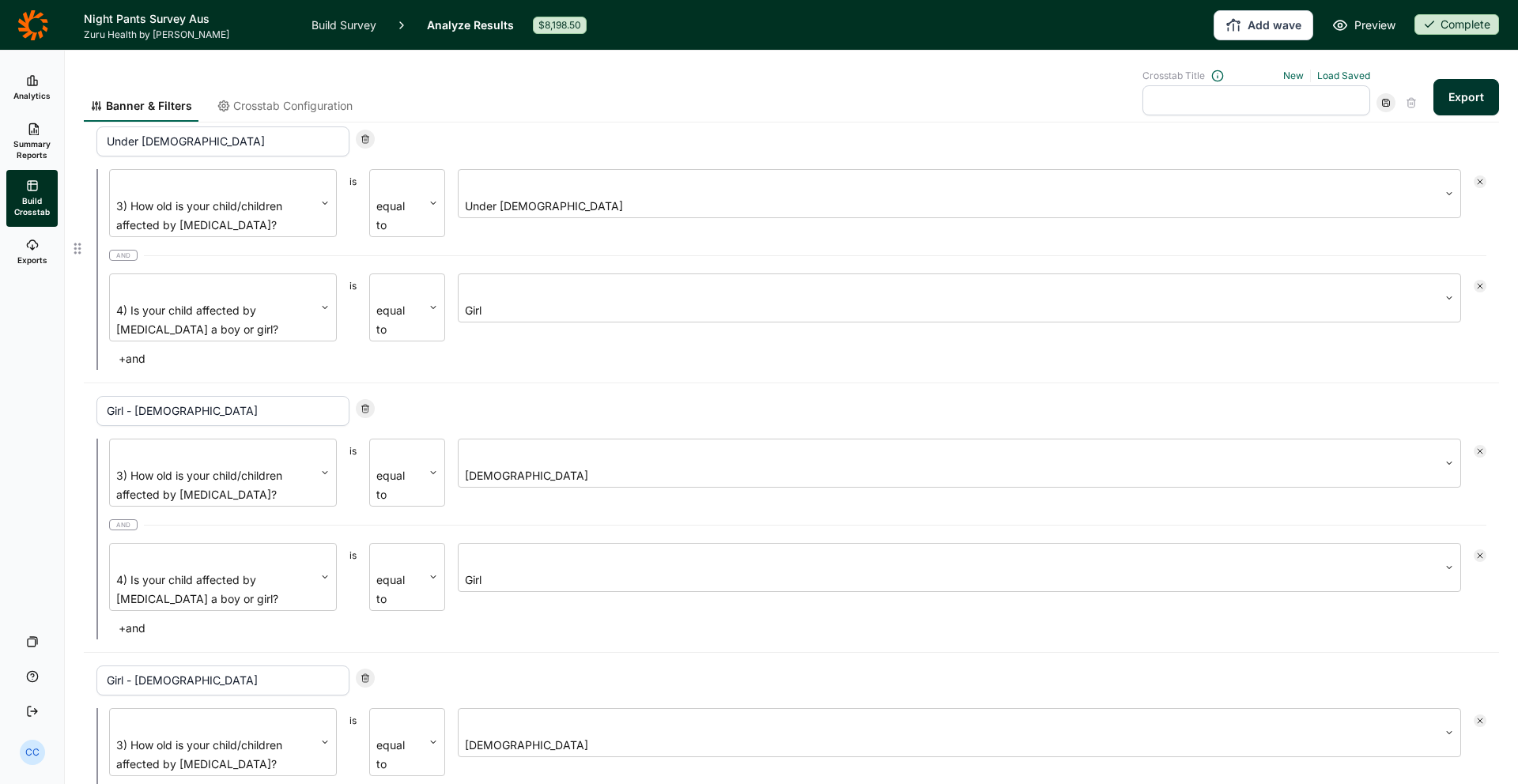
scroll to position [90, 0]
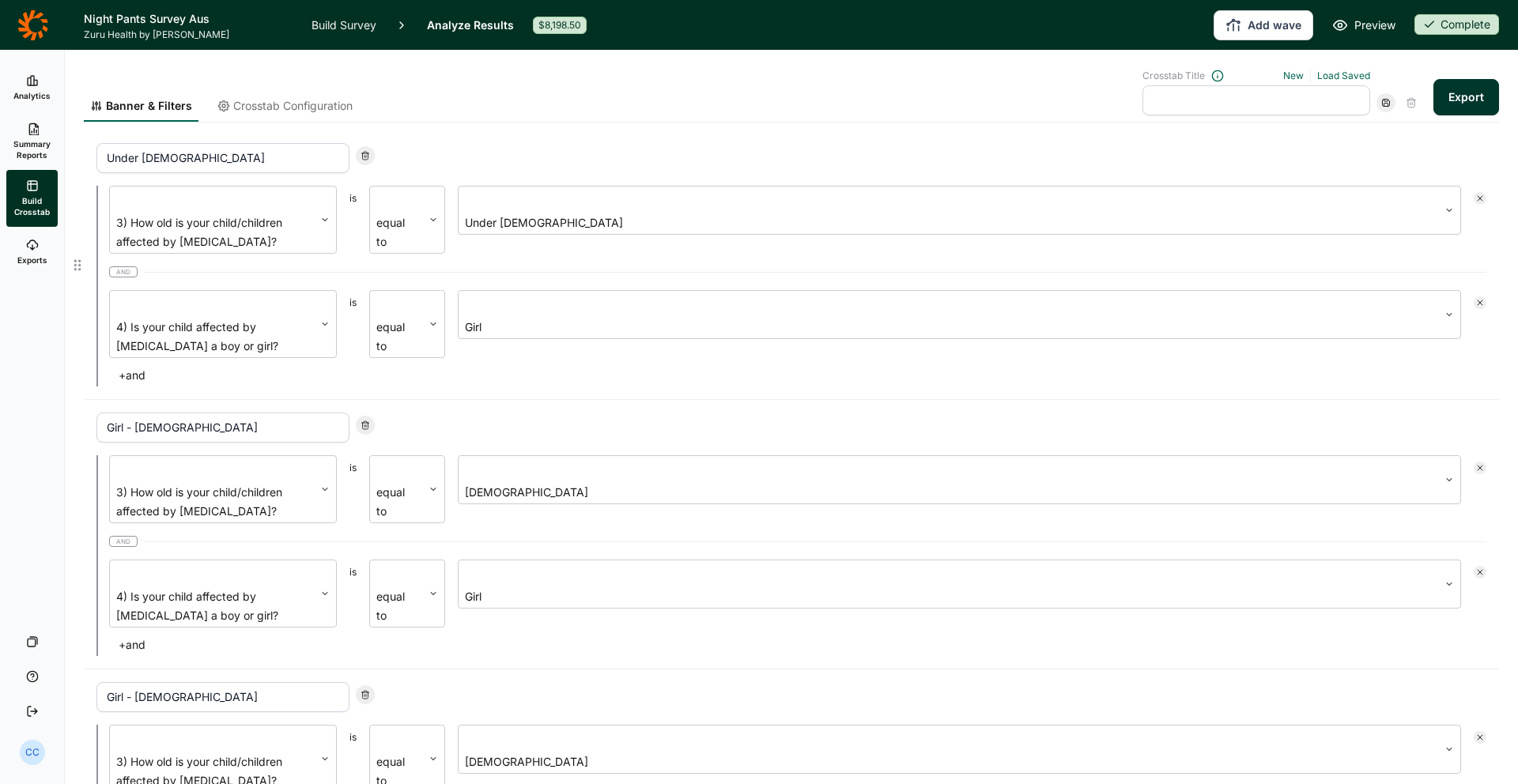
type input "Girl - [DEMOGRAPHIC_DATA]"
click at [107, 163] on input "Under [DEMOGRAPHIC_DATA]" at bounding box center [223, 158] width 253 height 30
paste input "Girl -"
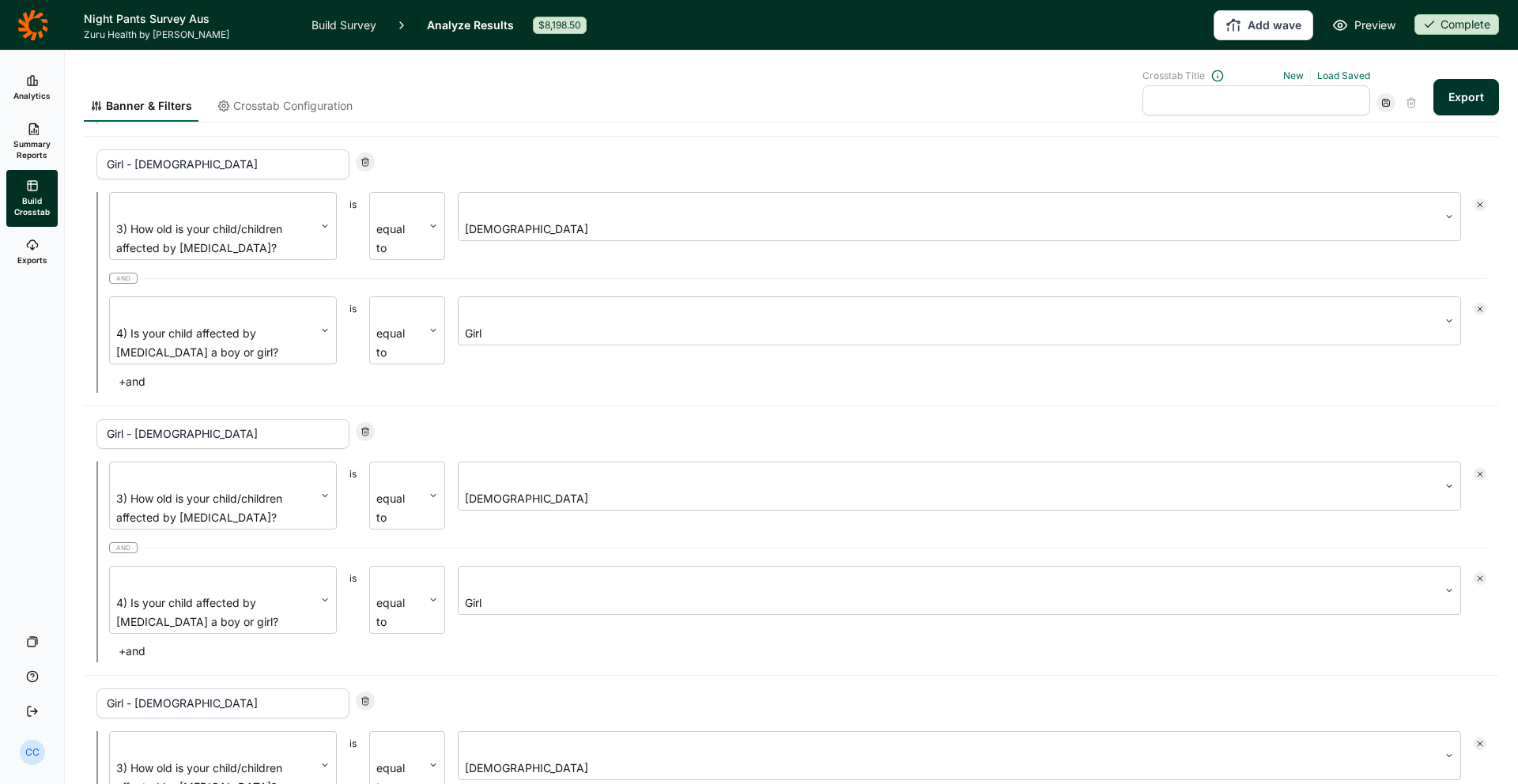
scroll to position [0, 0]
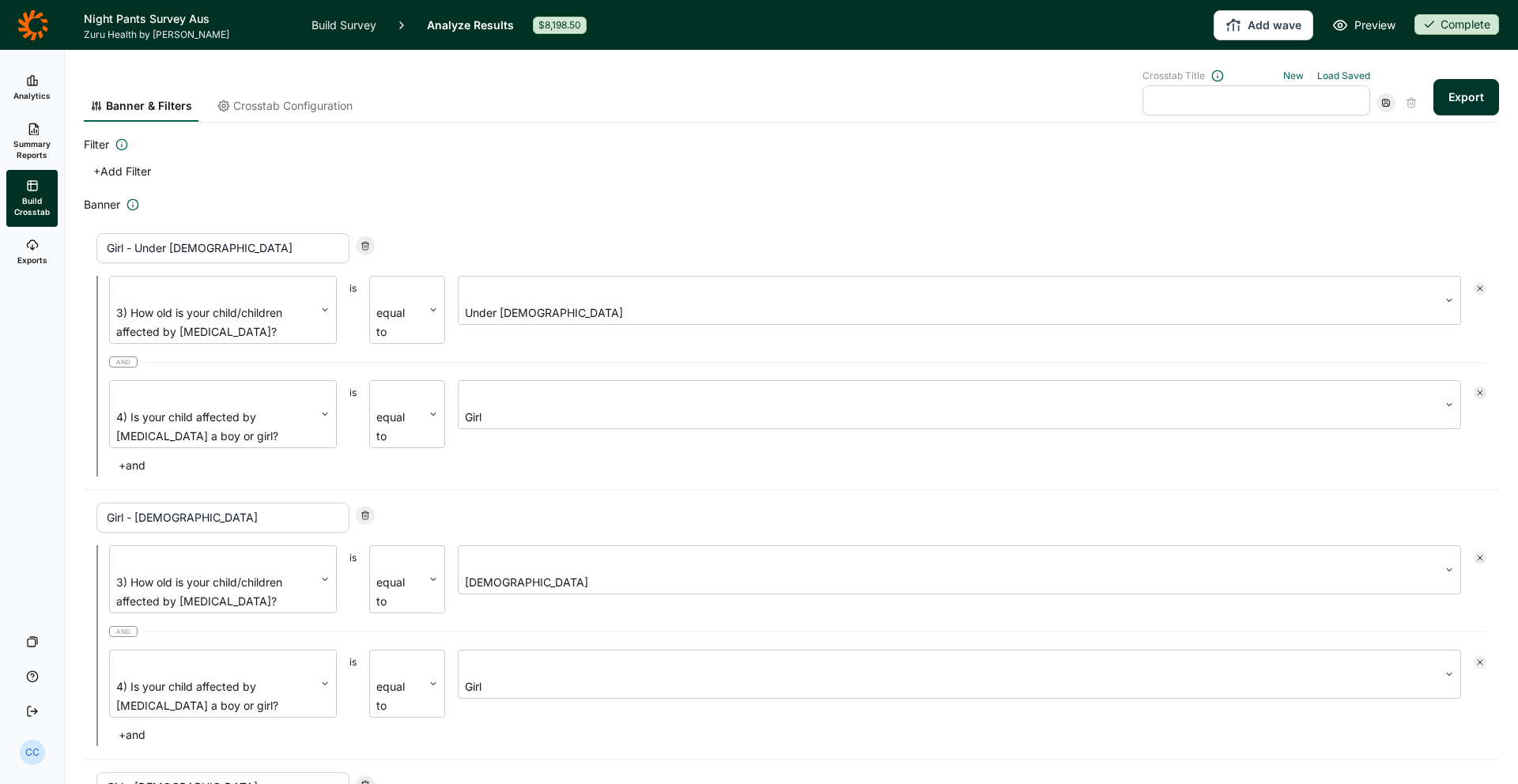
type input "Girl - Under [DEMOGRAPHIC_DATA]"
click at [1308, 89] on input "text" at bounding box center [1256, 100] width 228 height 30
type input "Age of Child X Gender of Child"
click at [1486, 102] on button "Export" at bounding box center [1466, 98] width 66 height 36
click at [995, 228] on div "Girl - Under [DEMOGRAPHIC_DATA] 3) How old is your child/children affected by […" at bounding box center [791, 355] width 1415 height 269
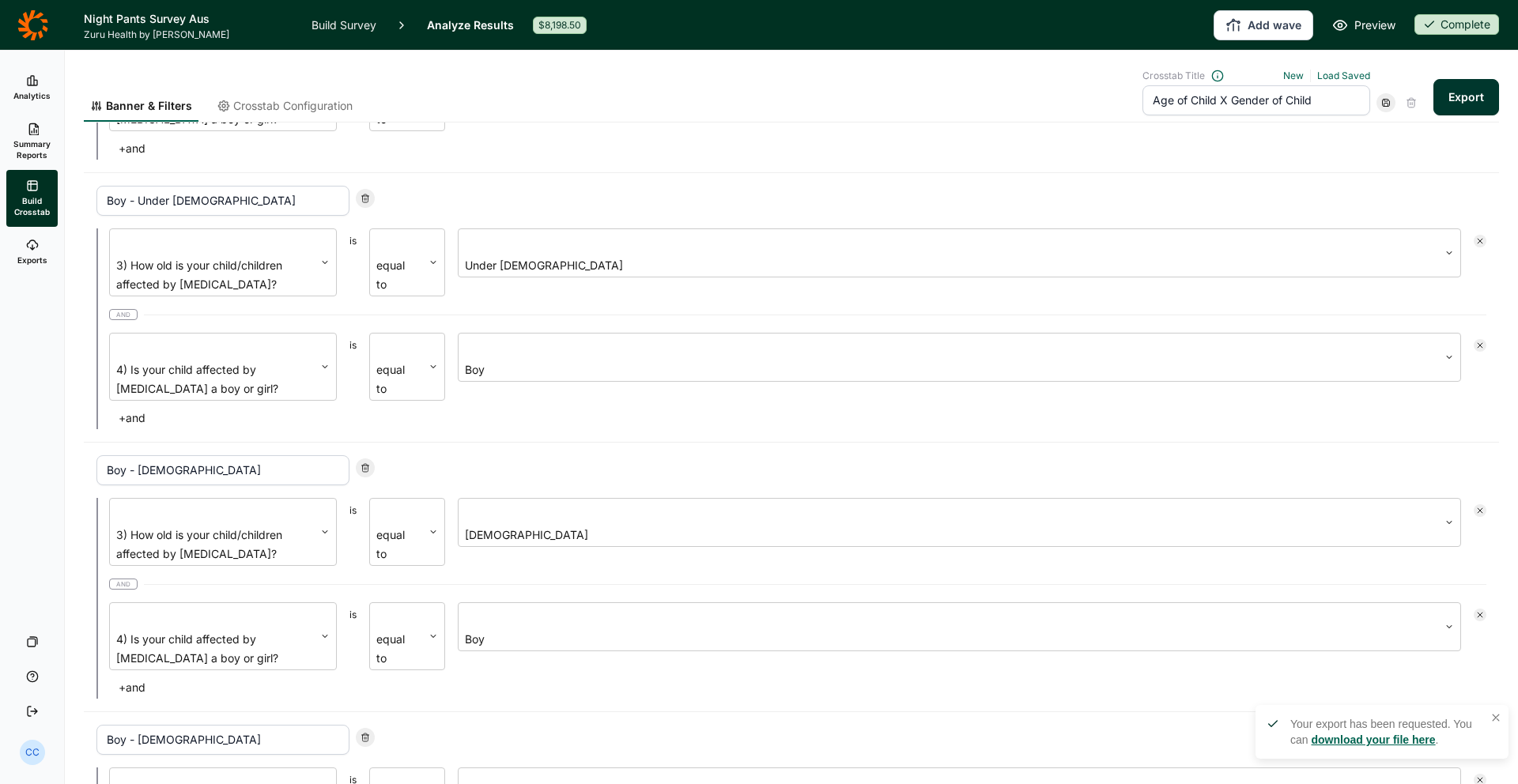
scroll to position [1483, 0]
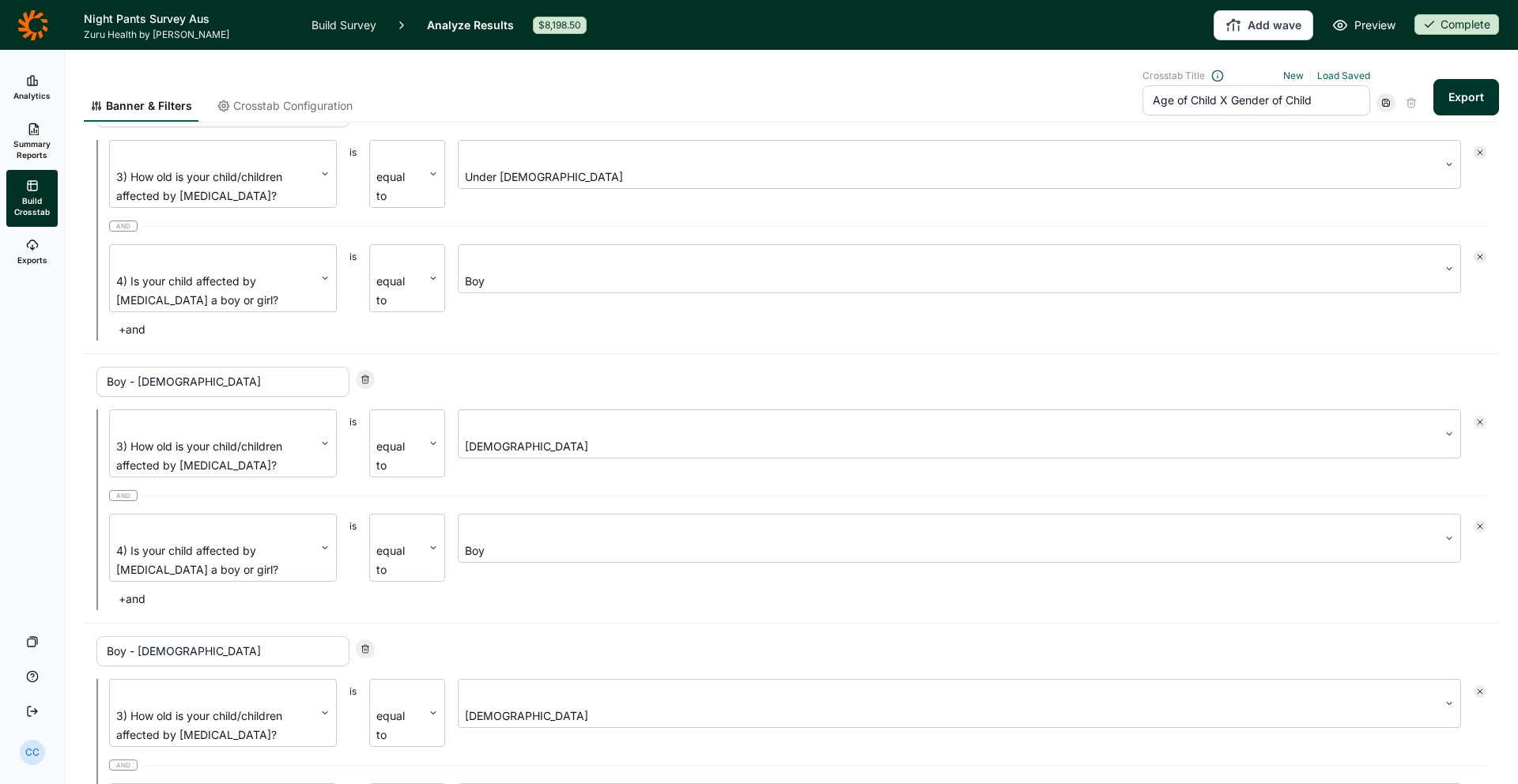
drag, startPoint x: 412, startPoint y: 420, endPoint x: 534, endPoint y: 387, distance: 126.4
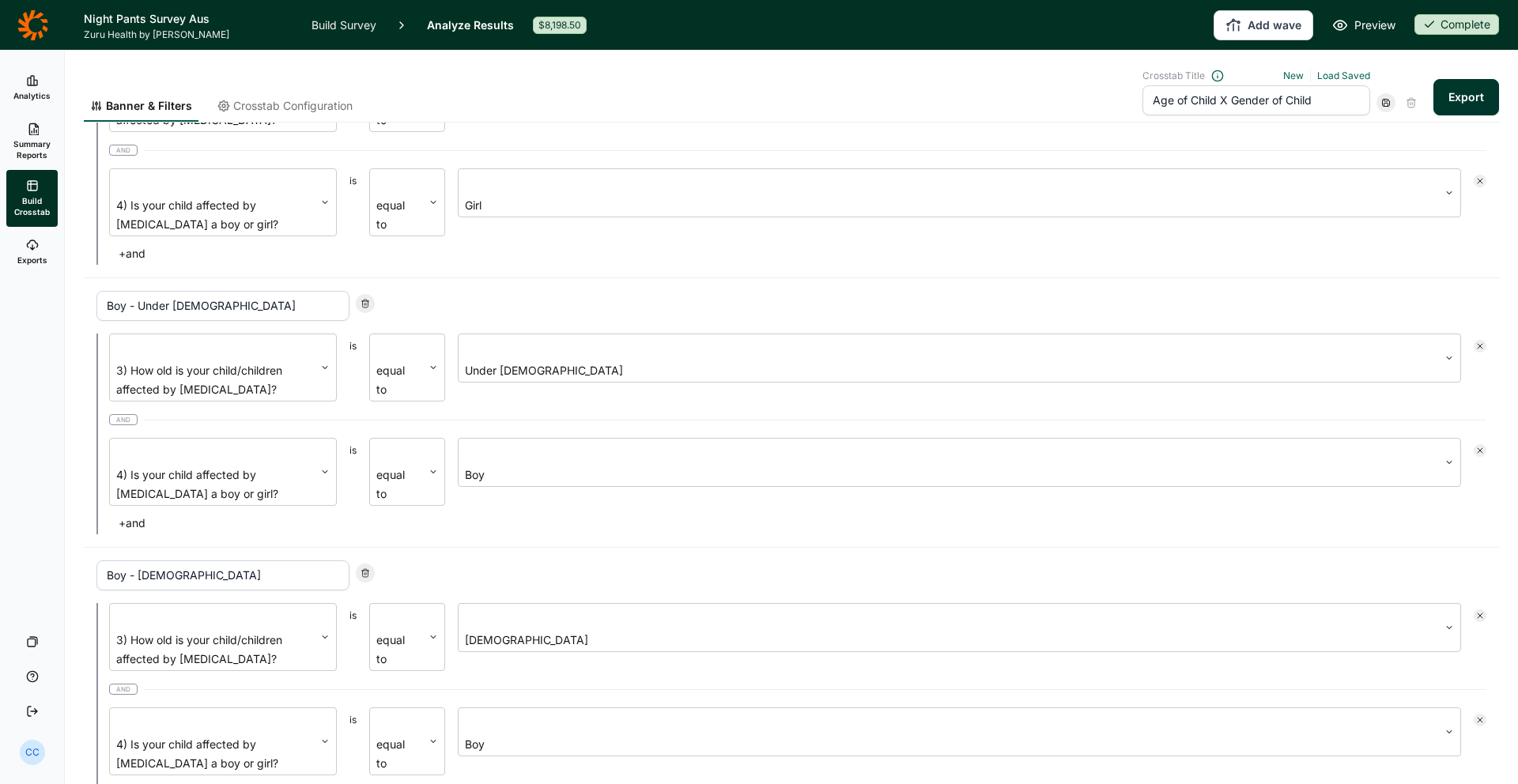
drag, startPoint x: 265, startPoint y: 511, endPoint x: 168, endPoint y: 514, distance: 97.0
drag, startPoint x: 256, startPoint y: 509, endPoint x: 144, endPoint y: 511, distance: 112.0
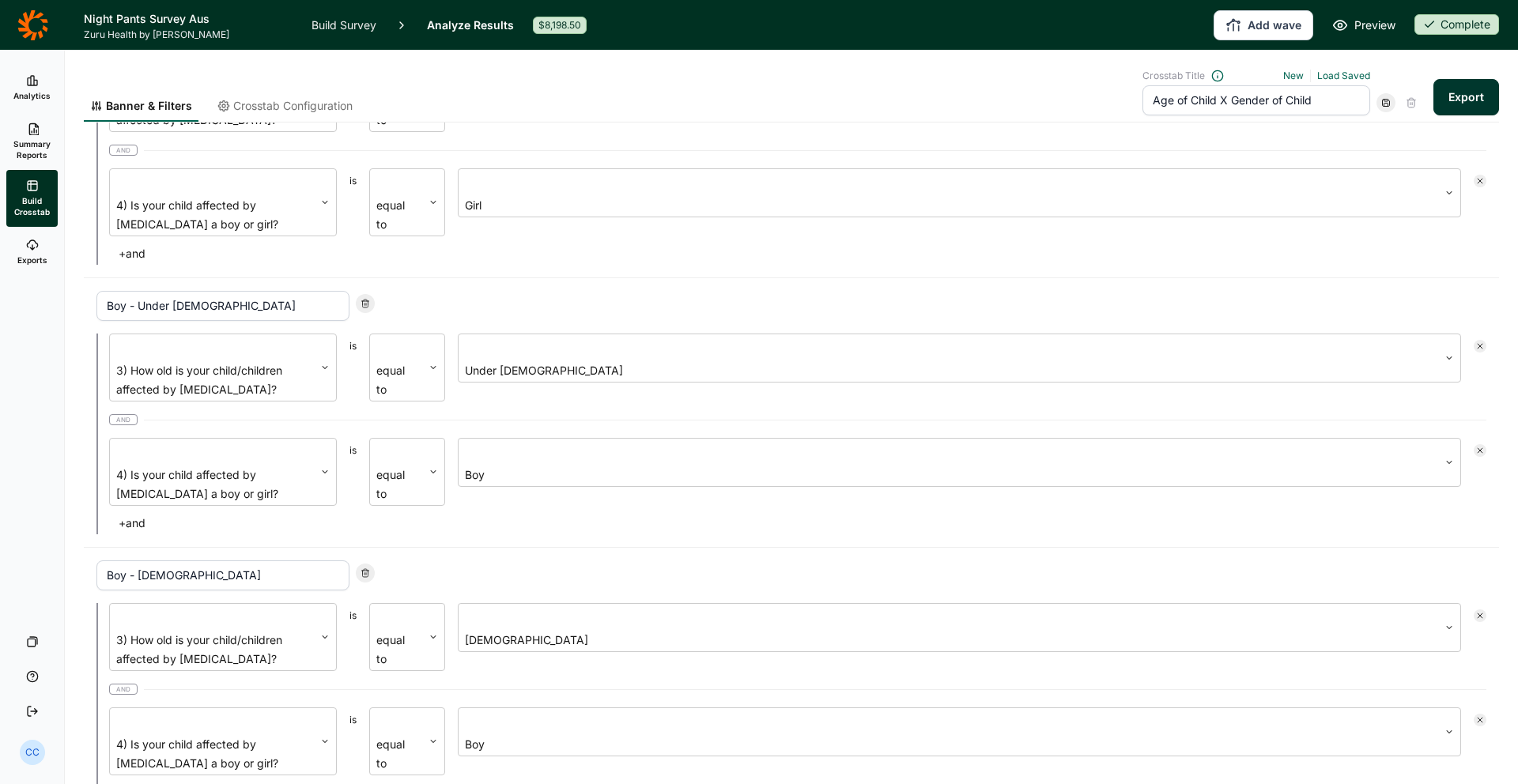
drag, startPoint x: 158, startPoint y: 509, endPoint x: 145, endPoint y: 510, distance: 13.0
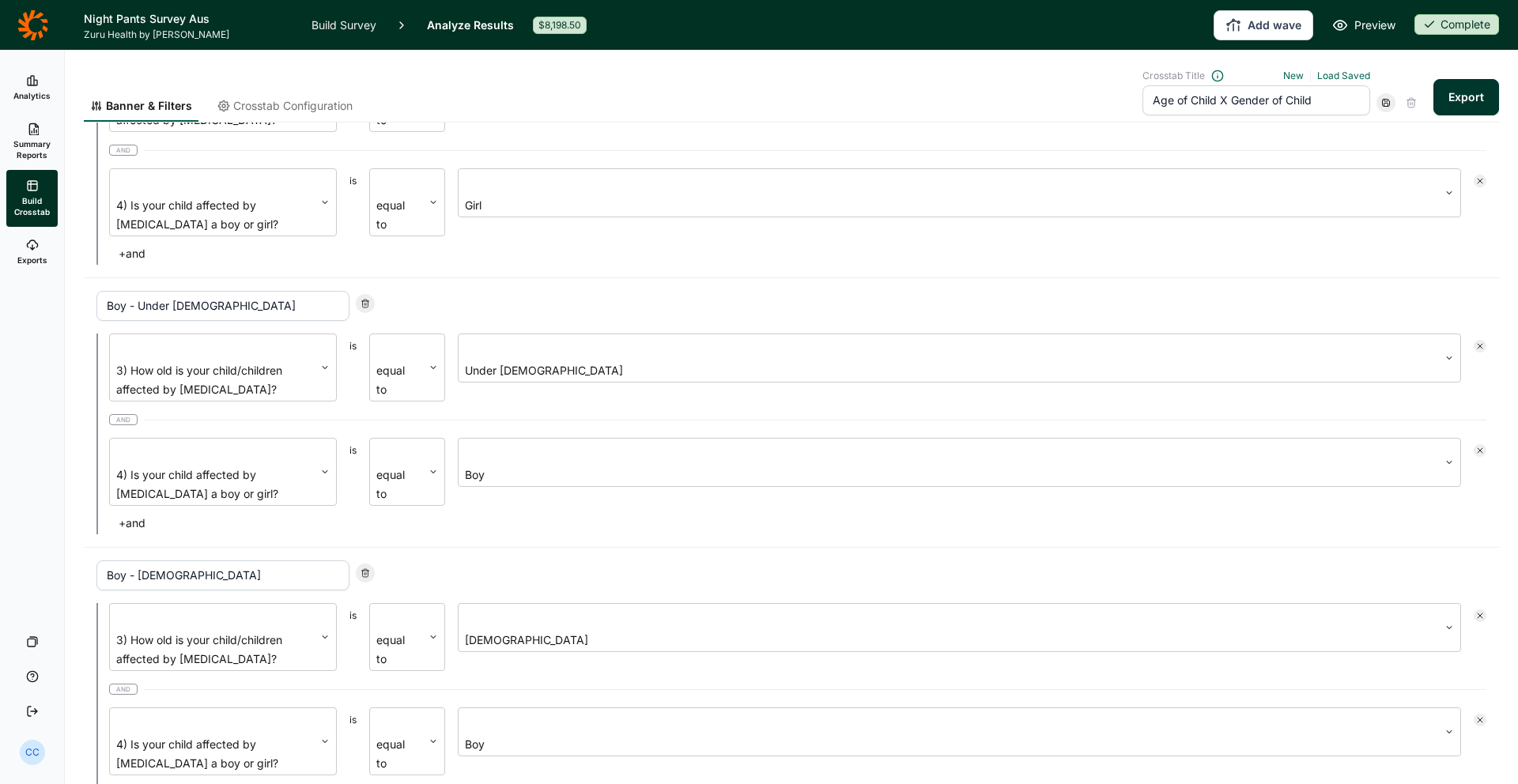
type input "Boy - [DEMOGRAPHIC_DATA]"
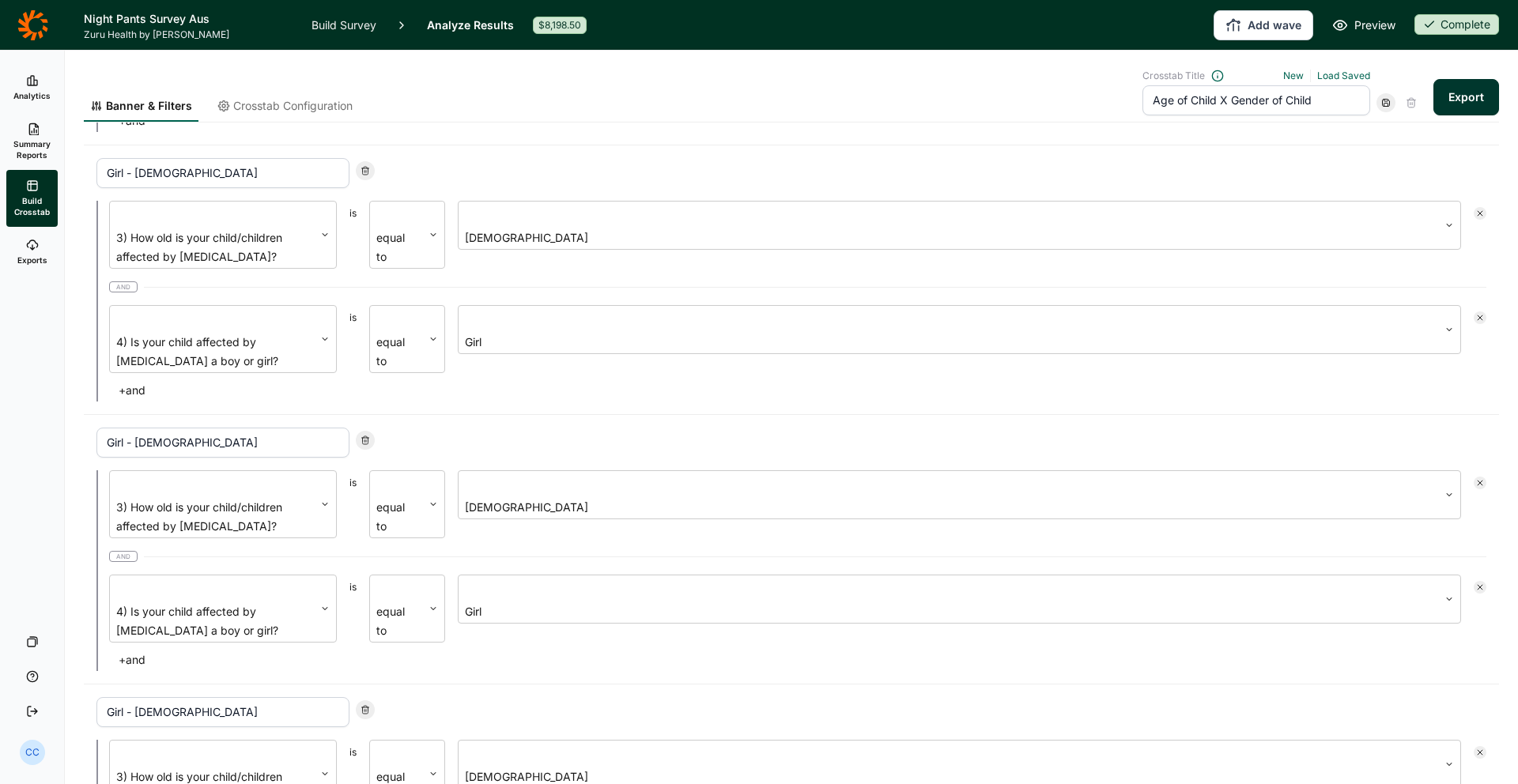
scroll to position [326, 0]
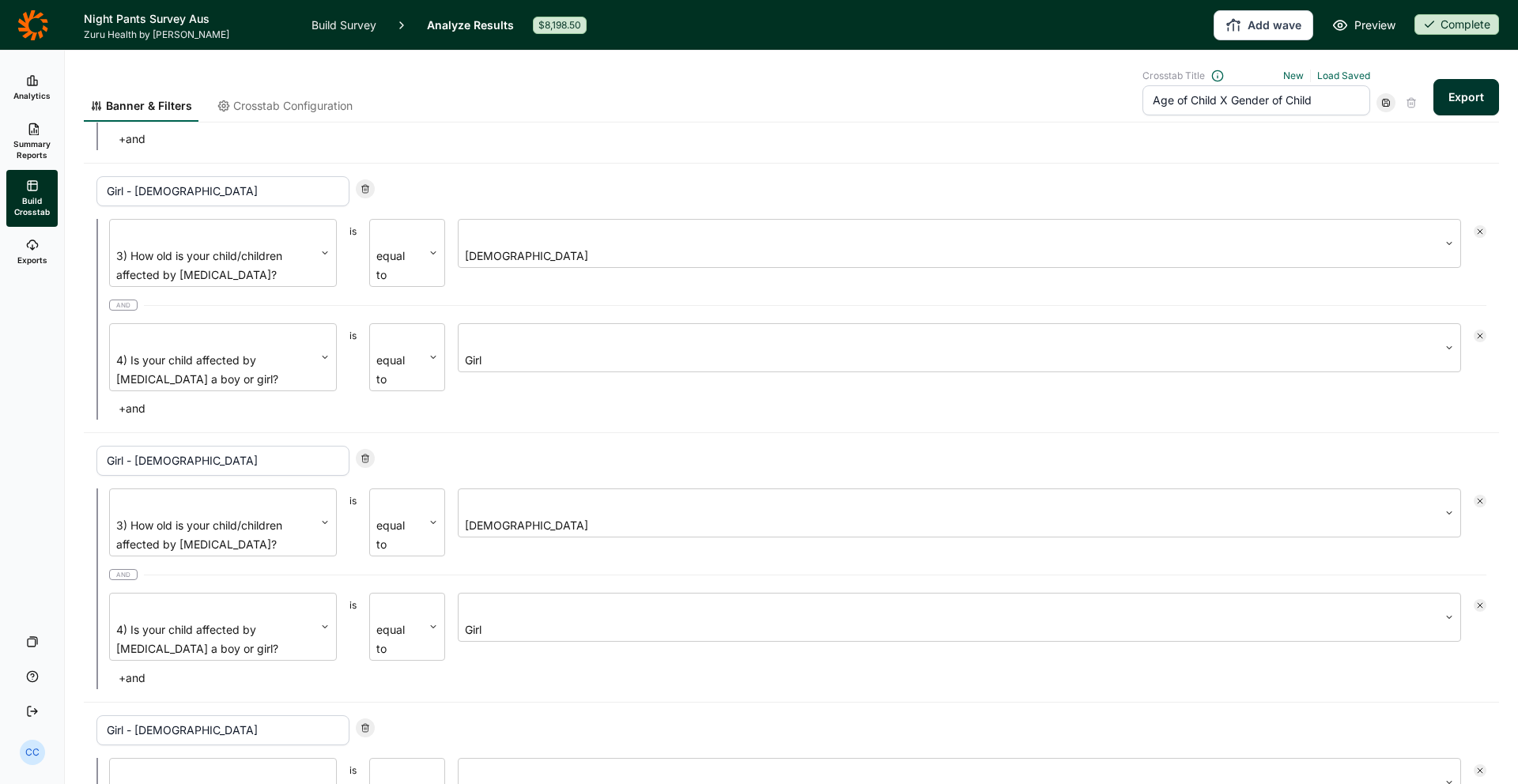
drag, startPoint x: 243, startPoint y: 501, endPoint x: 149, endPoint y: 503, distance: 94.0
click at [149, 715] on input "Girl - [DEMOGRAPHIC_DATA]" at bounding box center [223, 730] width 253 height 30
click at [157, 715] on input "Girl - [DEMOGRAPHIC_DATA]" at bounding box center [223, 730] width 253 height 30
drag, startPoint x: 158, startPoint y: 503, endPoint x: 143, endPoint y: 505, distance: 15.1
click at [143, 718] on input "Girl - [DEMOGRAPHIC_DATA]" at bounding box center [223, 732] width 253 height 30
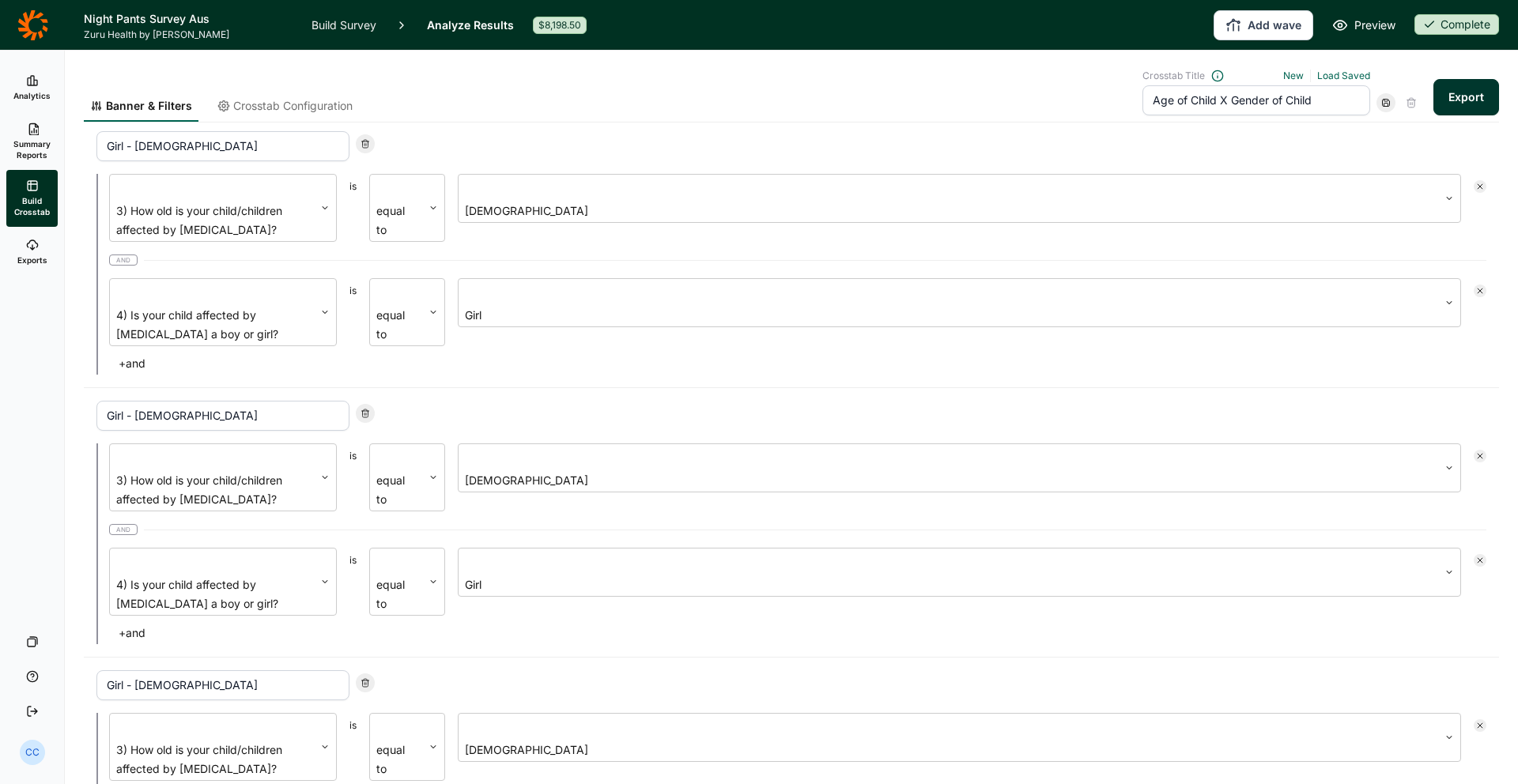
scroll to position [375, 0]
type input "Girl - [DEMOGRAPHIC_DATA]"
drag, startPoint x: 612, startPoint y: 609, endPoint x: 422, endPoint y: 631, distance: 191.3
click at [600, 654] on div "Girl - [DEMOGRAPHIC_DATA] 3) How old is your child/children affected by [MEDICA…" at bounding box center [791, 789] width 1415 height 269
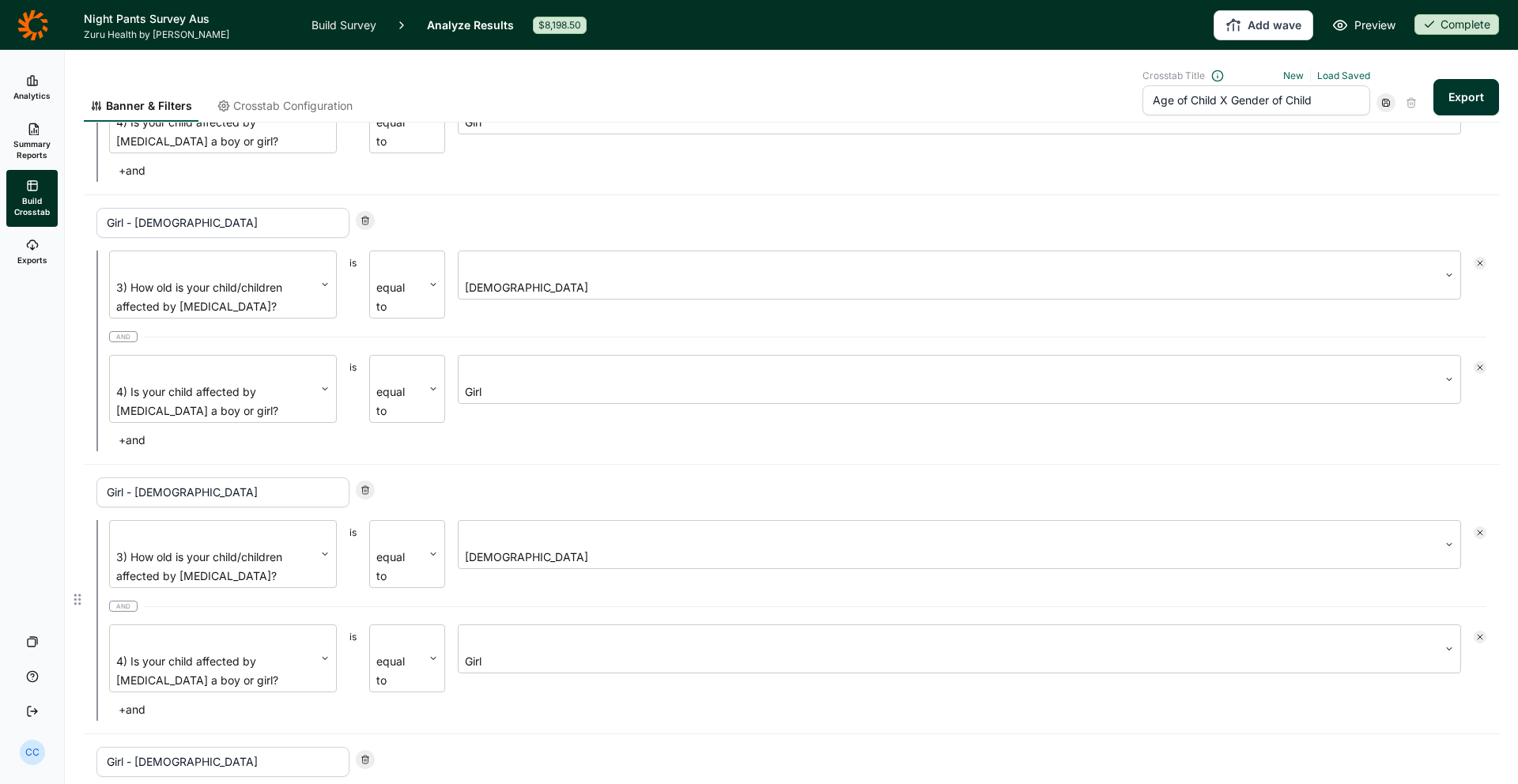
scroll to position [592, 0]
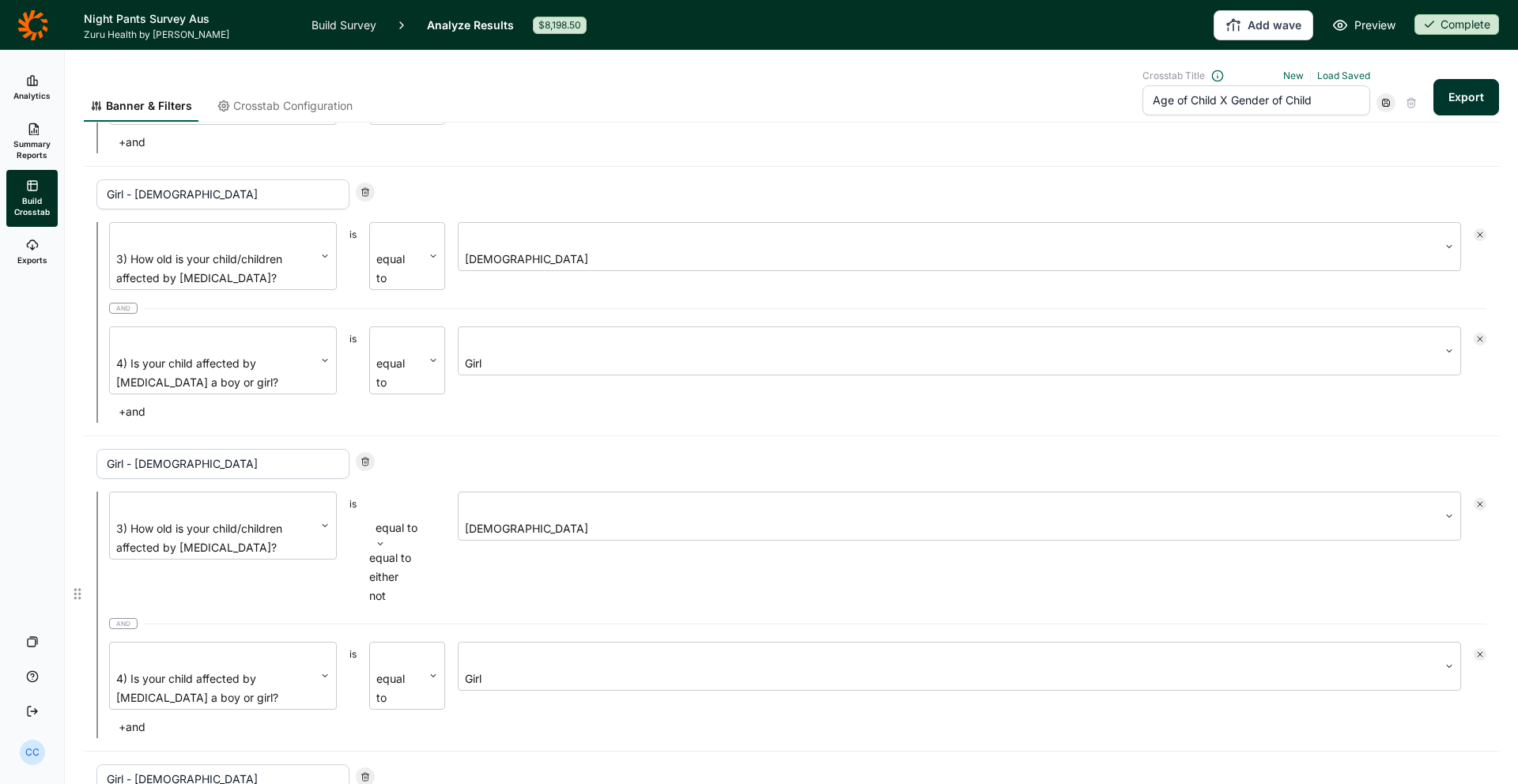
drag, startPoint x: 395, startPoint y: 281, endPoint x: 416, endPoint y: 321, distance: 45.2
click at [396, 495] on div at bounding box center [407, 506] width 60 height 22
click at [409, 567] on div "either" at bounding box center [407, 577] width 76 height 19
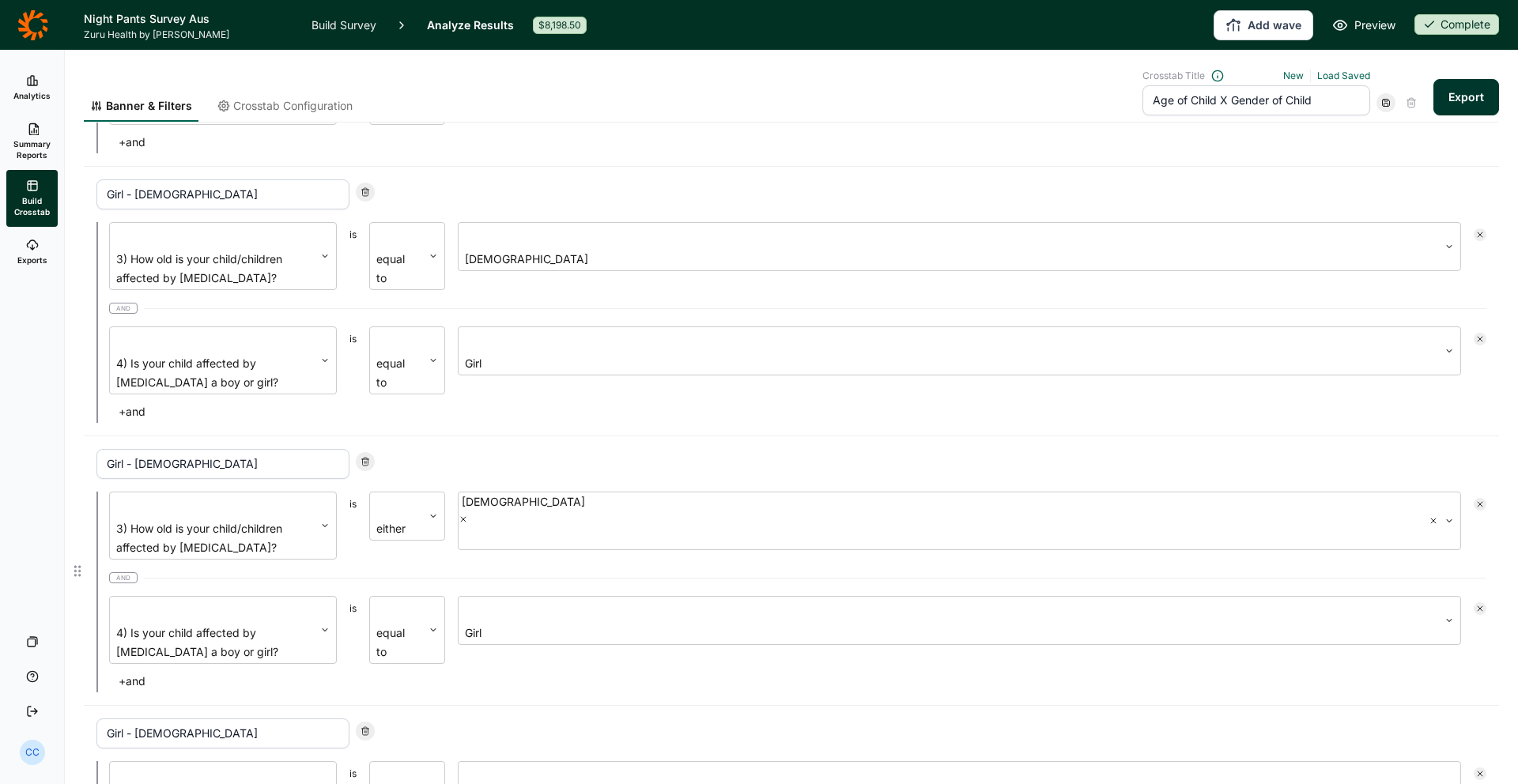
click at [628, 449] on div "Girl - [DEMOGRAPHIC_DATA] 3) How old is your child/children affected by [MEDICA…" at bounding box center [791, 571] width 1390 height 243
click at [463, 526] on div at bounding box center [462, 537] width 3 height 22
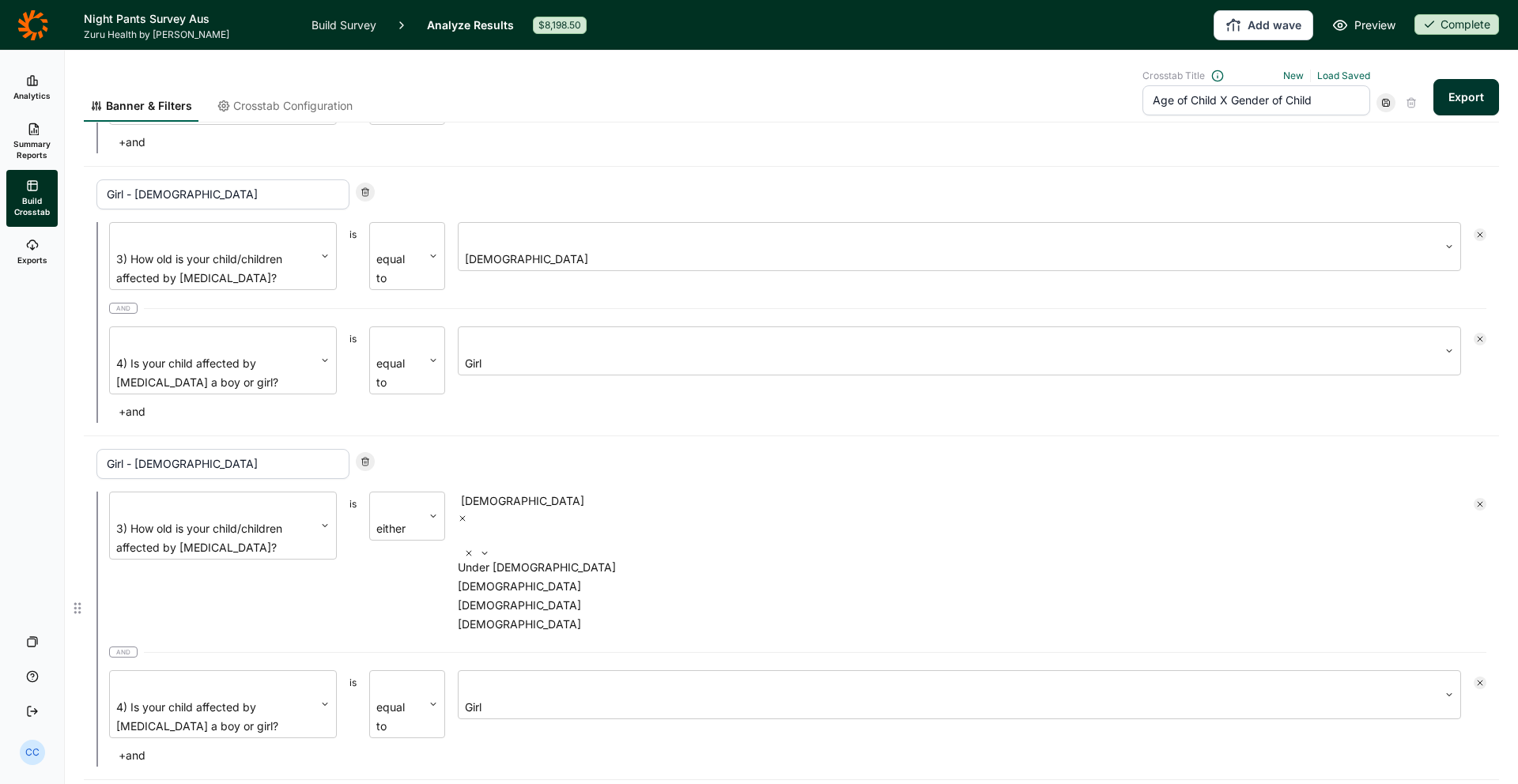
click at [550, 615] on div "[DEMOGRAPHIC_DATA]" at bounding box center [959, 624] width 1003 height 19
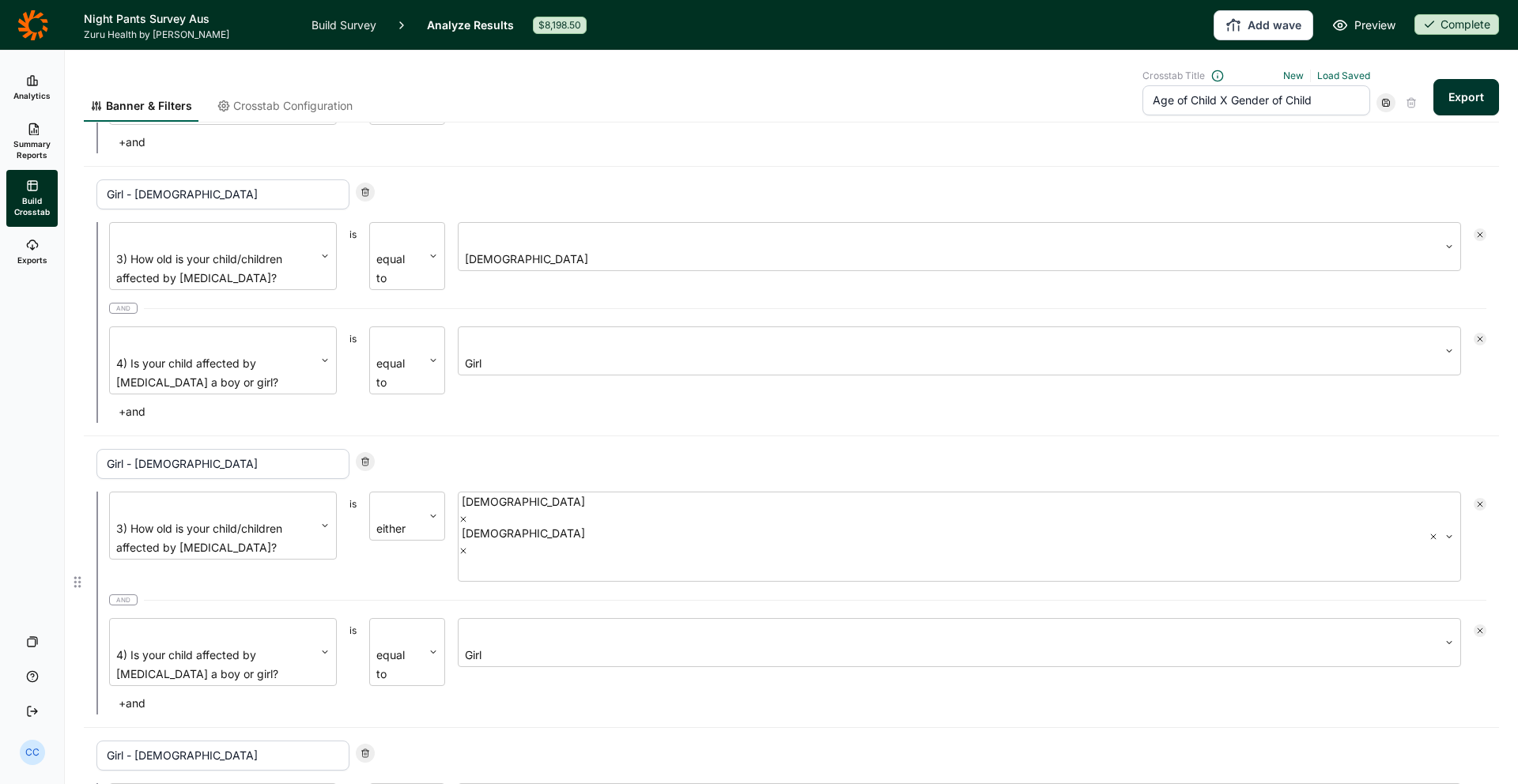
click at [360, 743] on div at bounding box center [365, 753] width 19 height 19
type input "Boy - Under [DEMOGRAPHIC_DATA]"
type input "Boy - [DEMOGRAPHIC_DATA]"
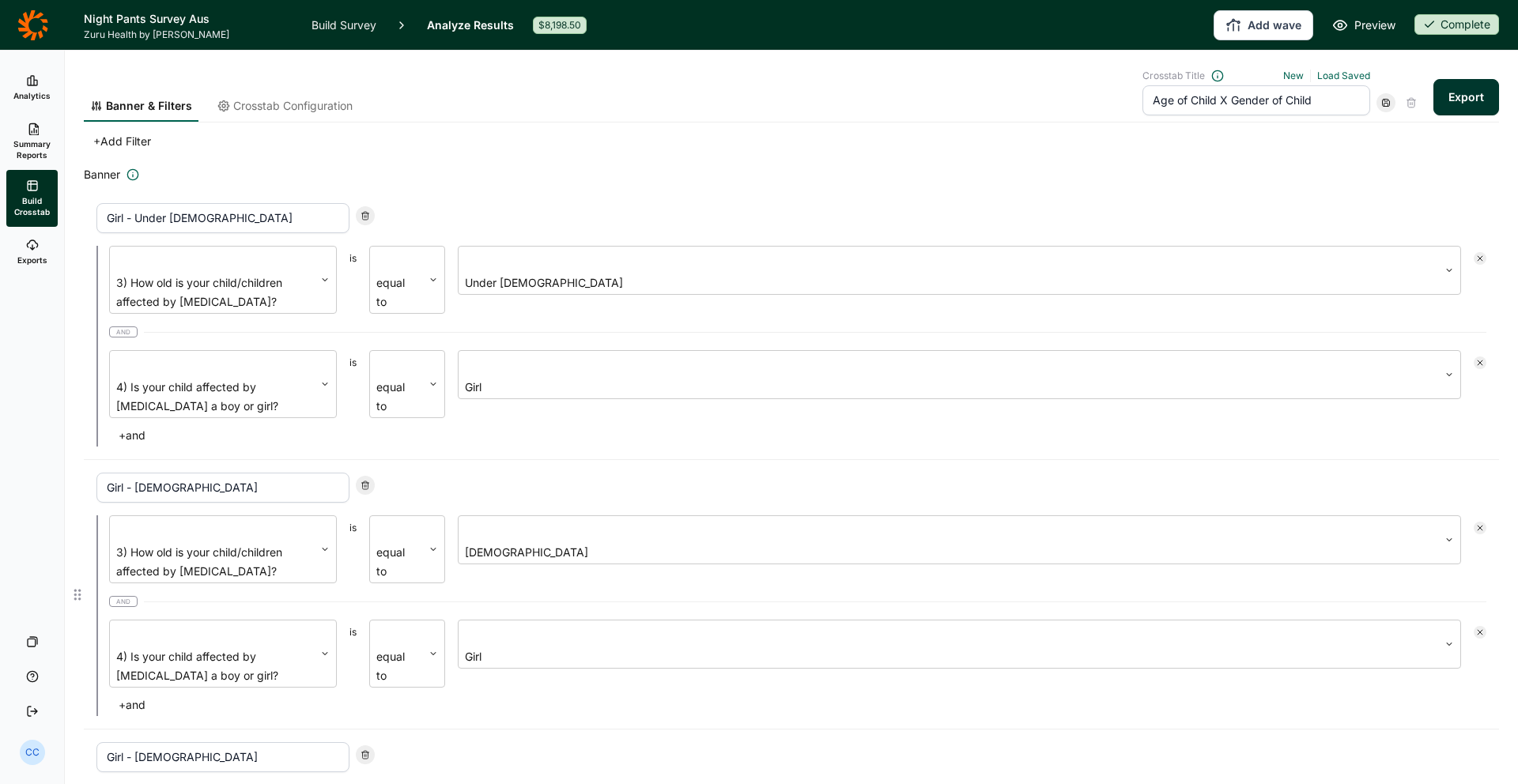
scroll to position [0, 0]
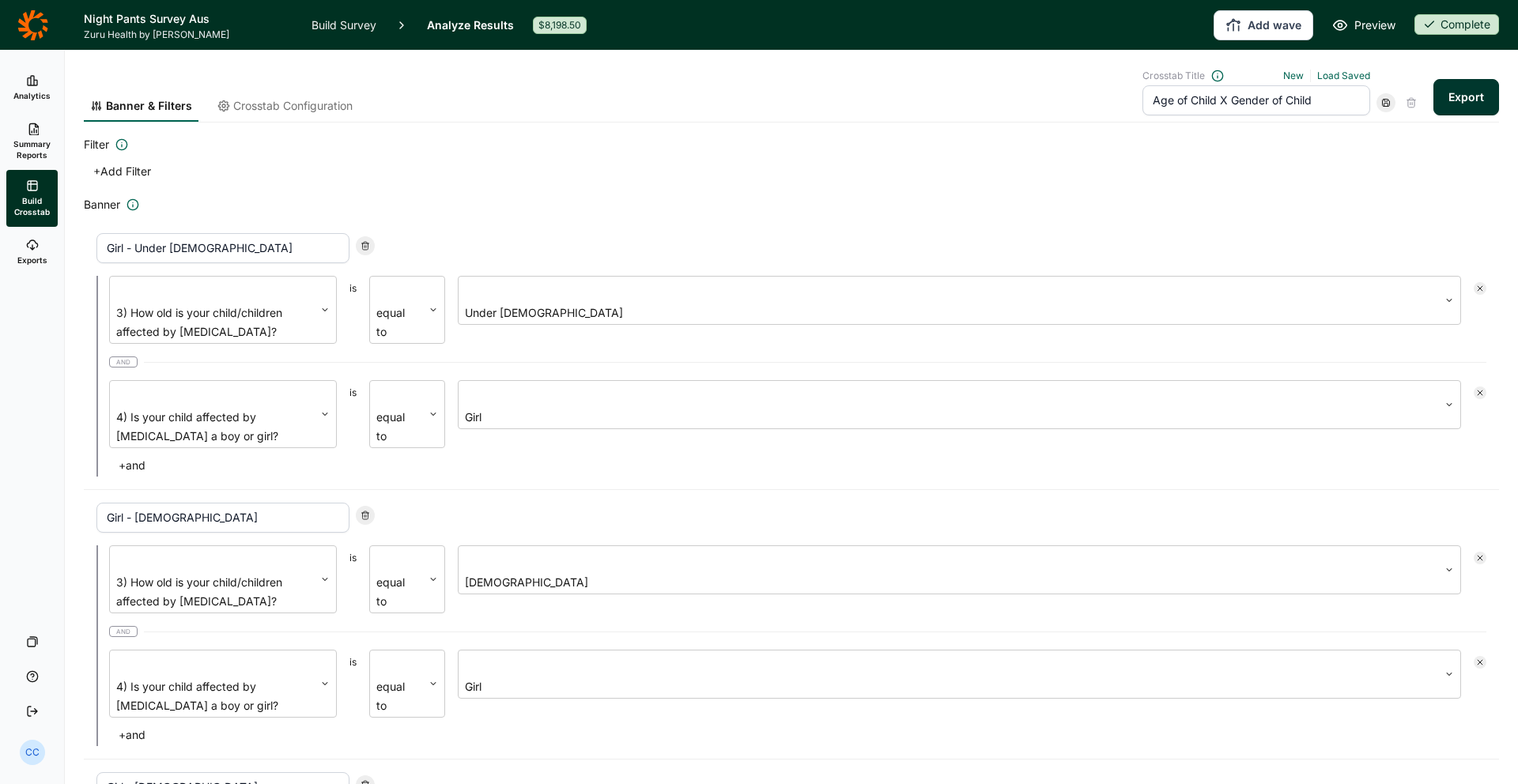
drag, startPoint x: 1350, startPoint y: 98, endPoint x: 1229, endPoint y: 106, distance: 121.3
click at [1346, 98] on input "Age of Child X Gender of Child" at bounding box center [1256, 100] width 228 height 30
click at [1229, 99] on input "Age of Child X Gender of Child" at bounding box center [1256, 100] width 228 height 30
click at [1215, 98] on input "Age of Child X Gender of Child" at bounding box center [1256, 100] width 228 height 30
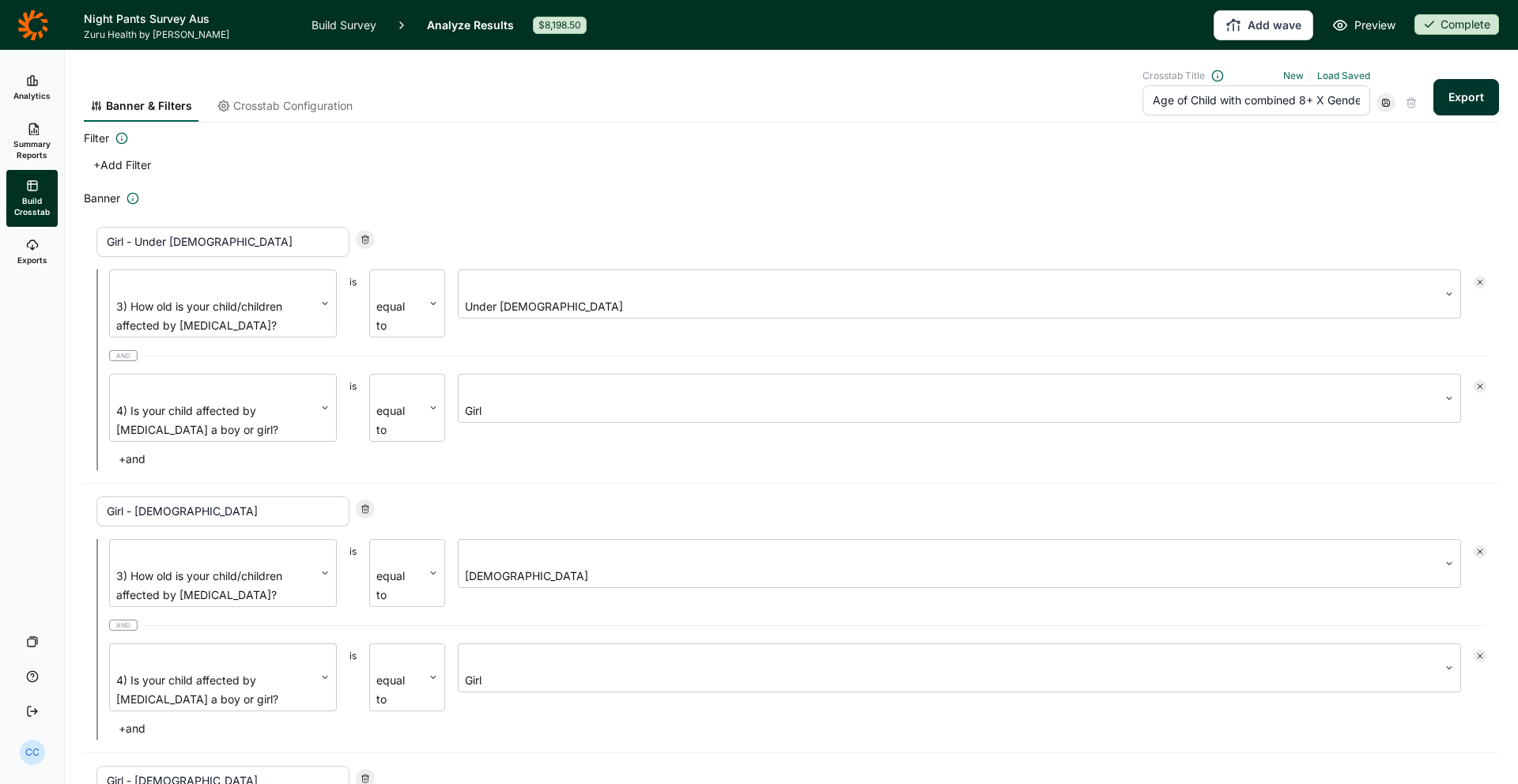
type input "Age of Child with combined 8+ X Gender of Child"
click at [1454, 100] on button "Export" at bounding box center [1466, 98] width 66 height 36
click at [45, 135] on link "Summary Reports" at bounding box center [31, 142] width 51 height 57
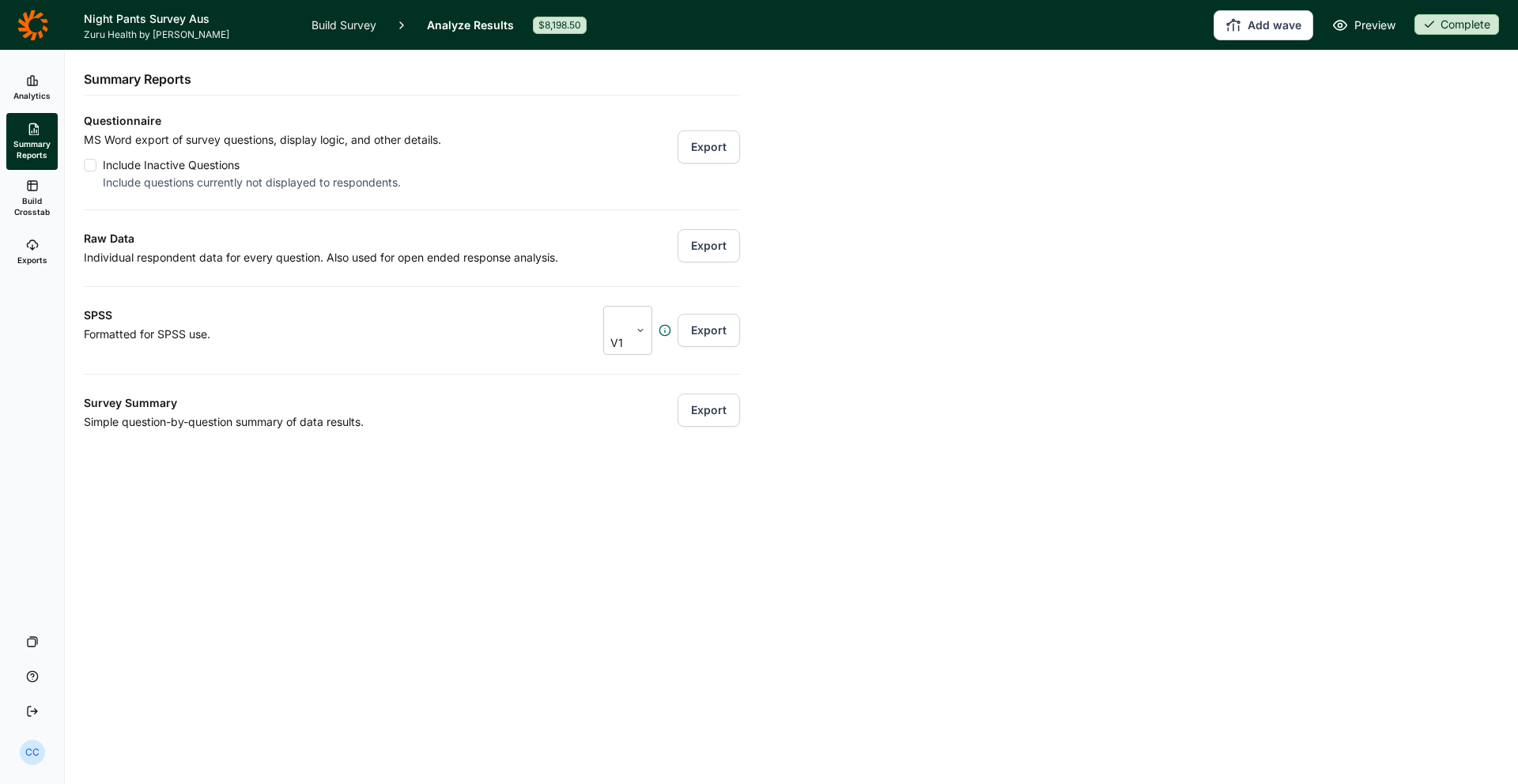
click at [33, 255] on span "Exports" at bounding box center [32, 260] width 30 height 11
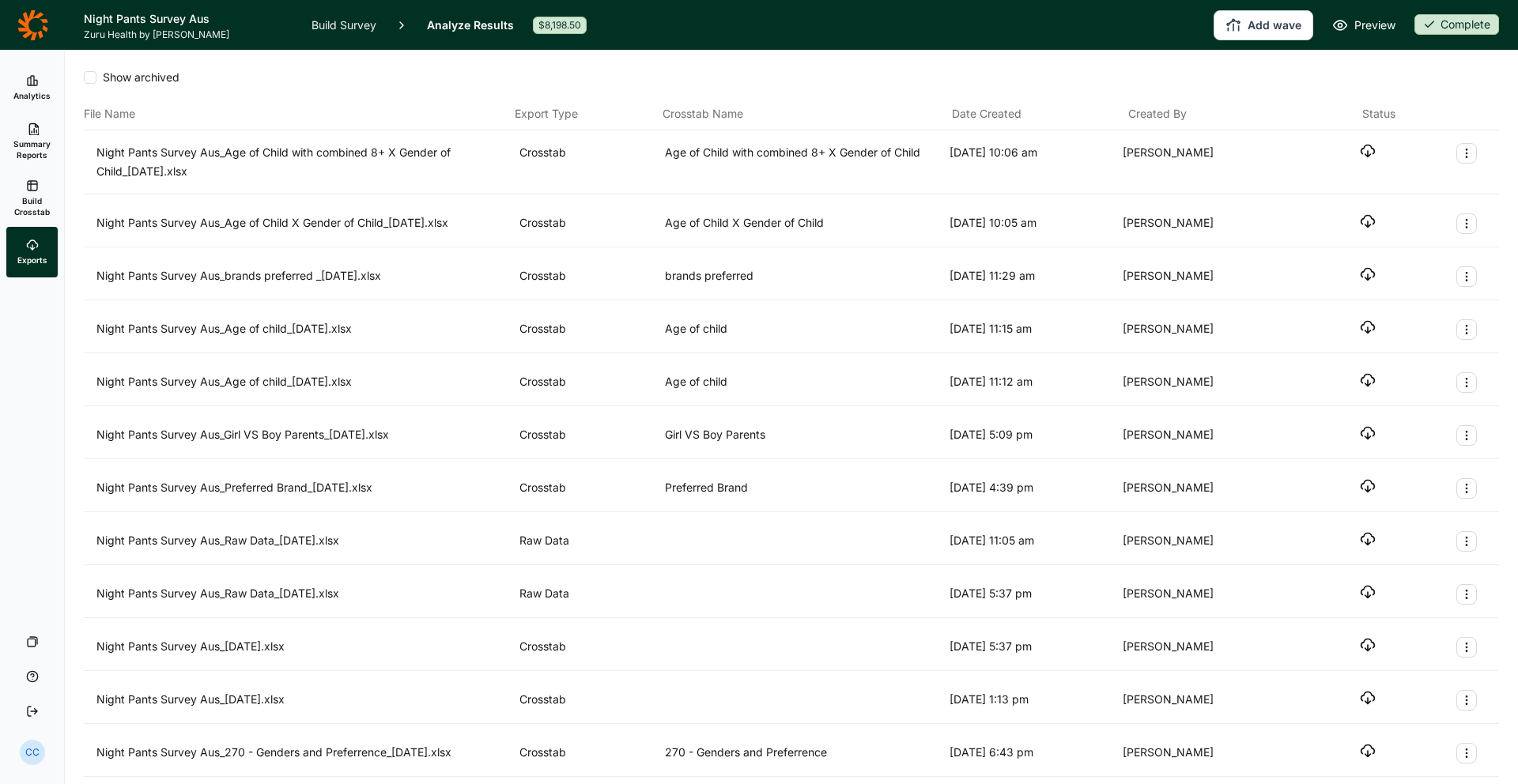
click at [1369, 224] on icon "button" at bounding box center [1368, 221] width 16 height 16
click at [1159, 139] on div "Night Pants Survey Aus_Age of Child with combined 8+ X Gender of Child_[DATE].x…" at bounding box center [791, 162] width 1415 height 64
click at [1372, 151] on icon "button" at bounding box center [1368, 151] width 16 height 16
click at [1269, 26] on button "Add wave" at bounding box center [1263, 25] width 99 height 30
